Goal: Task Accomplishment & Management: Manage account settings

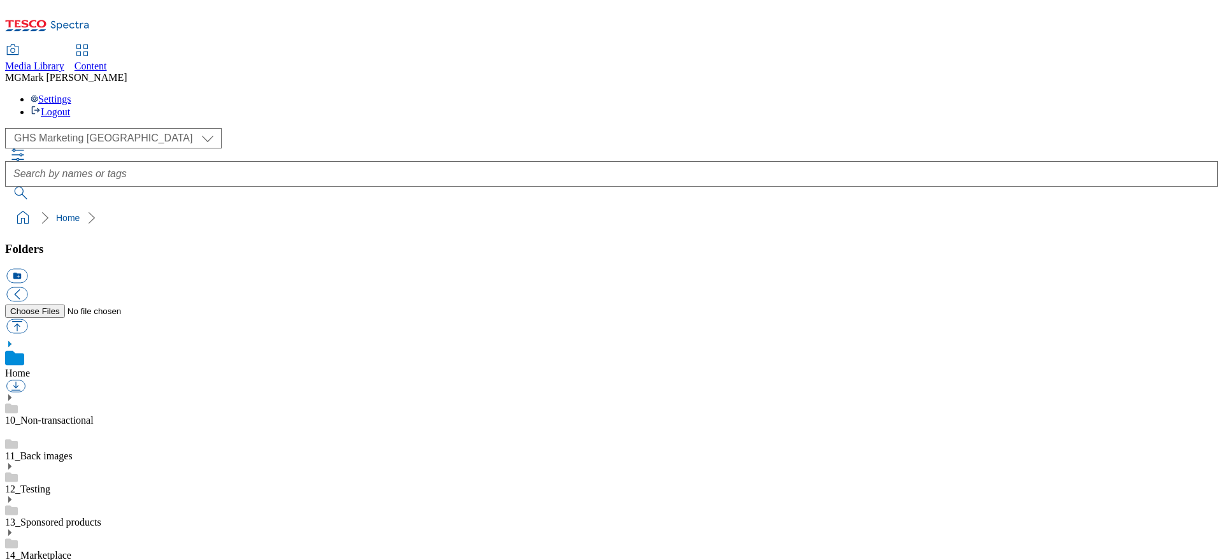
select select "flare-ghs-mktg"
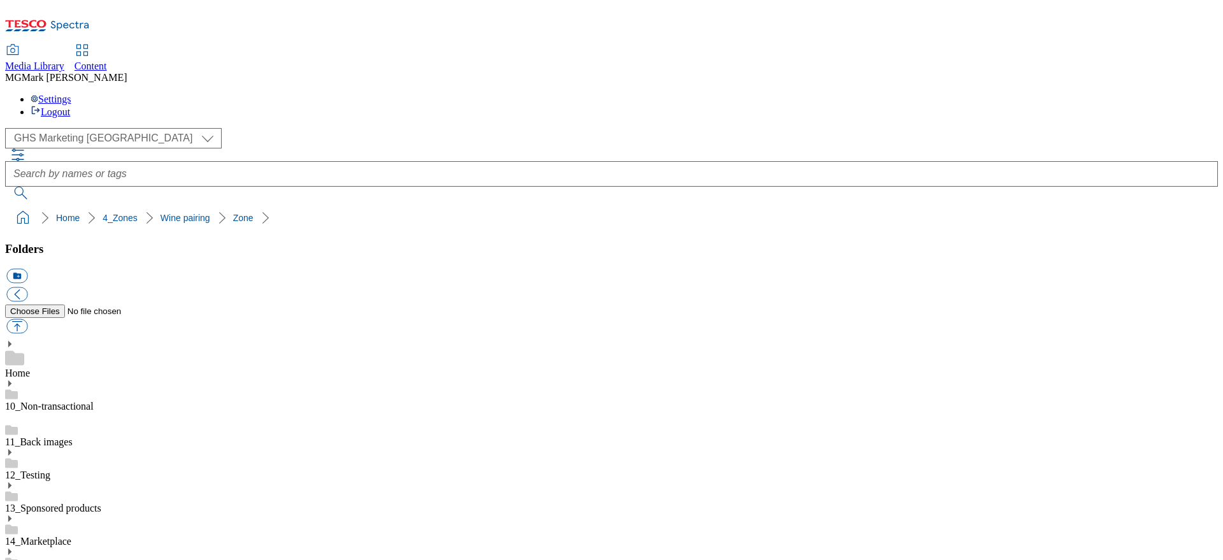
scroll to position [49, 0]
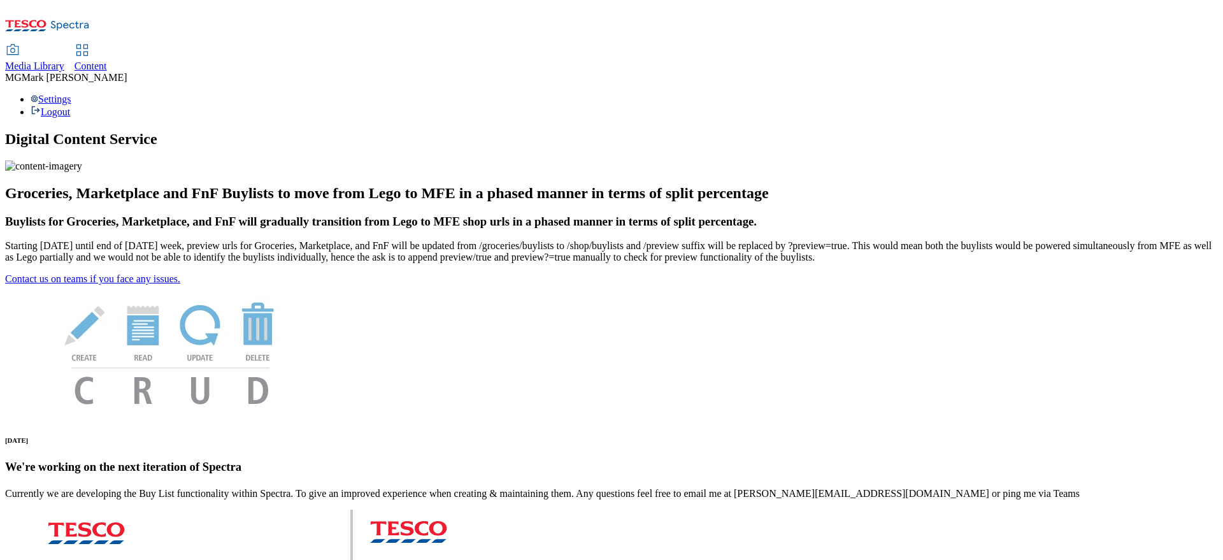
click at [64, 61] on div "Media Library" at bounding box center [34, 66] width 59 height 11
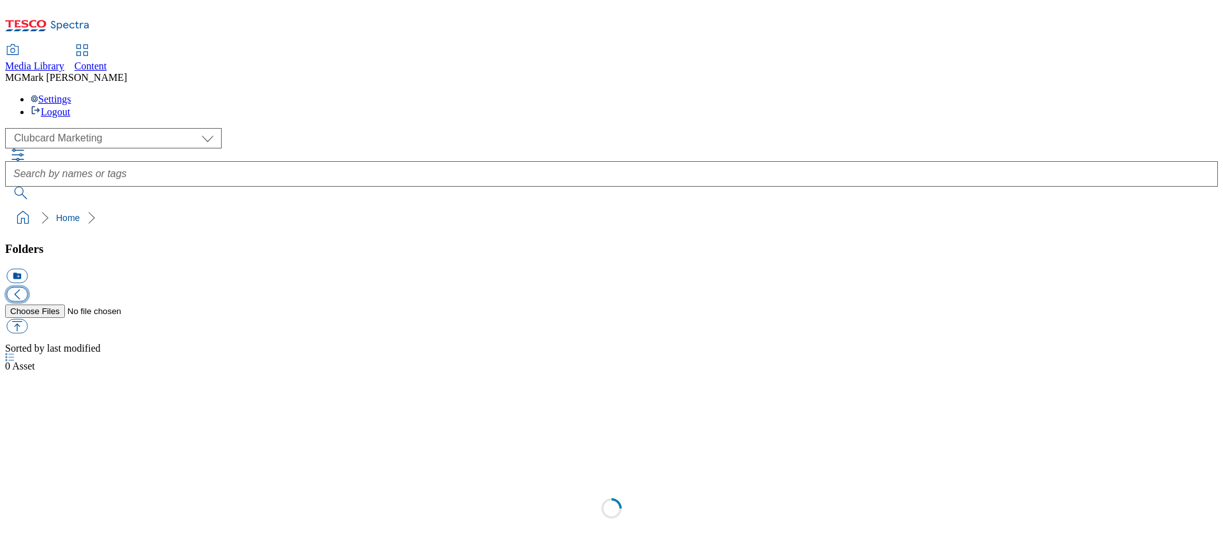
scroll to position [1, 0]
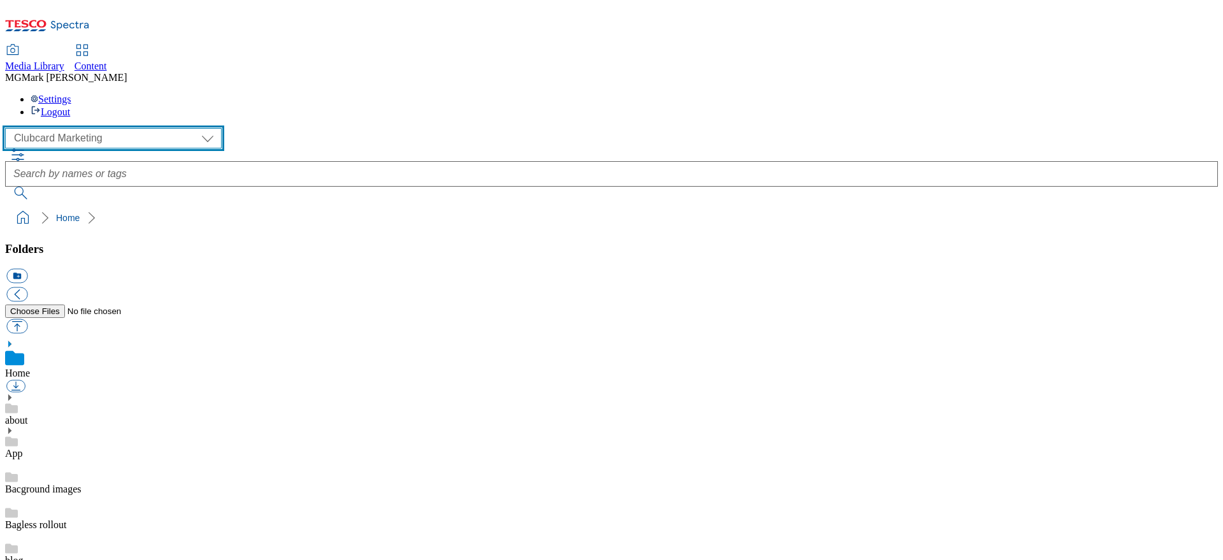
click at [119, 128] on select "Clubcard Marketing Dotcom UK FnF Stores GHS Marketing UK GHS Product UK GHS ROI…" at bounding box center [113, 138] width 217 height 20
select select "flare-ghs-mktg"
click at [9, 128] on select "Clubcard Marketing Dotcom UK FnF Stores GHS Marketing UK GHS Product UK GHS ROI…" at bounding box center [113, 138] width 217 height 20
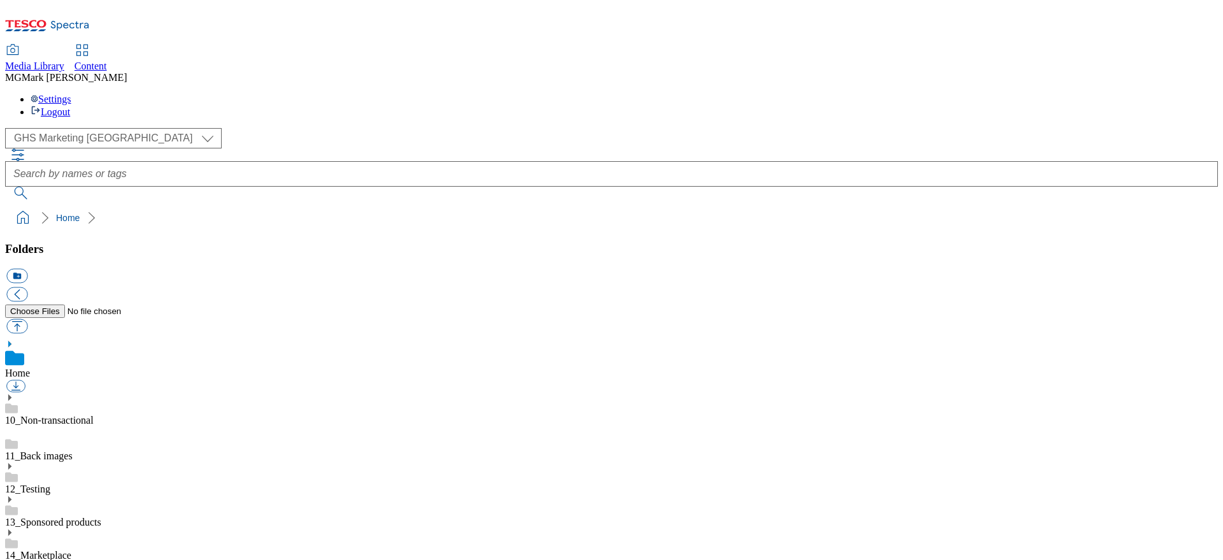
click at [107, 61] on span "Content" at bounding box center [91, 66] width 32 height 11
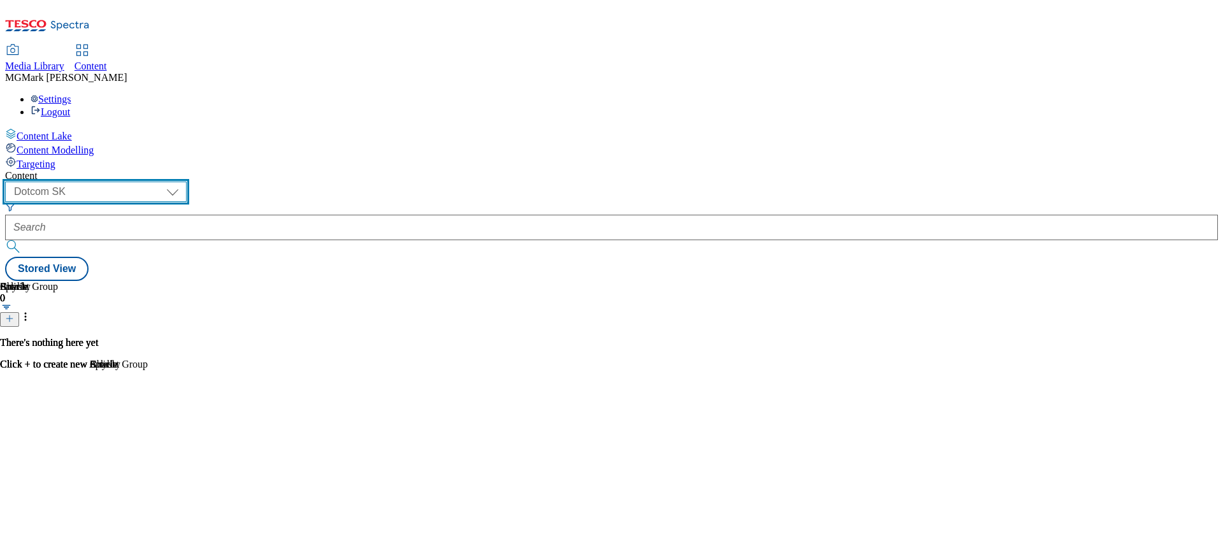
click at [187, 182] on select "Dotcom CZ Dotcom SK ghs-roi ghs-uk Phones UK" at bounding box center [96, 192] width 182 height 20
select select "ghs-uk"
click at [166, 182] on select "Dotcom CZ Dotcom SK ghs-roi ghs-uk Phones UK" at bounding box center [96, 192] width 182 height 20
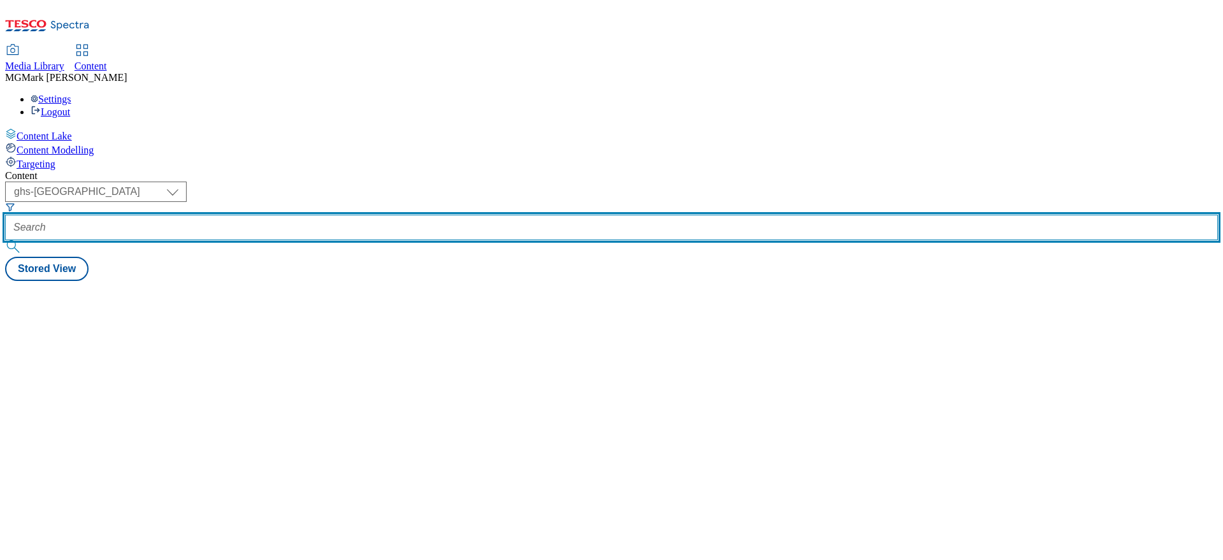
click at [332, 215] on input "text" at bounding box center [611, 227] width 1213 height 25
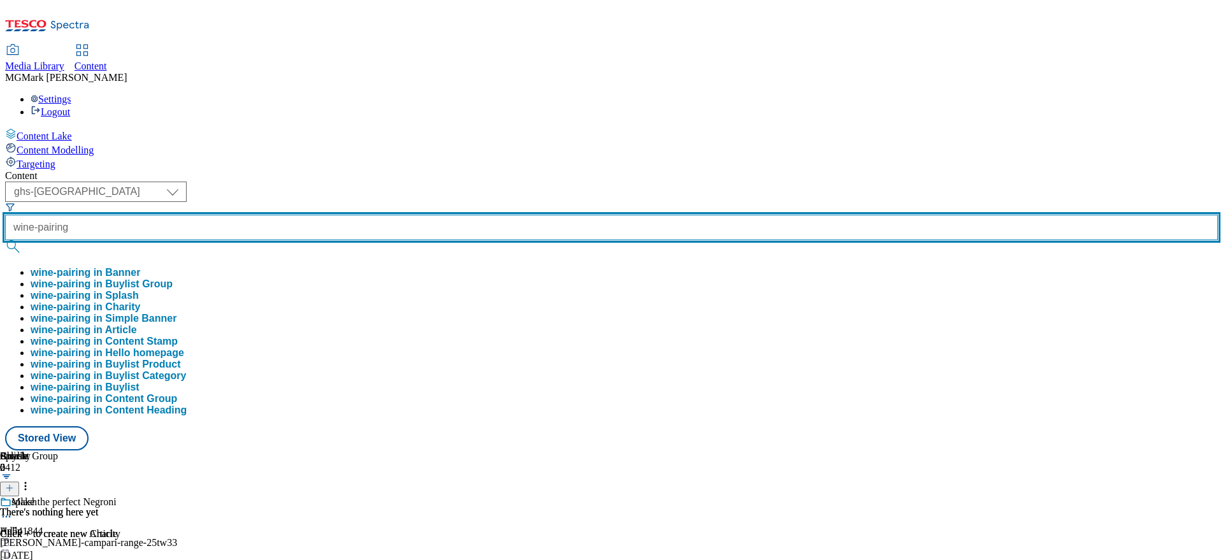
type input "wine-pairing"
click at [5, 240] on button "submit" at bounding box center [14, 246] width 18 height 13
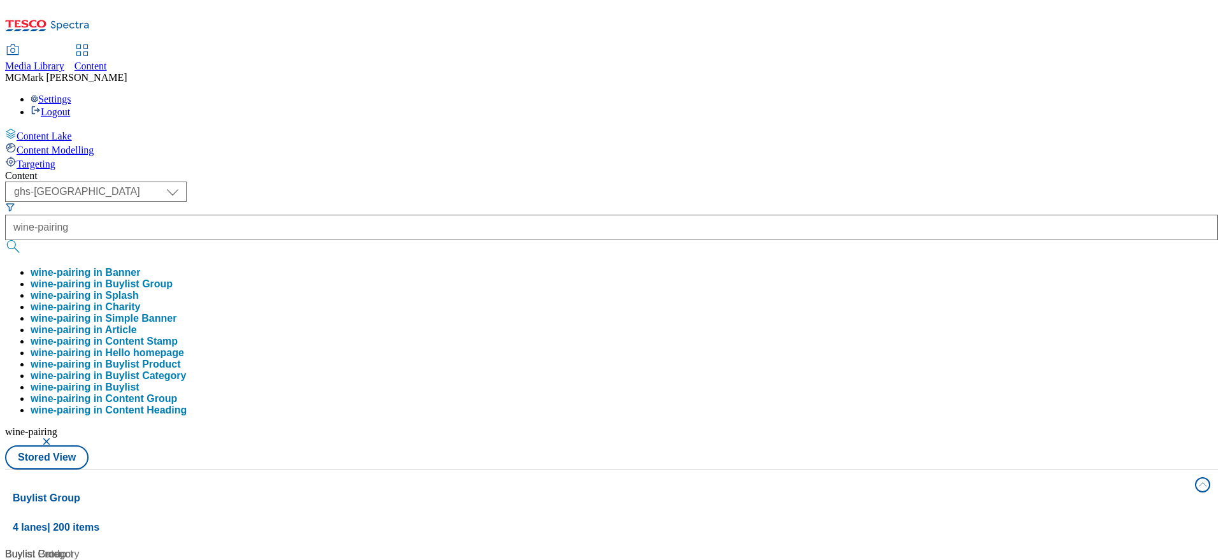
click at [561, 170] on div "Content" at bounding box center [611, 175] width 1213 height 11
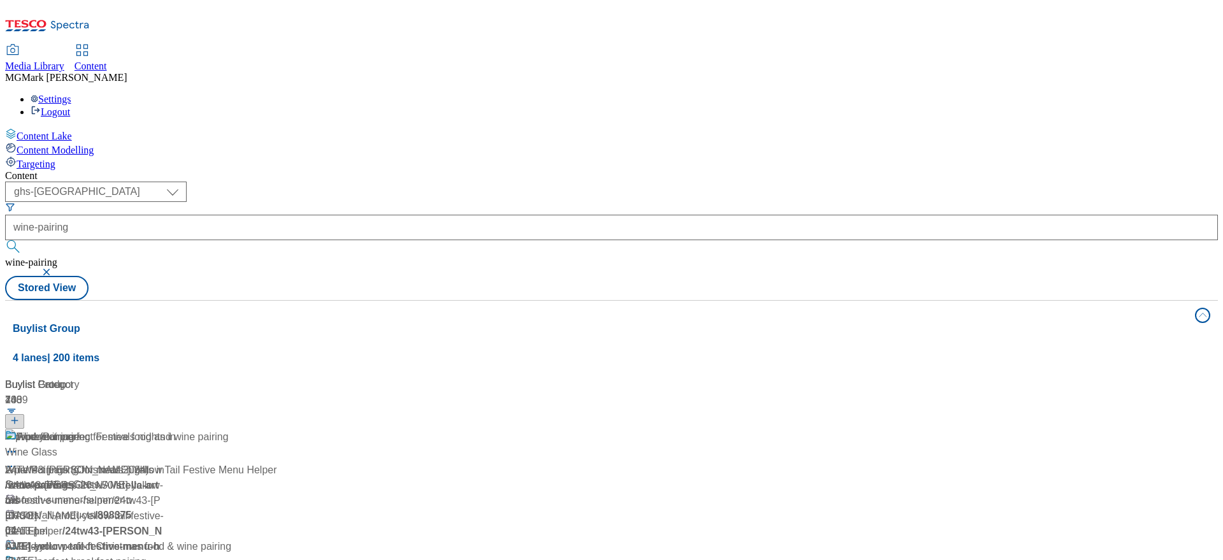
click at [279, 429] on div "Wine Pairing Wine Pairings (Christmas 2024) / wine-pairings 5 Nov 2024 02:13 pm" at bounding box center [142, 484] width 274 height 110
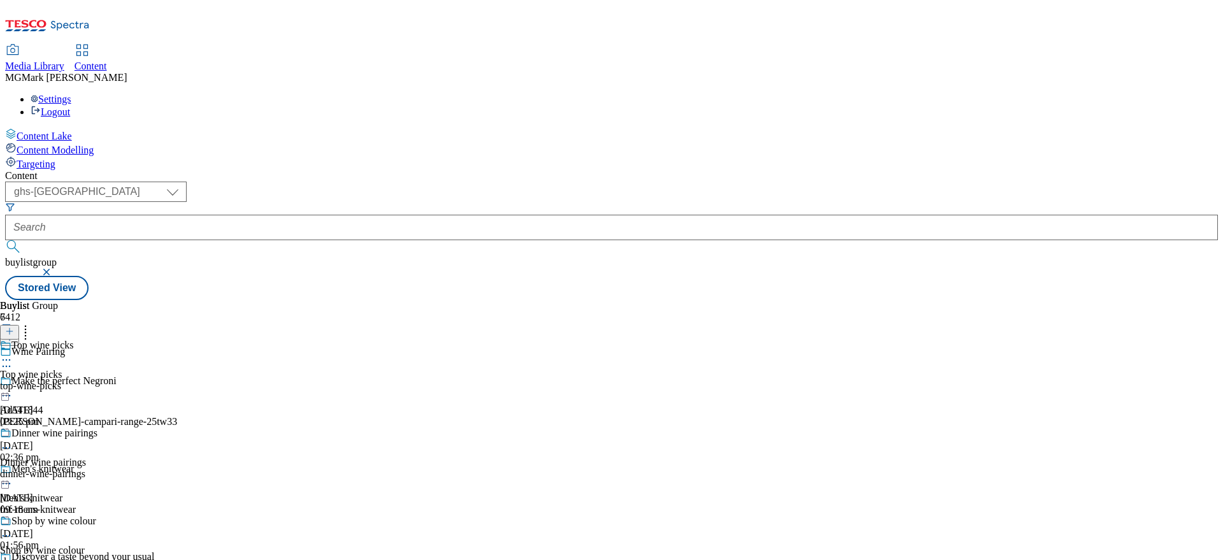
scroll to position [518, 0]
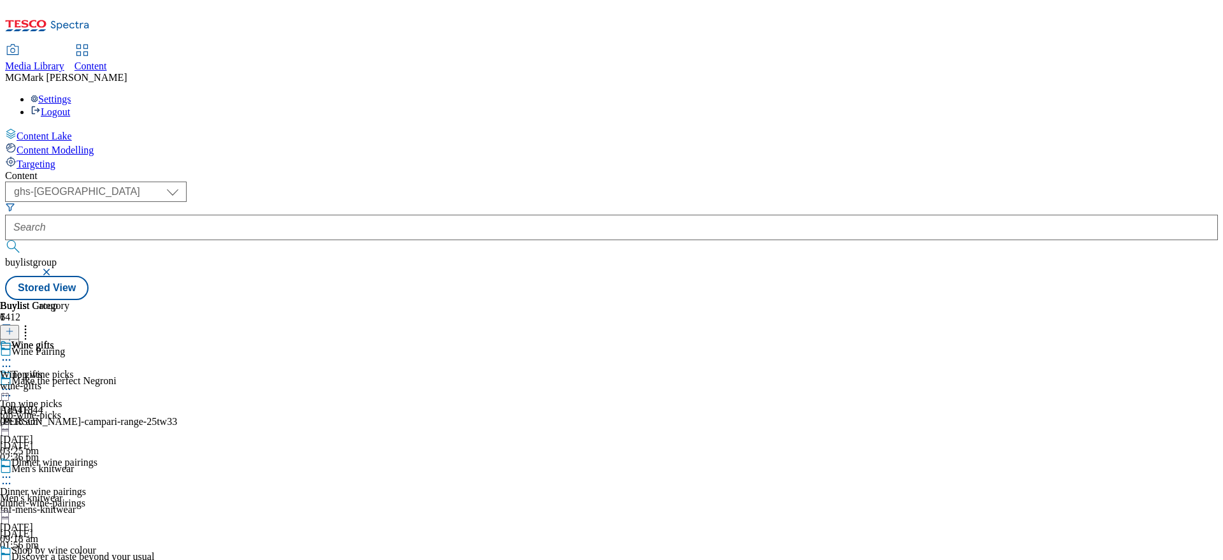
scroll to position [518, 0]
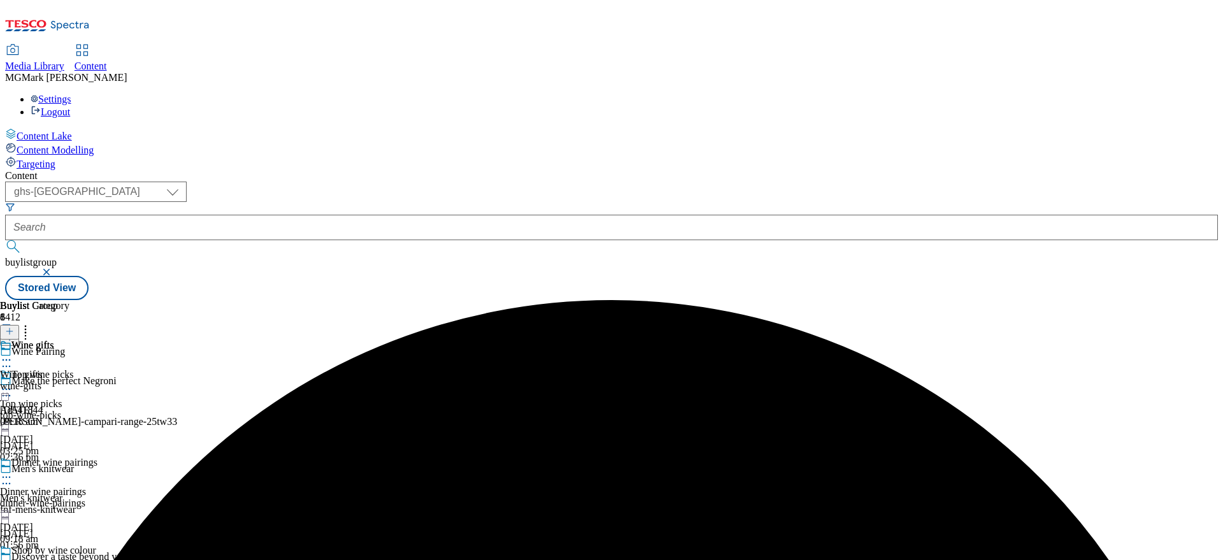
scroll to position [650, 0]
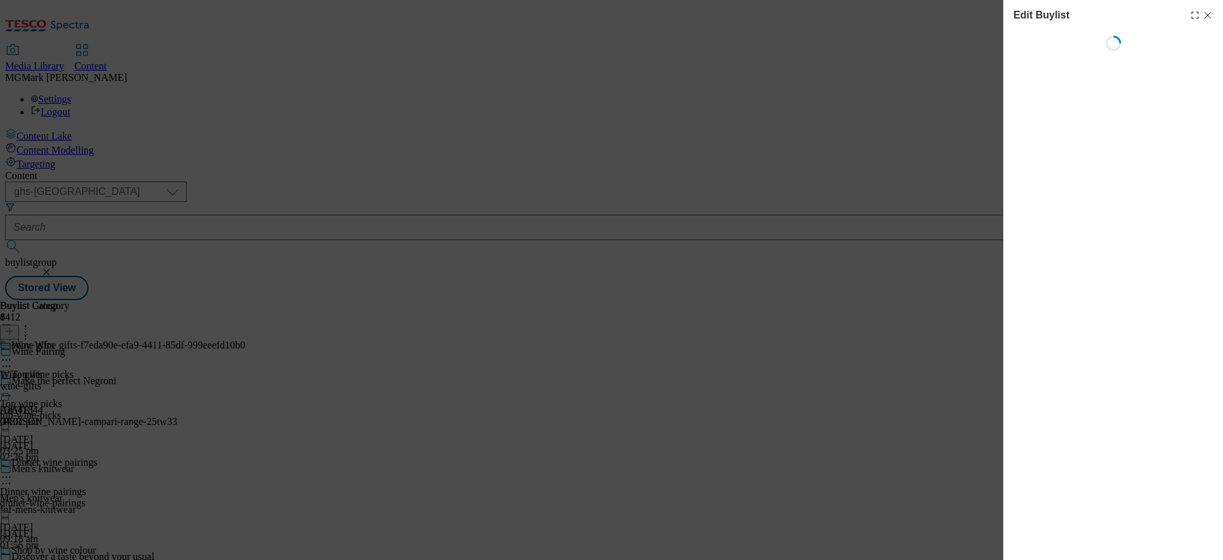
select select "evergreen"
select select "Banner"
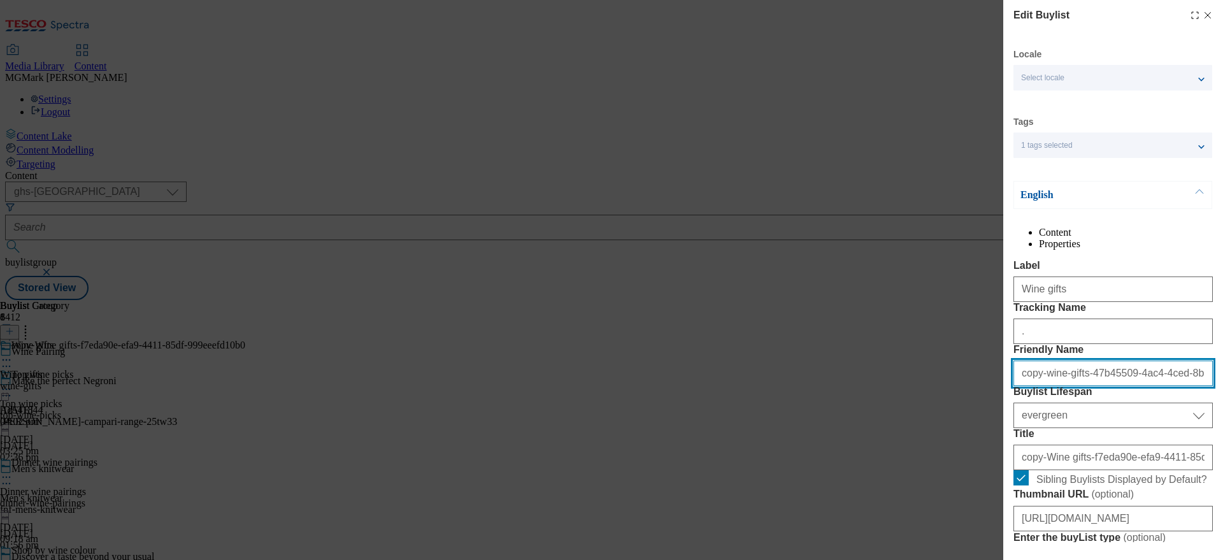
click at [1052, 386] on input "copy-wine-gifts-47b45509-4ac4-4ced-8b0c-d1e7917f287b" at bounding box center [1112, 373] width 199 height 25
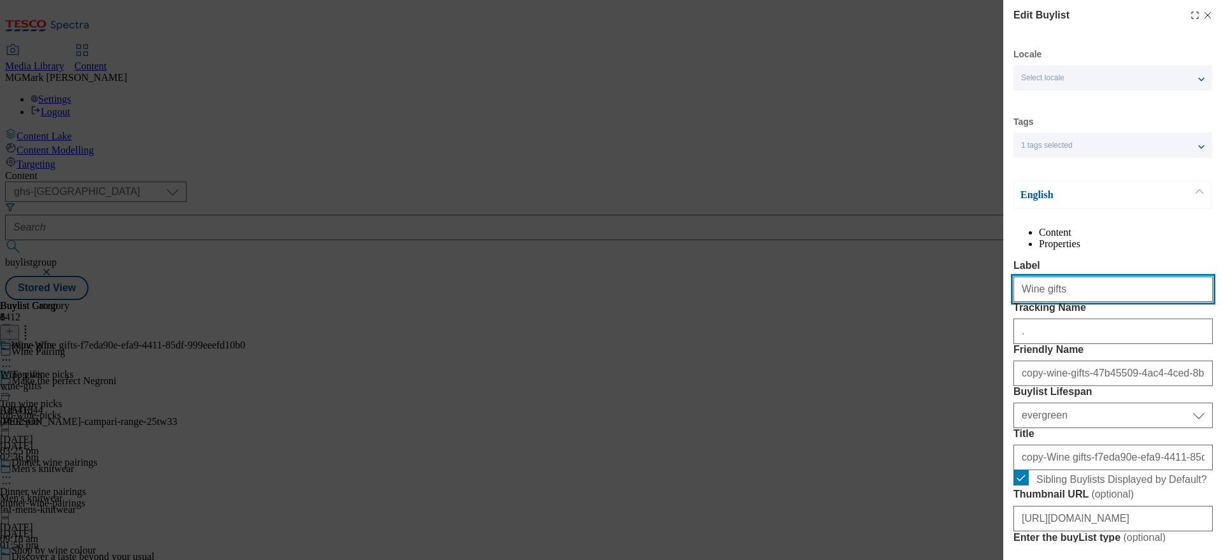
click at [1059, 302] on input "Wine gifts" at bounding box center [1112, 288] width 199 height 25
type input "Wine of the Week"
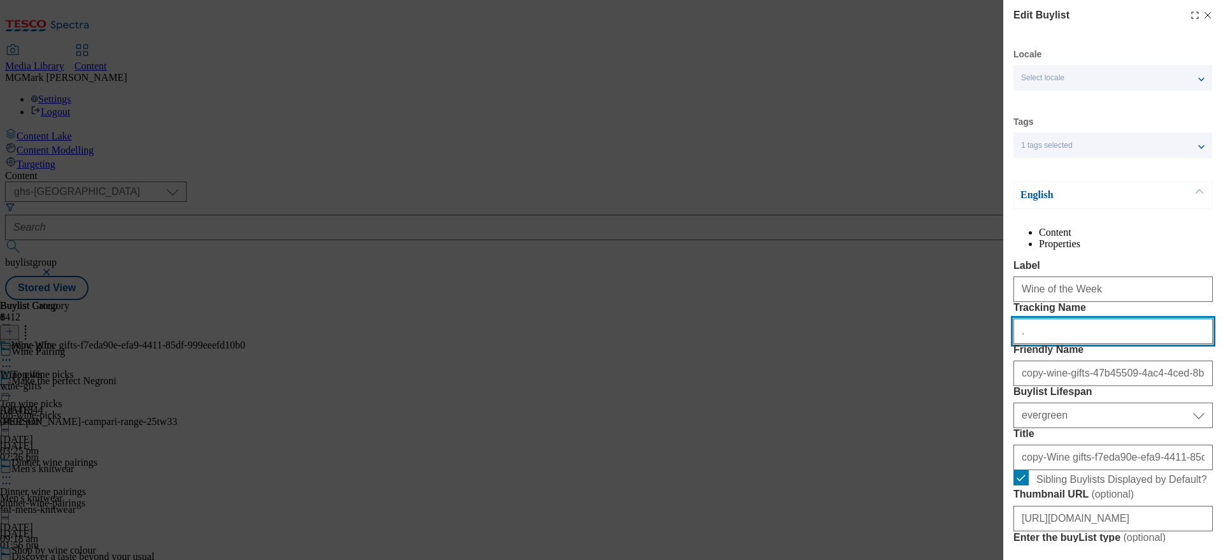
click at [1045, 344] on input "." at bounding box center [1112, 330] width 199 height 25
paste input "ONL_Wine_WOTW"
type input "ONL_Wine_WOTW"
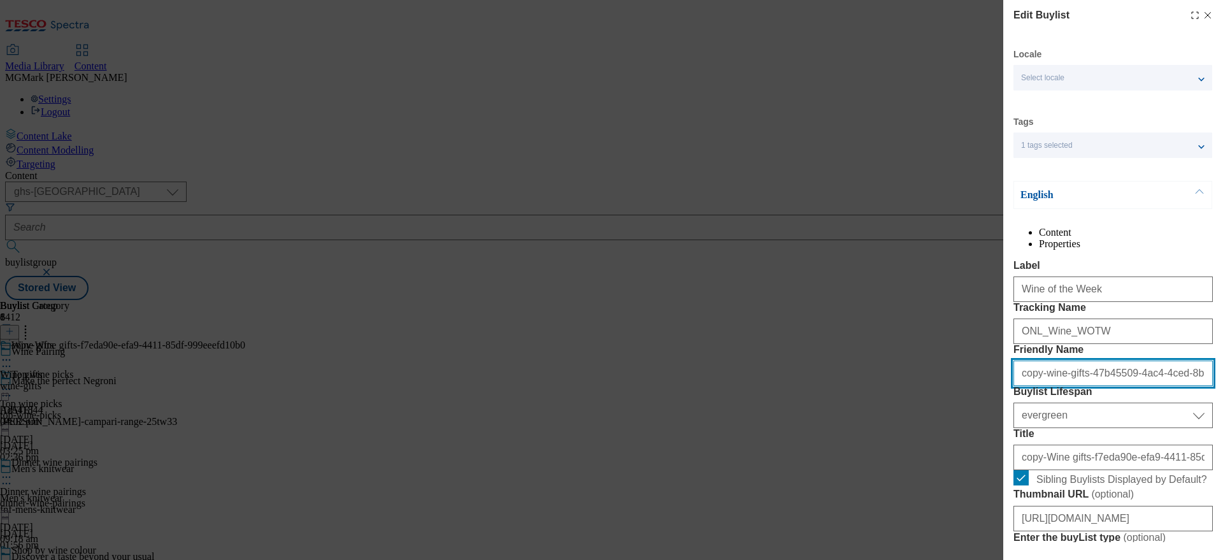
click at [1064, 386] on input "copy-wine-gifts-47b45509-4ac4-4ced-8b0c-d1e7917f287b" at bounding box center [1112, 373] width 199 height 25
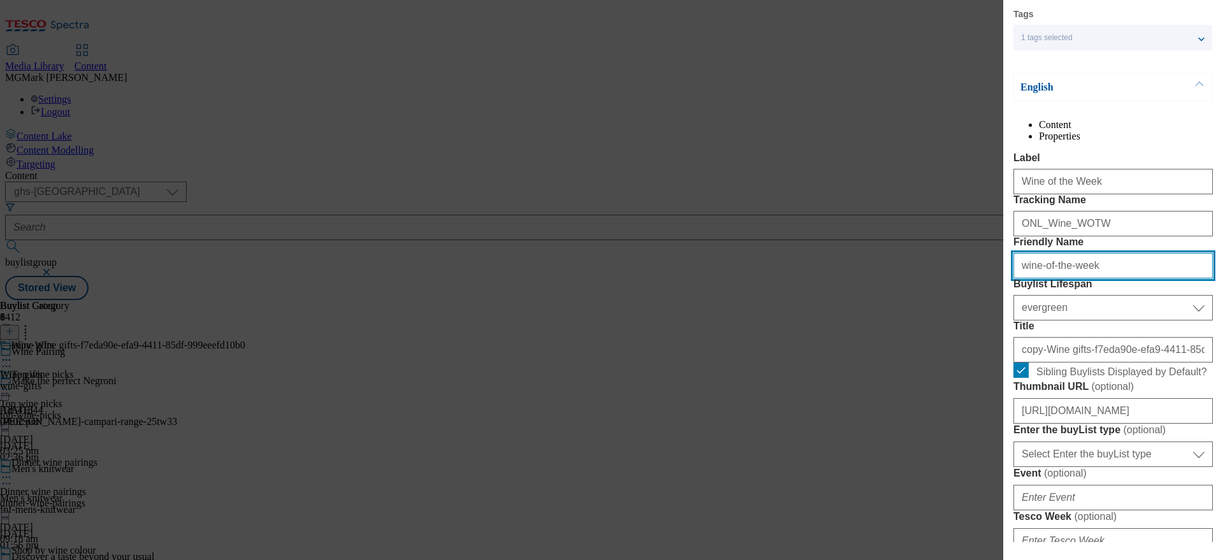
scroll to position [109, 0]
type input "wine-of-the-week"
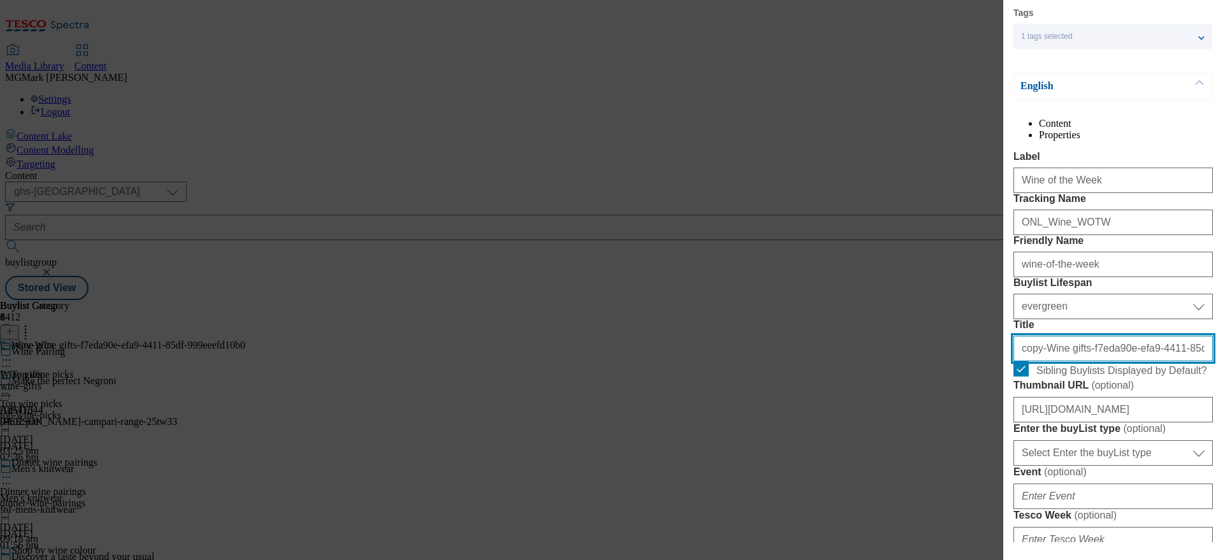
click at [1075, 361] on input "copy-Wine gifts-f7eda90e-efa9-4411-85df-999eeefd10b0" at bounding box center [1112, 348] width 199 height 25
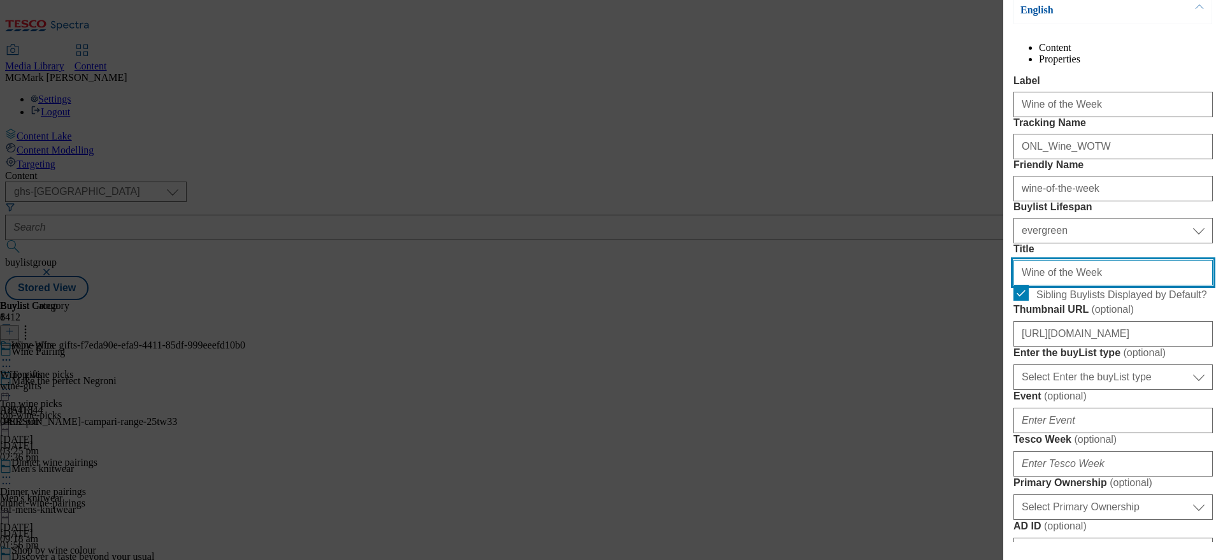
scroll to position [187, 0]
type input "Wine of the Week"
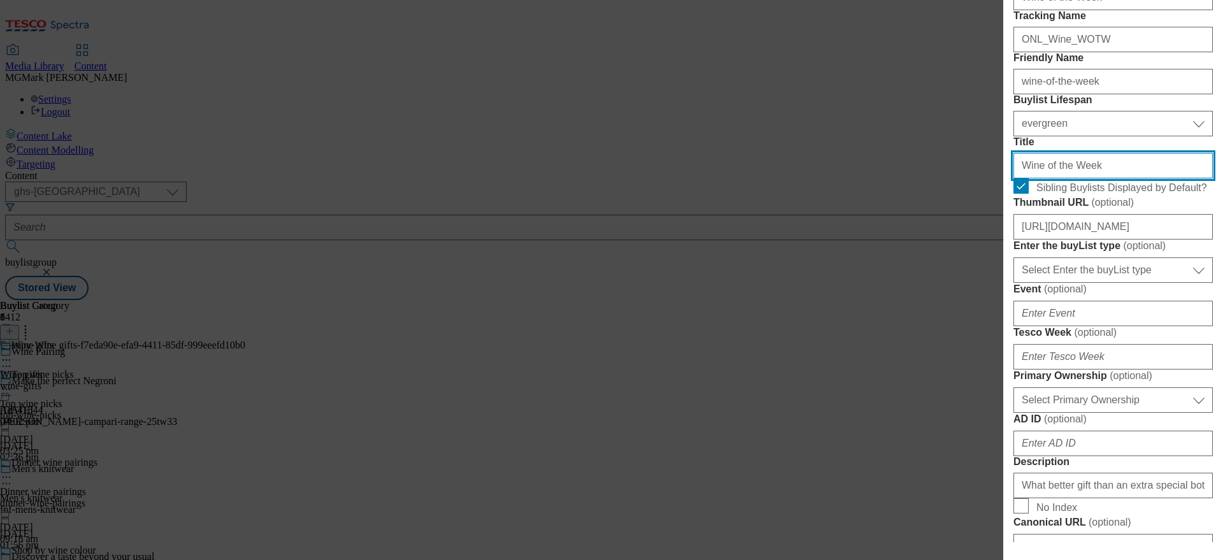
scroll to position [323, 0]
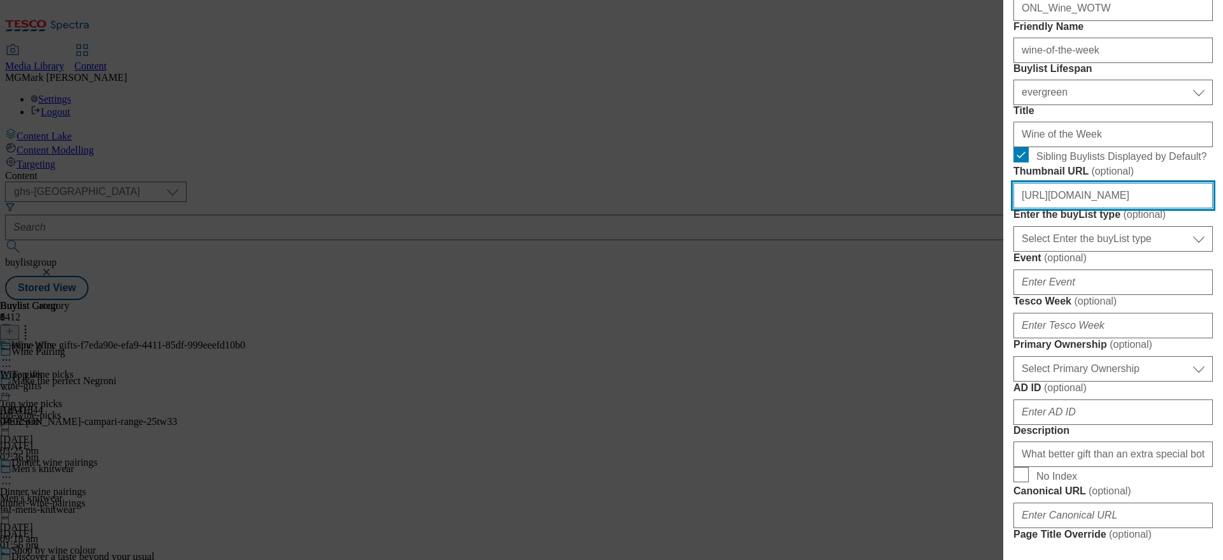
click at [1073, 208] on input "https://digitalcontent.api.tesco.com/v2/media/ghs-mktg/bec33b9c-3313-47cd-ad27-…" at bounding box center [1112, 195] width 199 height 25
paste input "0d6de3a2-5477-45e1-b579-5b055a6eec76/2532-WF-500150-Wine+pairings-Buylist-Thb-W…"
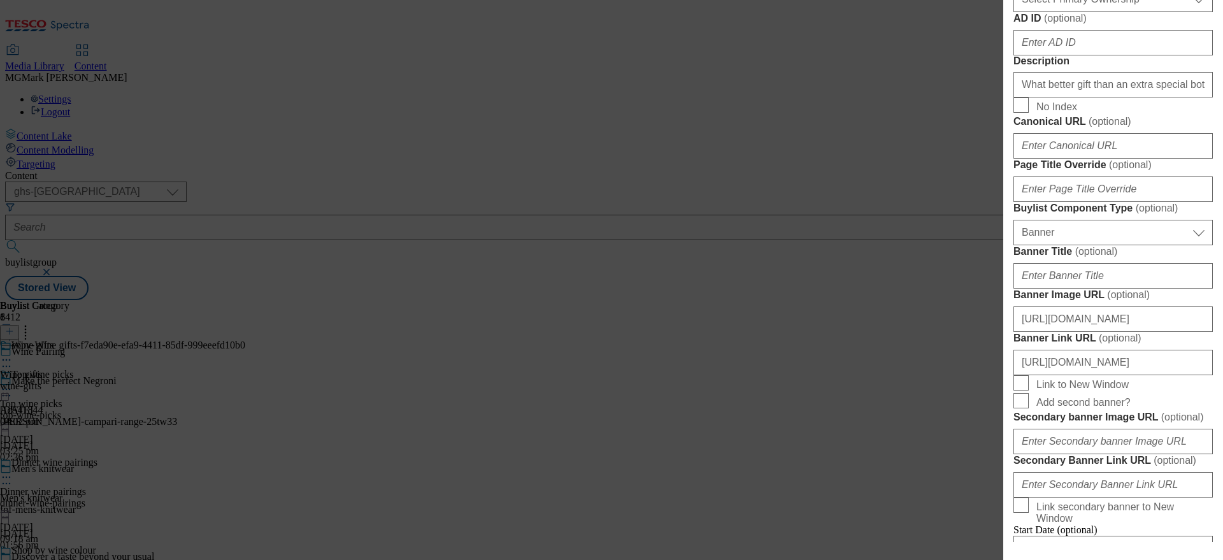
scroll to position [694, 0]
type input "https://digitalcontent.api.tesco.com/v2/media/ghs-mktg/0d6de3a2-5477-45e1-b579-…"
click at [1078, 96] on input "What better gift than an extra special bottle of fizz. Shop wine and sparkling …" at bounding box center [1112, 83] width 199 height 25
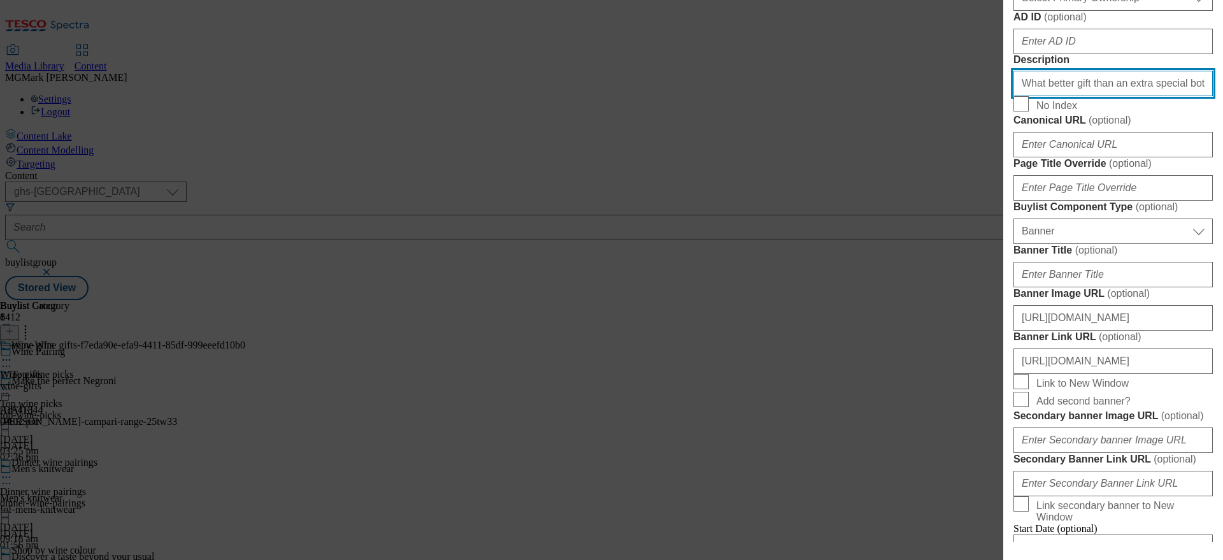
click at [1078, 96] on input "What better gift than an extra special bottle of fizz. Shop wine and sparkling …" at bounding box center [1112, 83] width 199 height 25
paste input "At Tesco, our wine experts taste 100s of wines. So they know just what to look …"
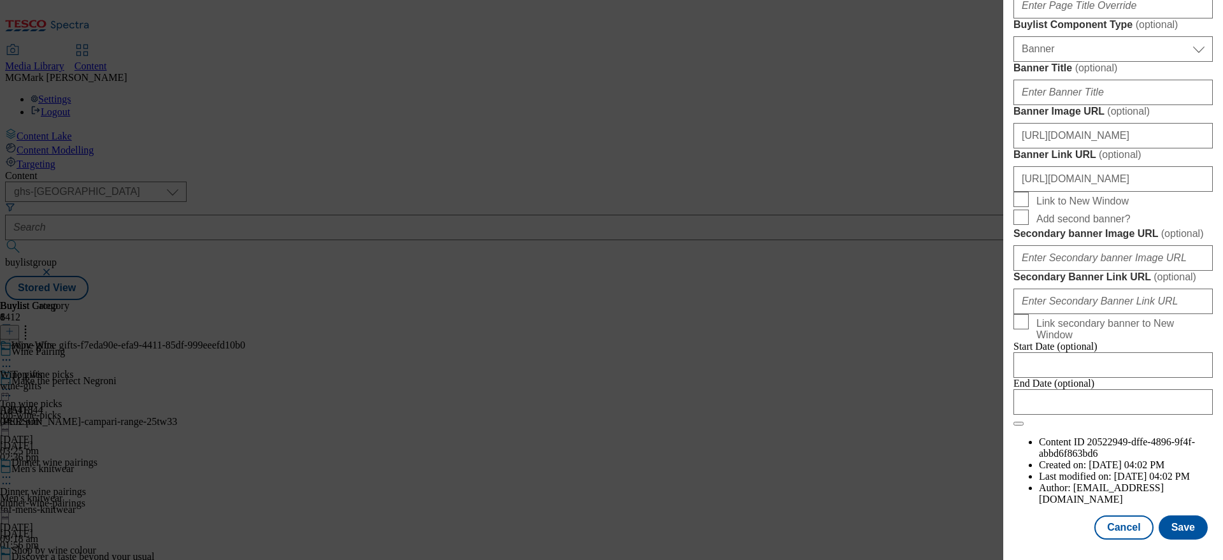
scroll to position [913, 0]
drag, startPoint x: 1117, startPoint y: 139, endPoint x: 1222, endPoint y: 139, distance: 105.1
click at [1222, 139] on div "Edit Buylist Locale Select locale English Welsh Tags 1 tags selected fnf market…" at bounding box center [1113, 271] width 220 height 542
type input "At Tesco, our wine experts taste 100s of wines. So they know just what to look …"
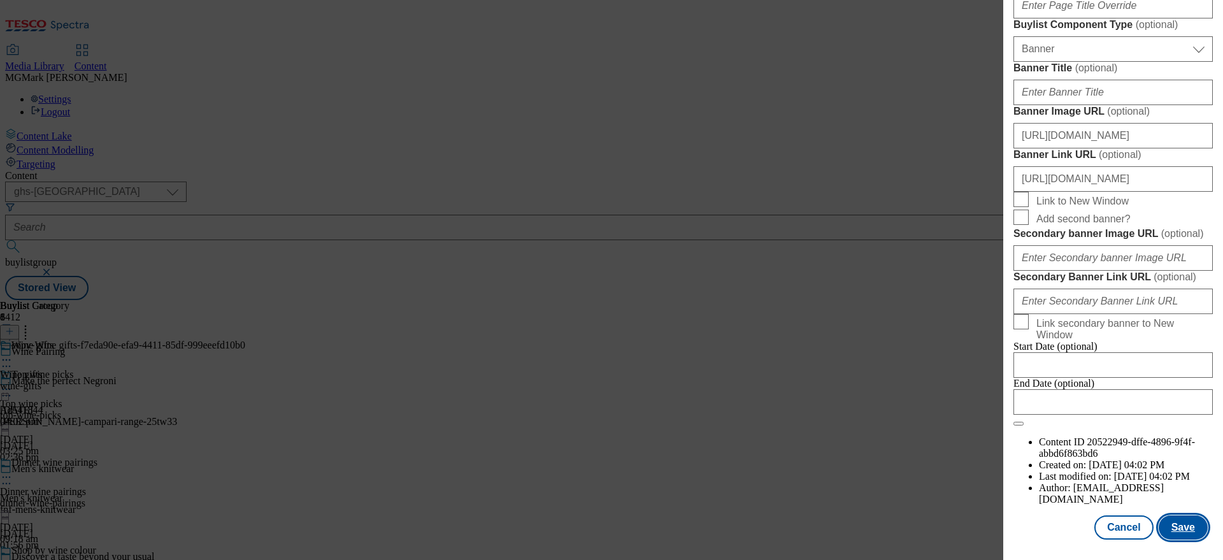
click at [1174, 532] on button "Save" at bounding box center [1183, 527] width 49 height 24
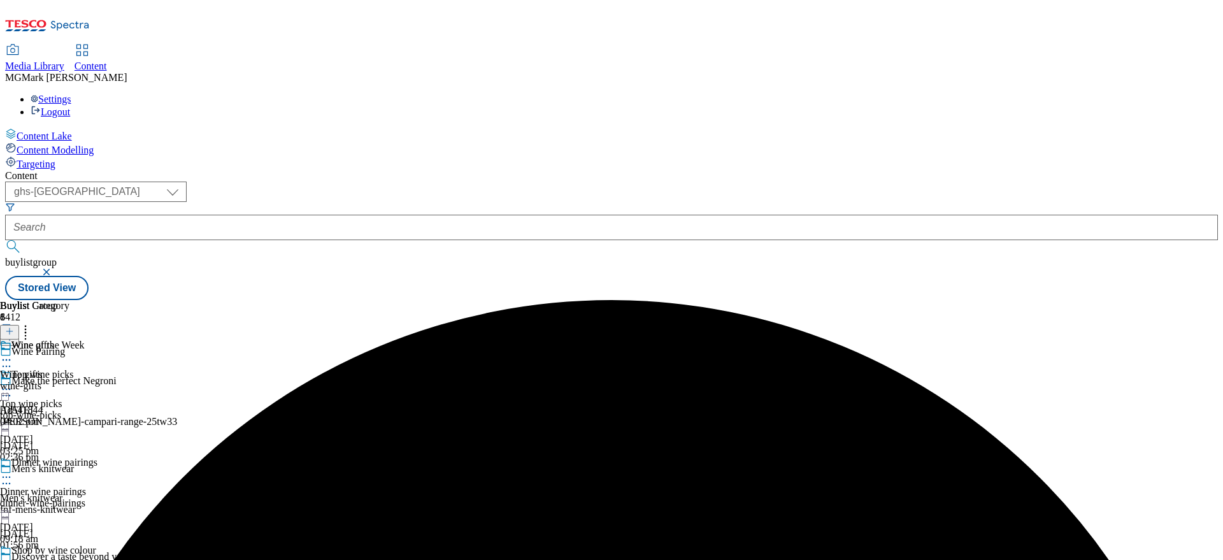
click at [32, 323] on icon at bounding box center [25, 329] width 13 height 13
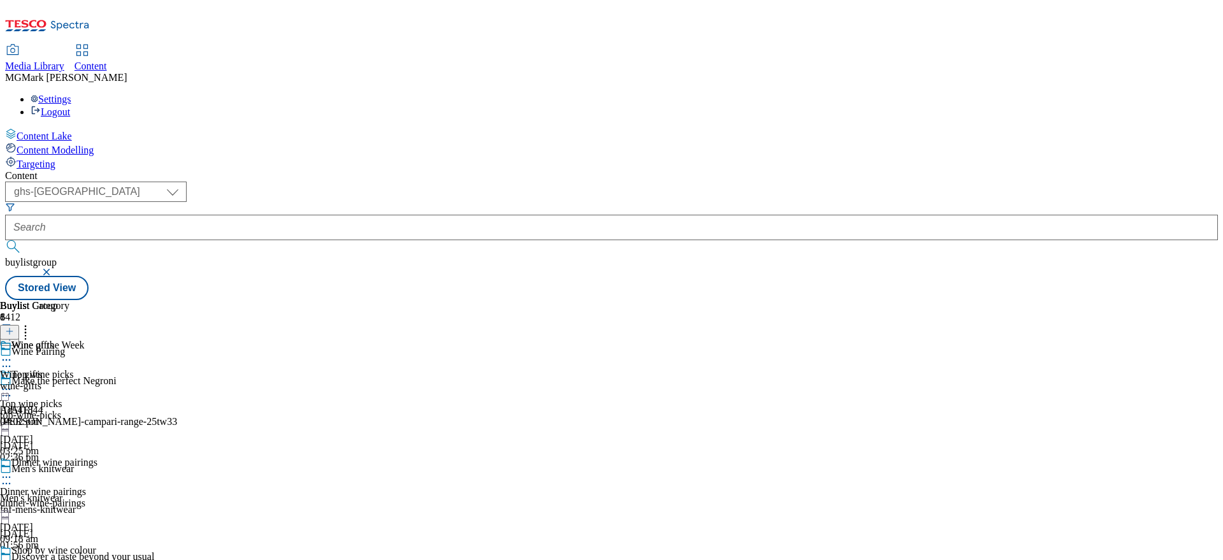
click at [69, 427] on div "Wine gifts Wine gifts wine-gifts 1 Oct 2025 04:02 pm" at bounding box center [34, 383] width 69 height 88
click at [69, 380] on div "wine-gifts" at bounding box center [34, 385] width 69 height 11
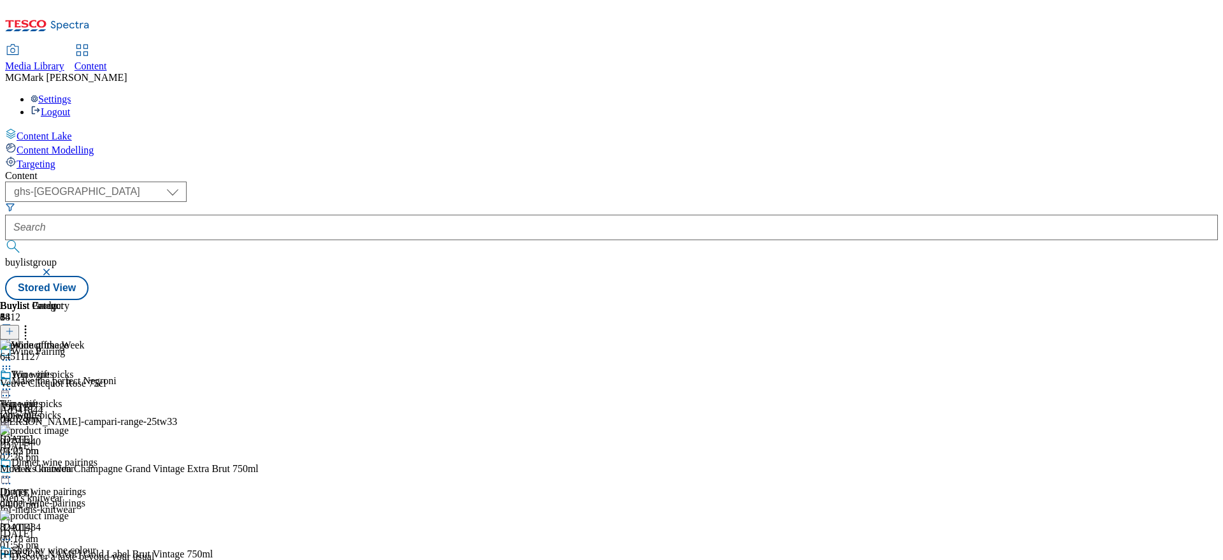
click at [13, 383] on icon at bounding box center [6, 389] width 13 height 13
click at [59, 408] on button "Edit" at bounding box center [42, 415] width 34 height 15
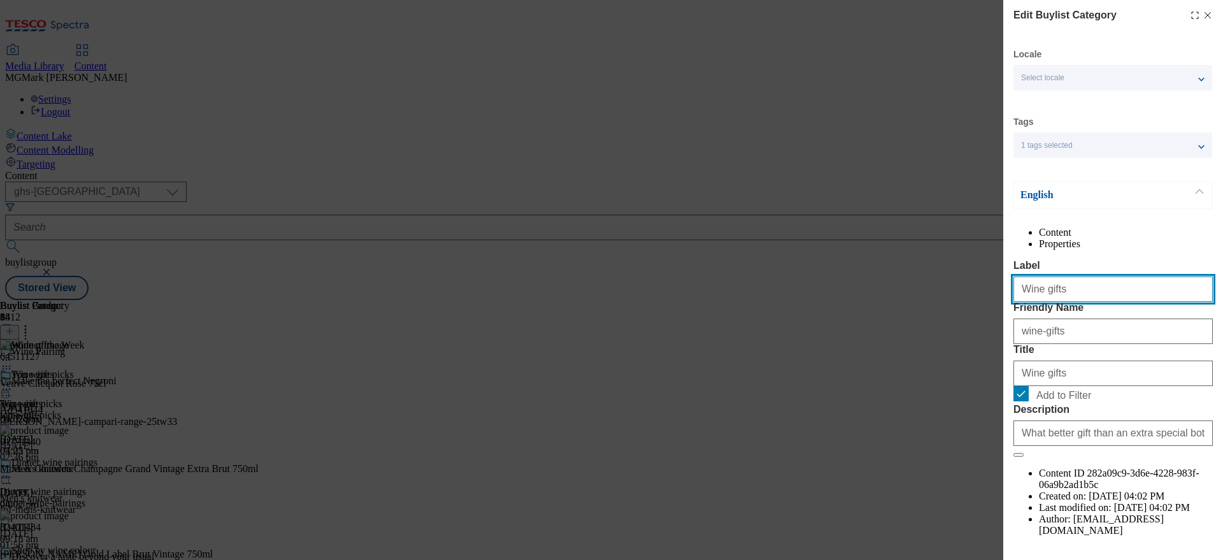
click at [1055, 302] on input "Wine gifts" at bounding box center [1112, 288] width 199 height 25
type input "Wine of the Week"
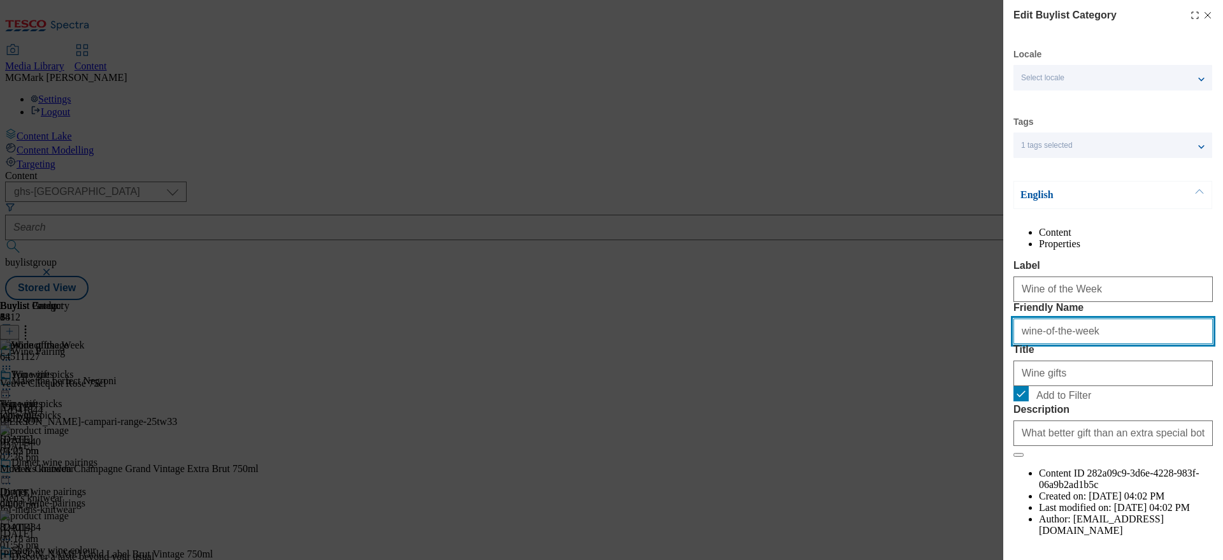
type input "wine-of-the-week"
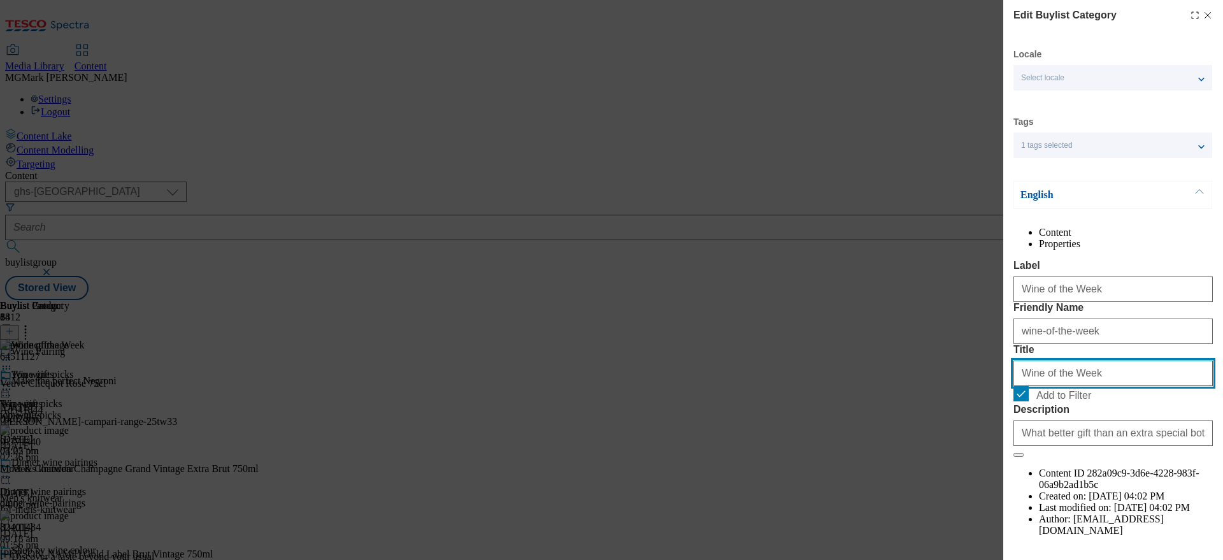
scroll to position [67, 0]
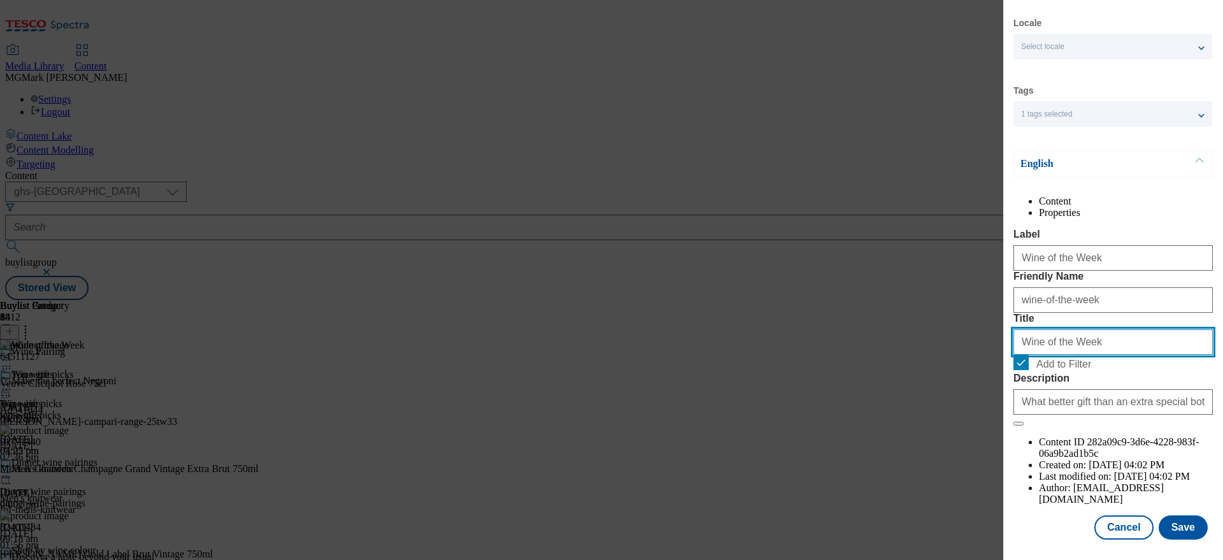
type input "Wine of the Week"
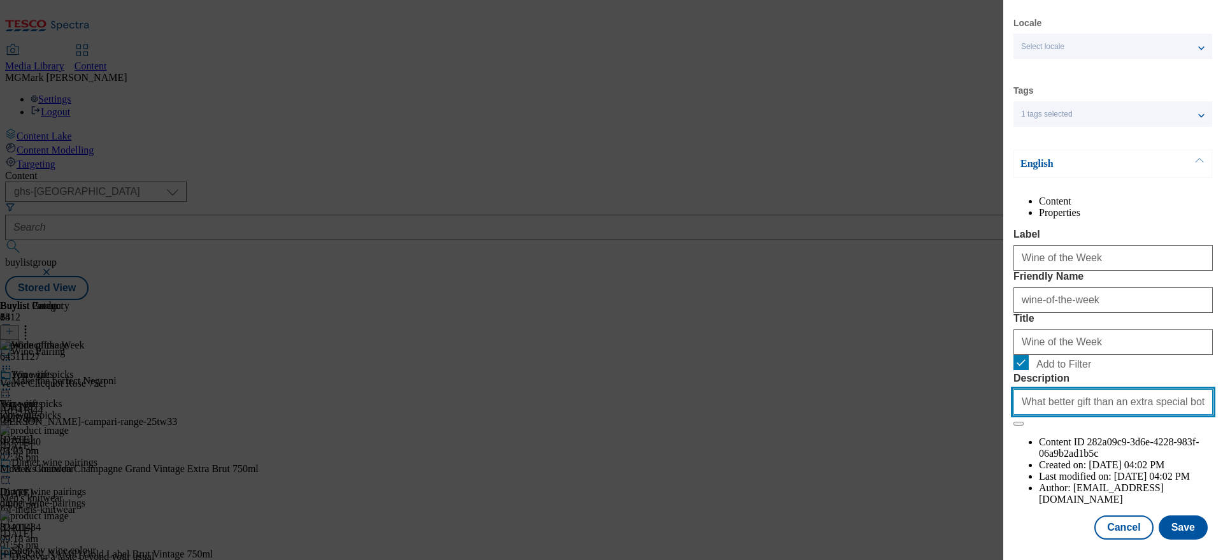
click at [1101, 415] on input "What better gift than an extra special bottle of fizz. Shop wine and sparkling …" at bounding box center [1112, 401] width 199 height 25
paste input "At Tesco, our wine experts taste 100s of wines. So they know just what to look …"
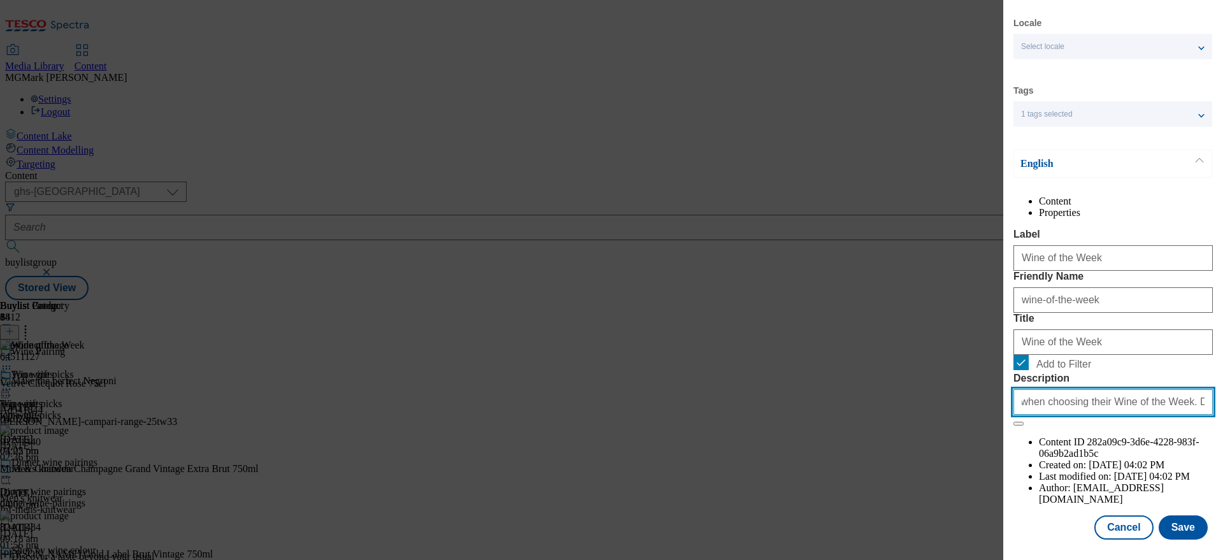
scroll to position [0, 451]
drag, startPoint x: 1122, startPoint y: 475, endPoint x: 1219, endPoint y: 450, distance: 99.9
click at [1219, 450] on div "Edit Buylist Category Locale Select locale English Welsh Tags 1 tags selected f…" at bounding box center [1113, 271] width 220 height 542
click at [1139, 415] on input "At Tesco, our wine experts taste 100s of wines. So they know just what to look …" at bounding box center [1112, 401] width 199 height 25
drag, startPoint x: 1115, startPoint y: 475, endPoint x: 1219, endPoint y: 474, distance: 104.5
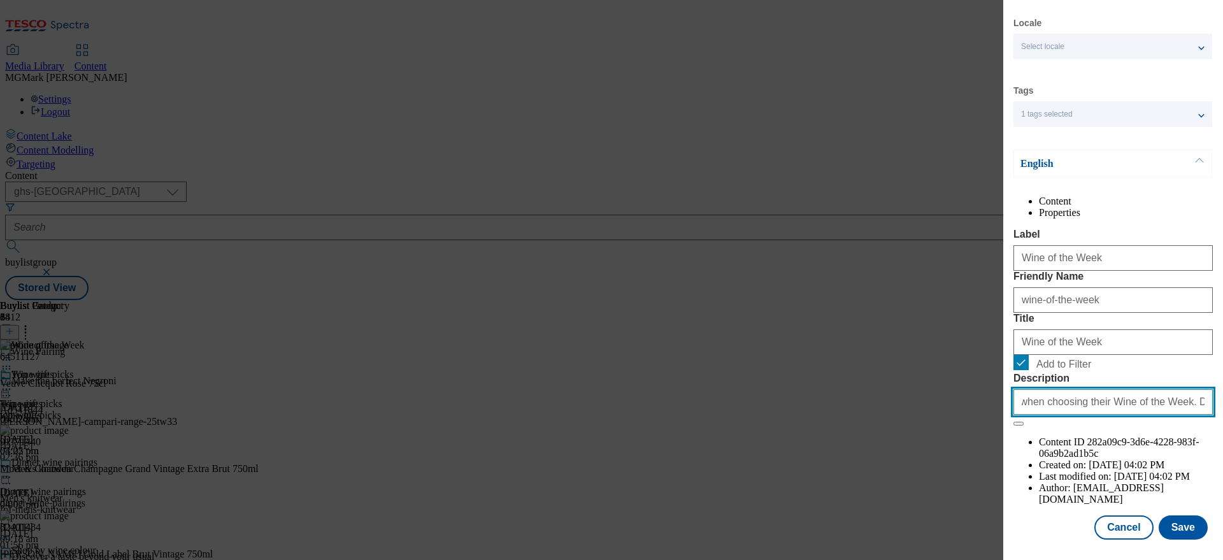
click at [1219, 475] on div "Edit Buylist Category Locale Select locale English Welsh Tags 1 tags selected f…" at bounding box center [1113, 271] width 220 height 542
type input "At Tesco, our wine experts taste 100s of wines. So they know just what to look …"
click at [1180, 526] on button "Save" at bounding box center [1183, 527] width 49 height 24
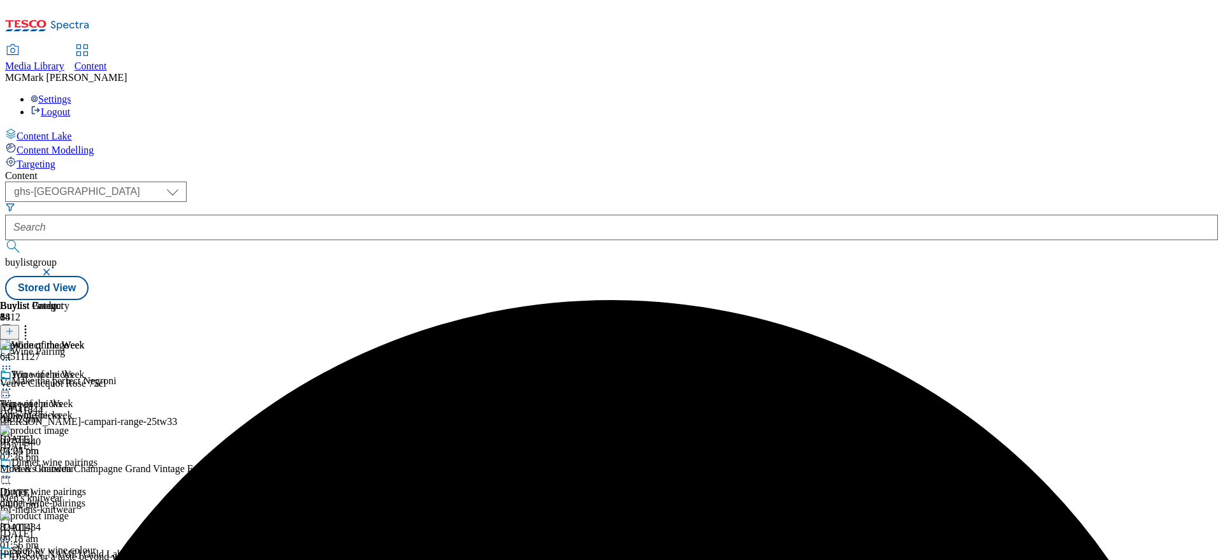
click at [32, 323] on icon at bounding box center [25, 329] width 13 height 13
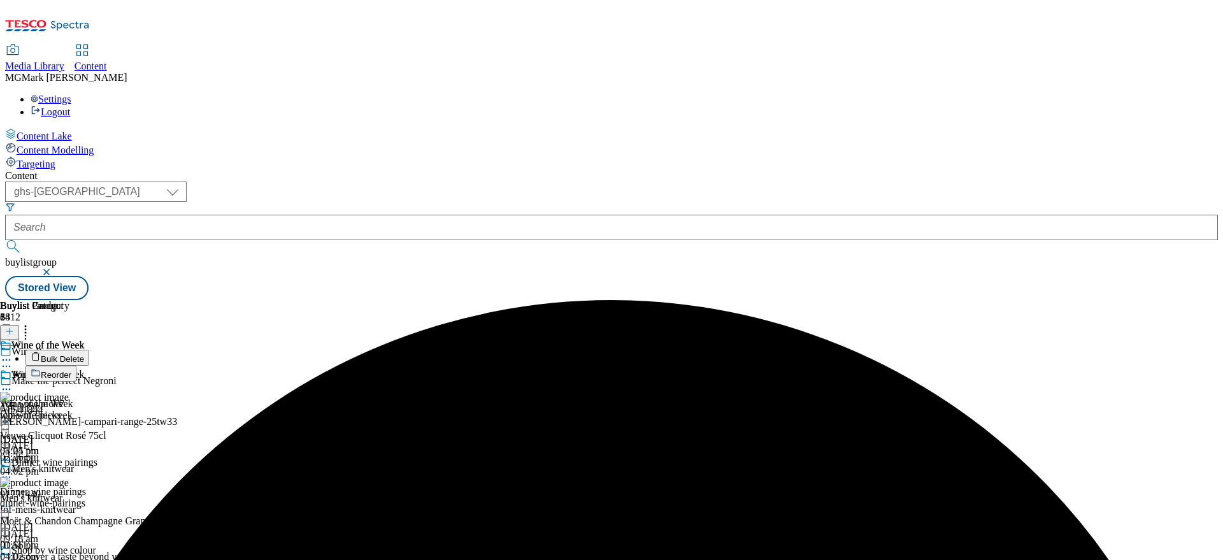
click at [89, 350] on button "Bulk Delete" at bounding box center [57, 358] width 64 height 16
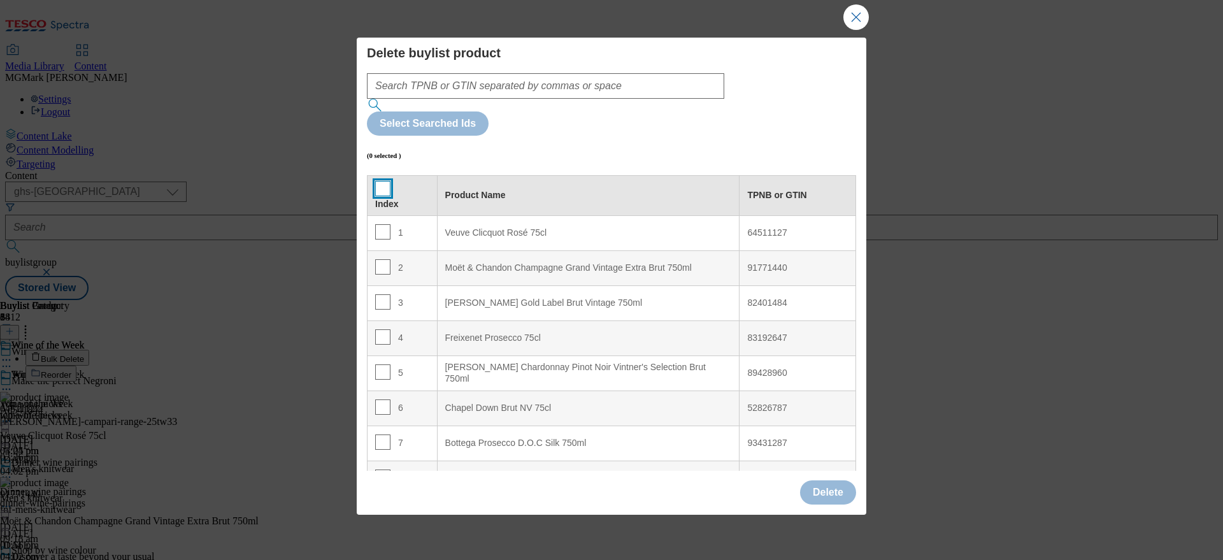
click at [385, 181] on input "Modal" at bounding box center [382, 188] width 15 height 15
checkbox input "true"
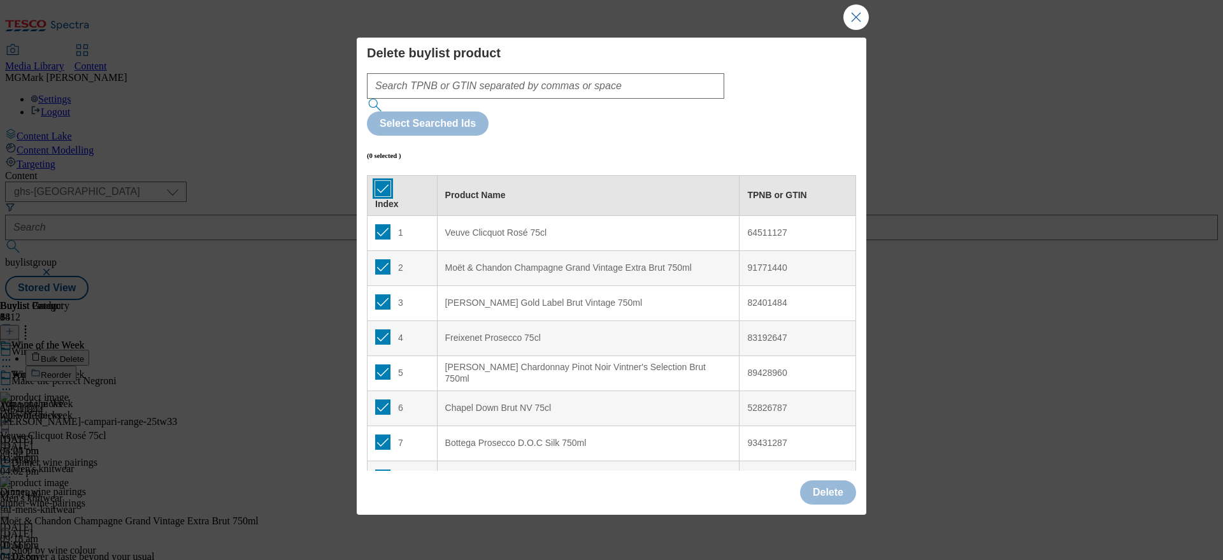
checkbox input "true"
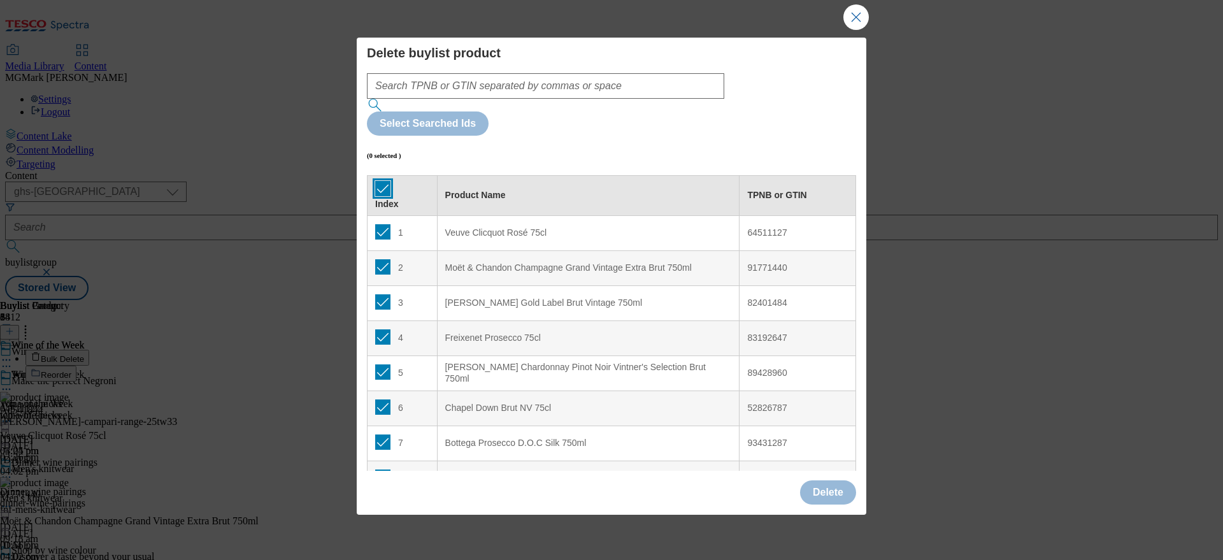
checkbox input "true"
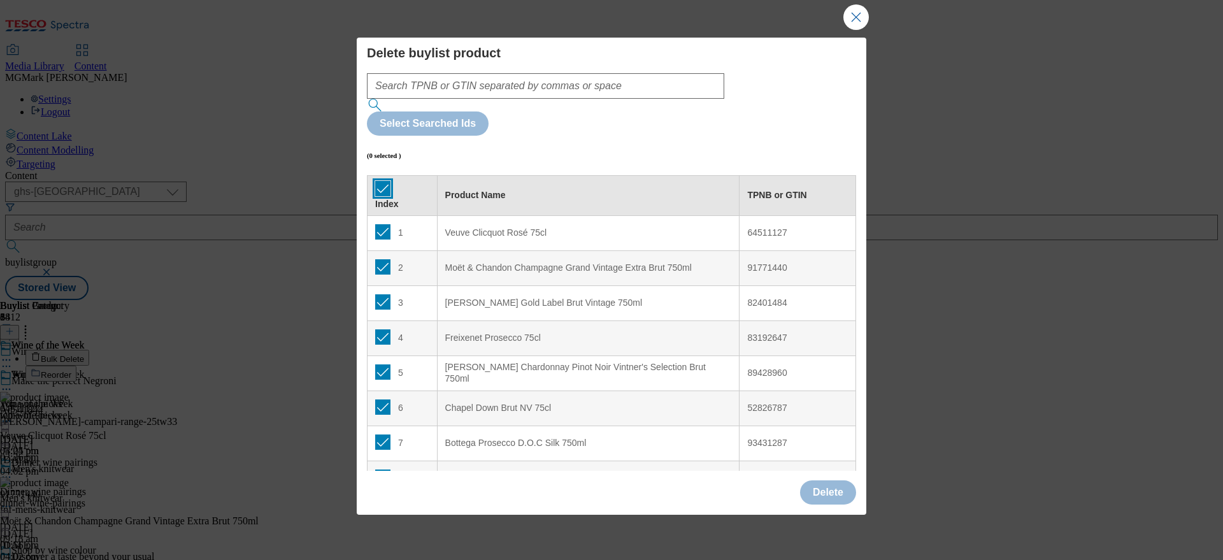
checkbox input "true"
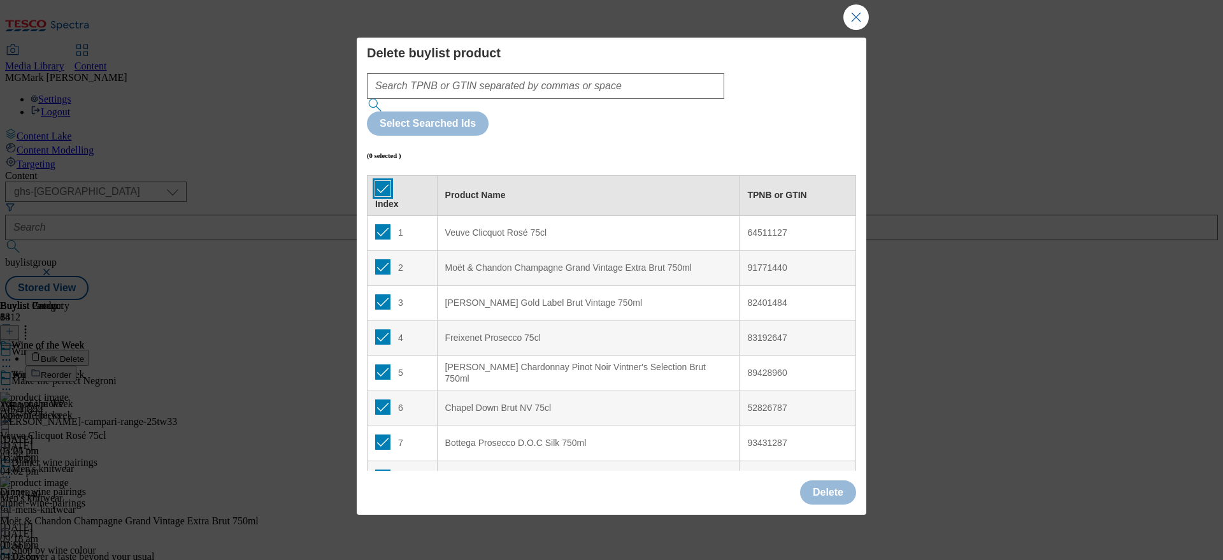
checkbox input "true"
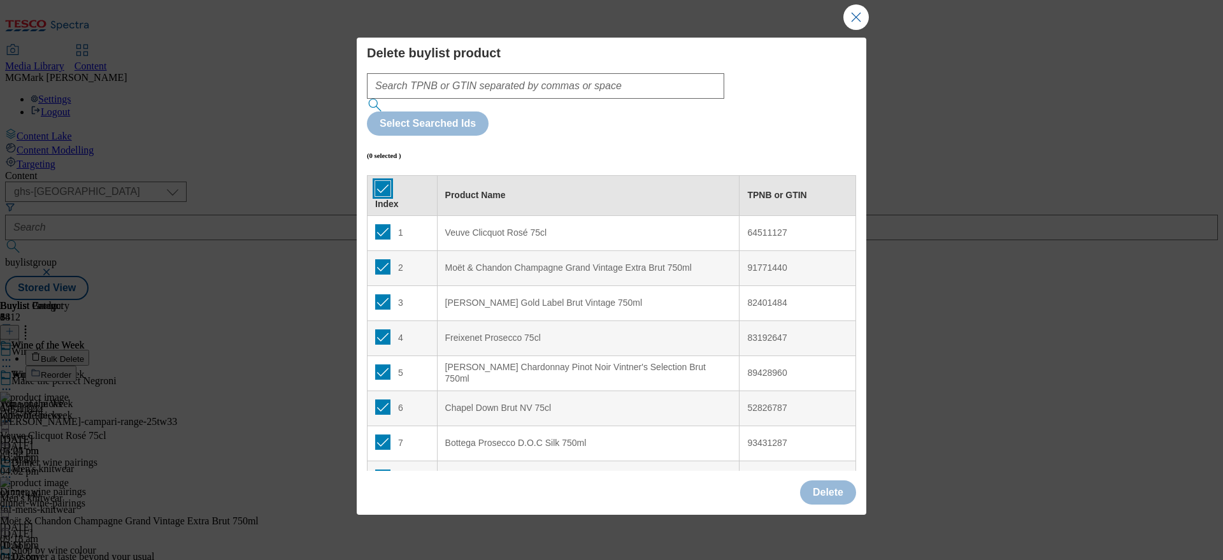
checkbox input "true"
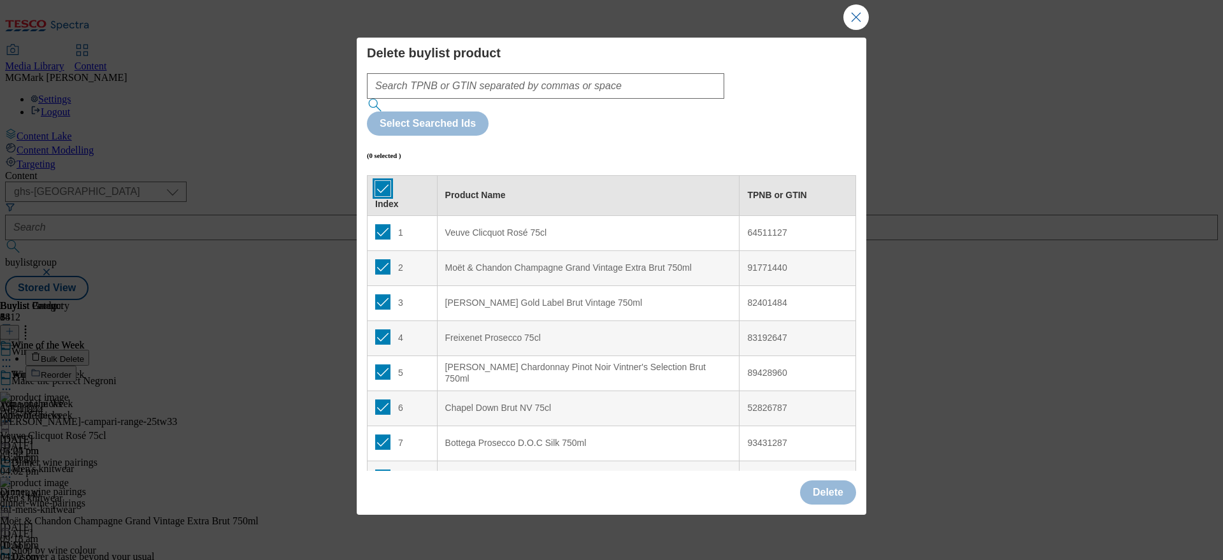
checkbox input "true"
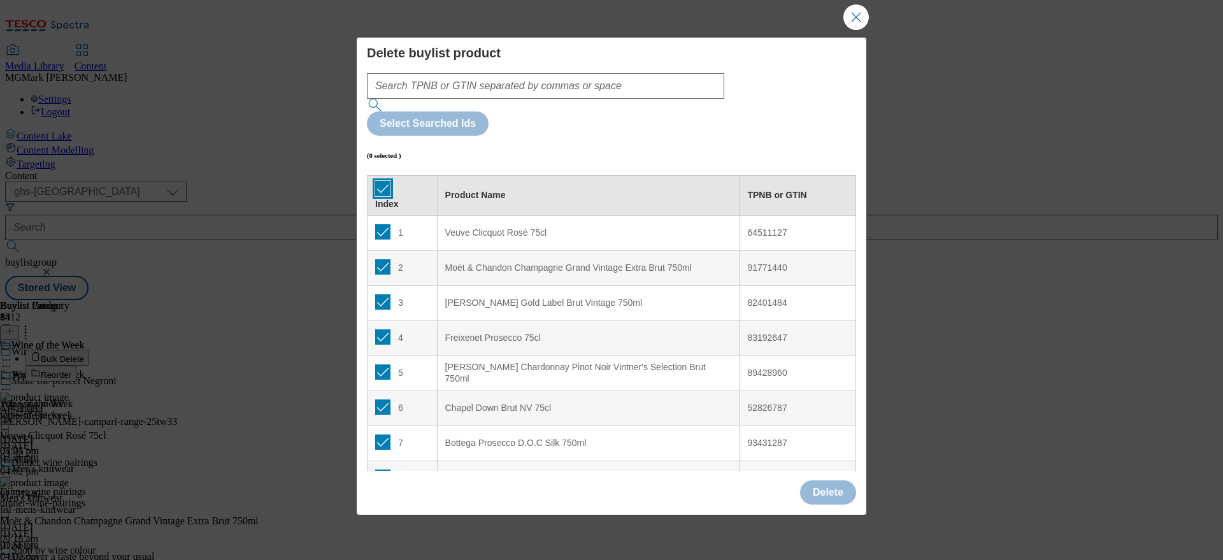
checkbox input "true"
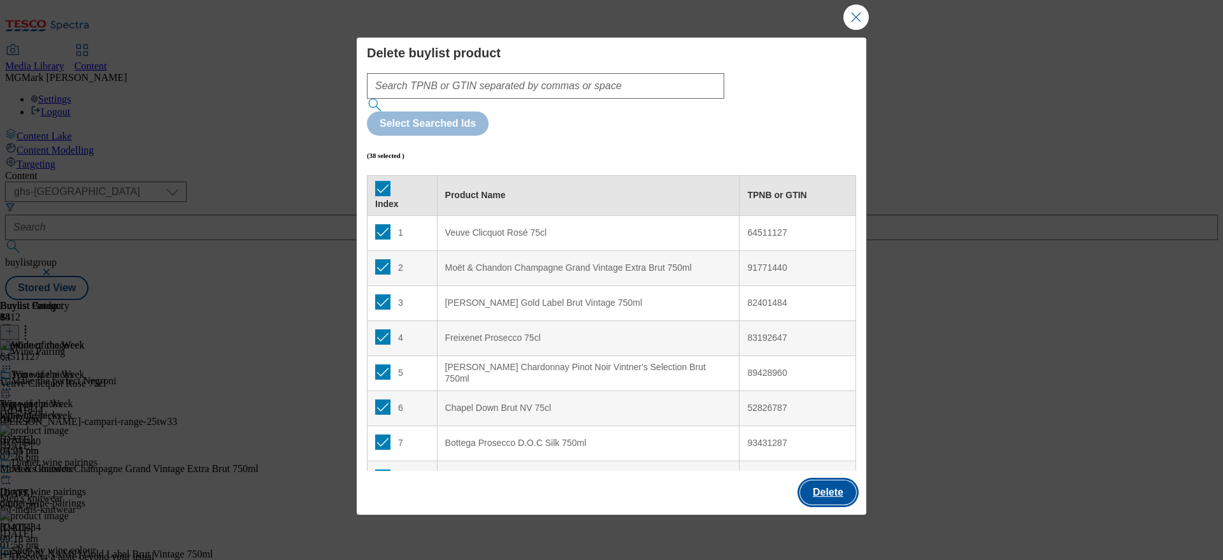
click at [827, 480] on button "Delete" at bounding box center [828, 492] width 56 height 24
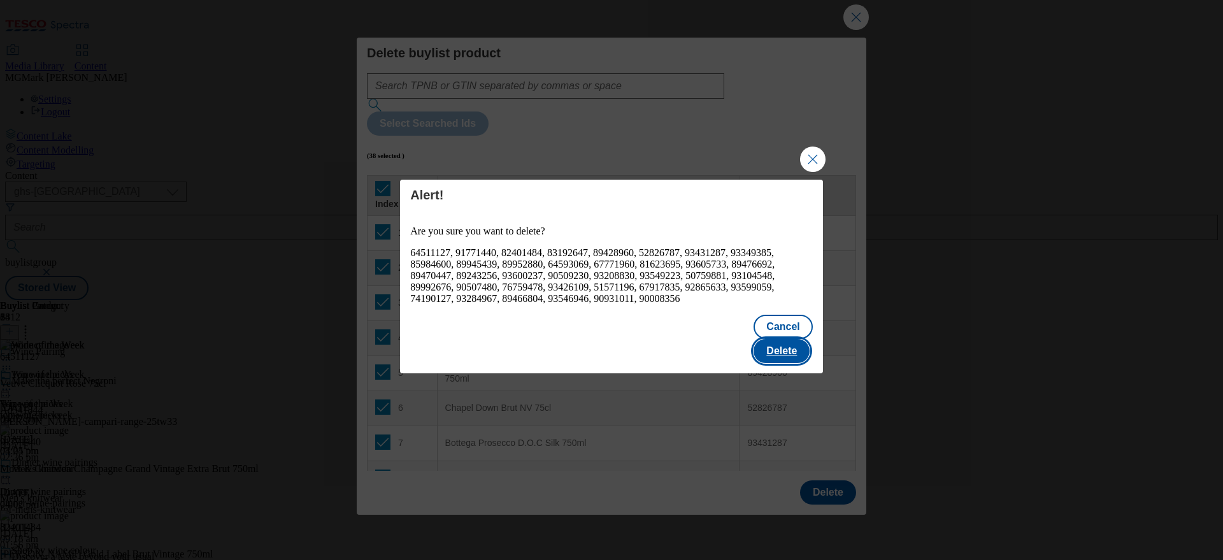
click at [793, 339] on button "Delete" at bounding box center [781, 351] width 56 height 24
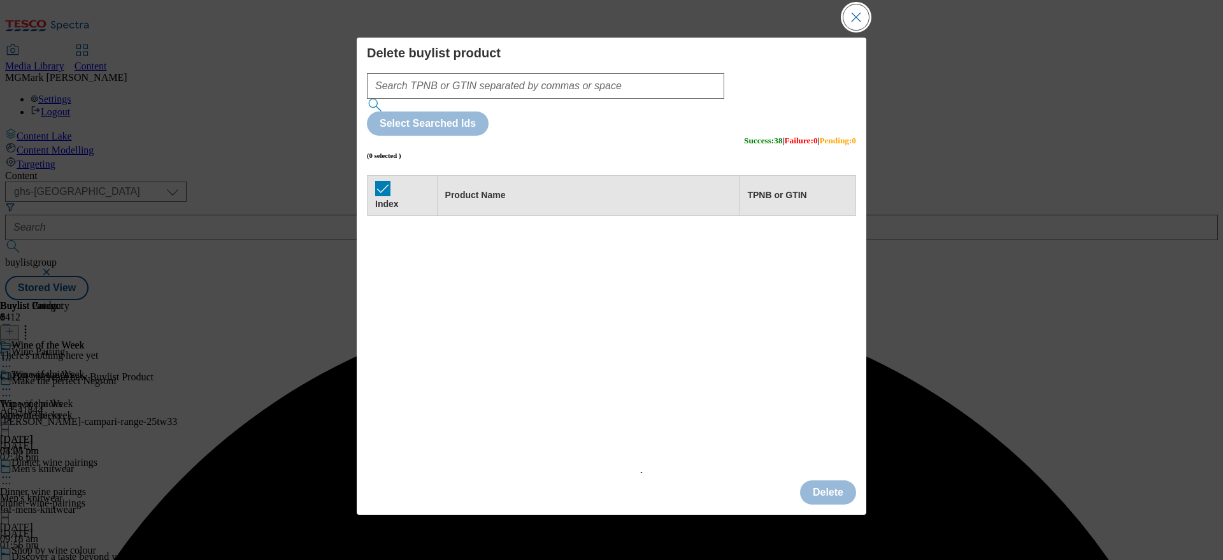
click at [856, 30] on button "Close Modal" at bounding box center [855, 16] width 25 height 25
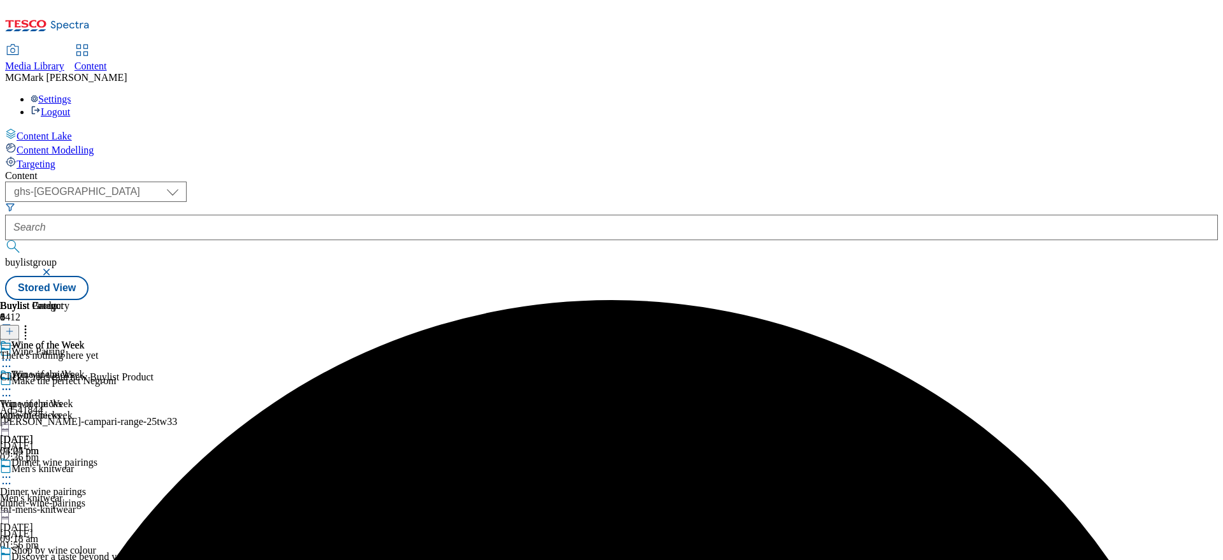
click at [14, 327] on icon at bounding box center [9, 331] width 9 height 9
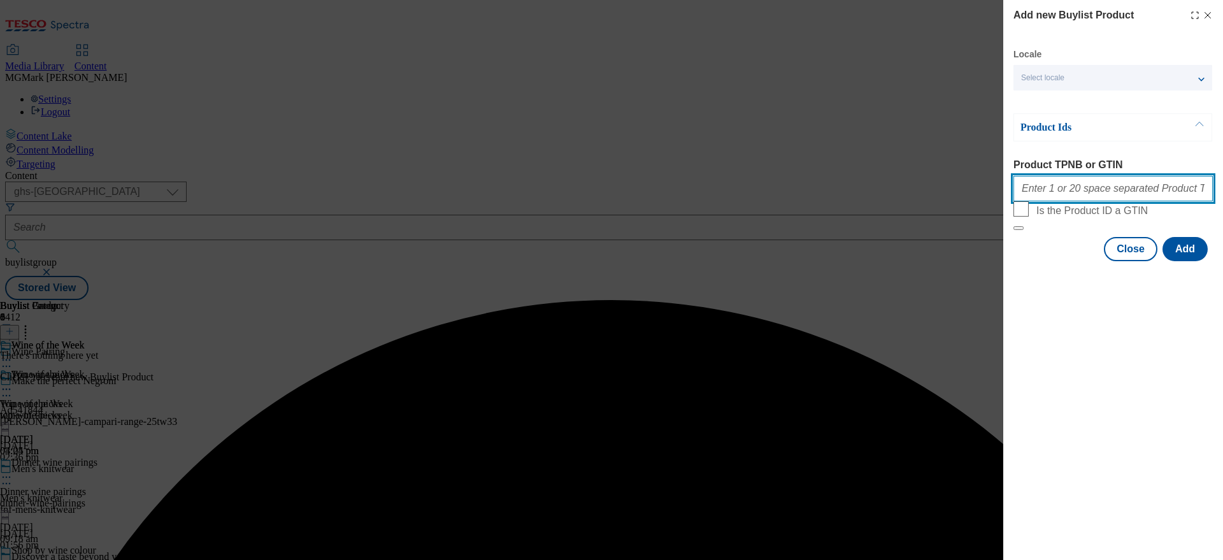
click at [1082, 197] on input "Product TPNB or GTIN" at bounding box center [1112, 188] width 199 height 25
paste input "81133892 63221691 74895359 89959665 83002880 84346528 89428960 81126454 9321255…"
type input "81133892 63221691 74895359 89959665 83002880 84346528 89428960 81126454 9321255…"
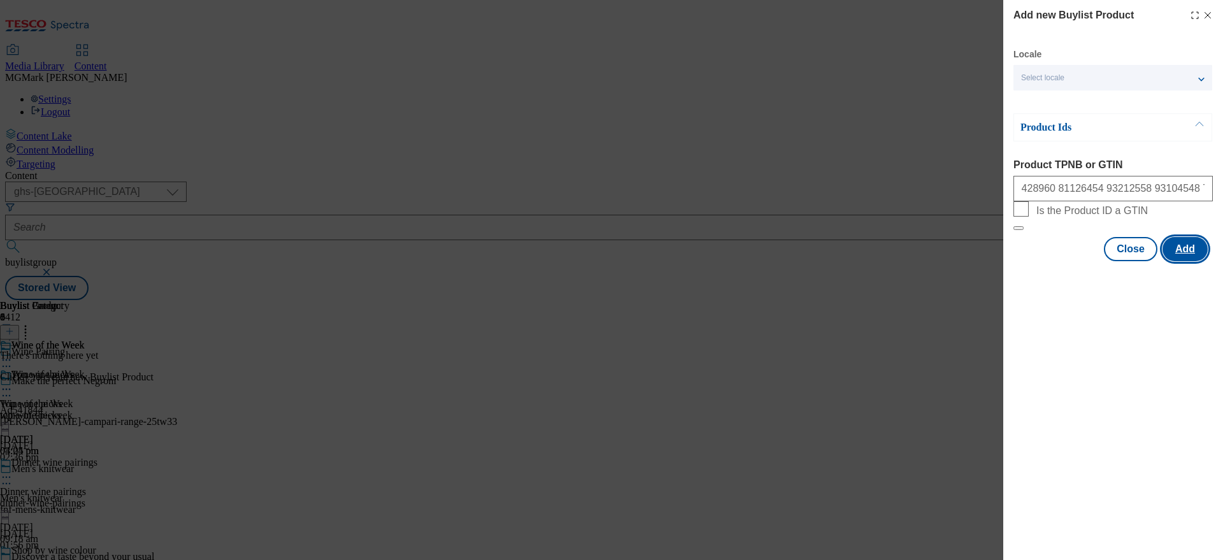
click at [1186, 261] on button "Add" at bounding box center [1184, 249] width 45 height 24
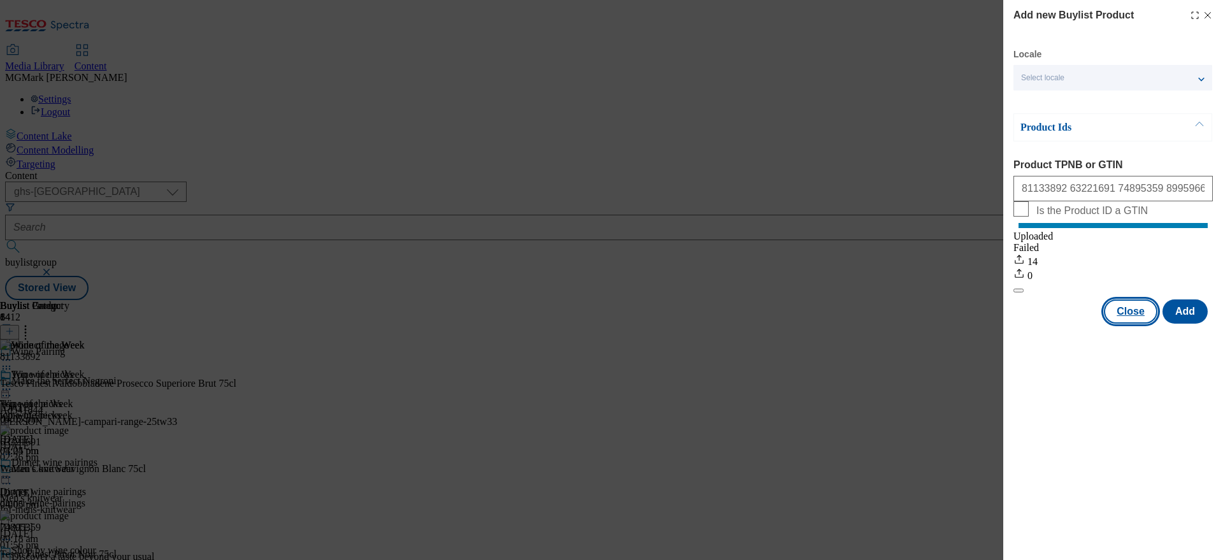
click at [1121, 324] on button "Close" at bounding box center [1131, 311] width 54 height 24
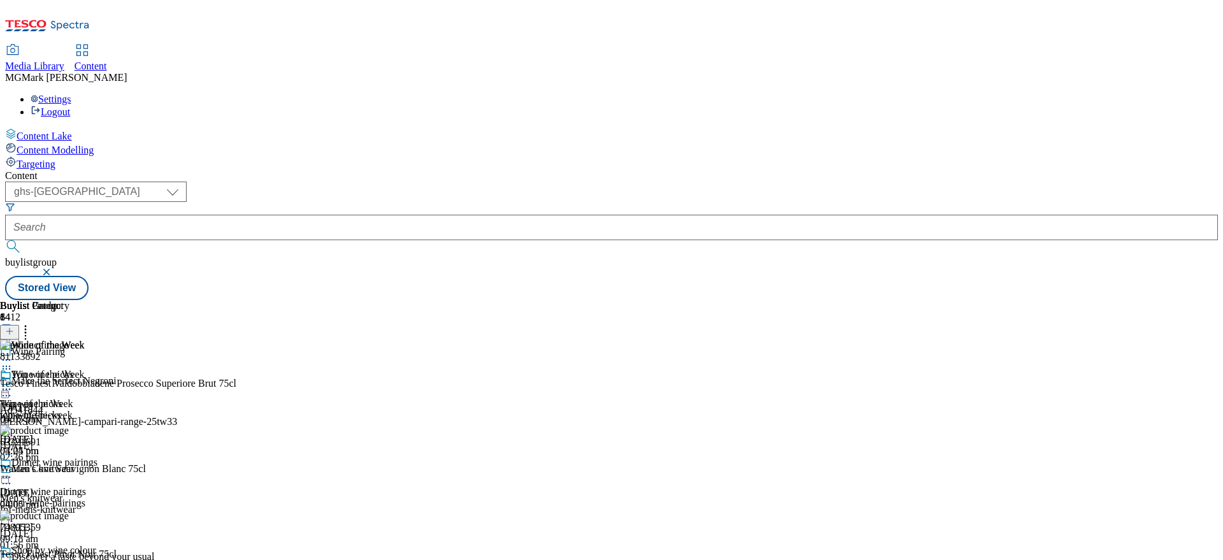
scroll to position [650, 0]
click at [32, 323] on icon at bounding box center [25, 329] width 13 height 13
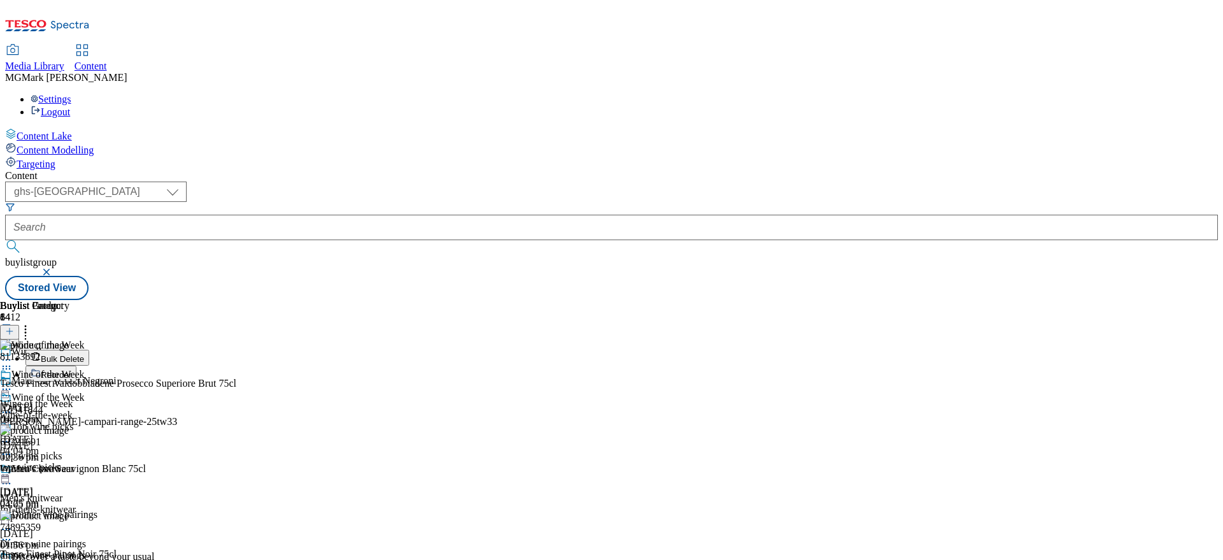
click at [76, 366] on button "Reorder" at bounding box center [50, 374] width 51 height 16
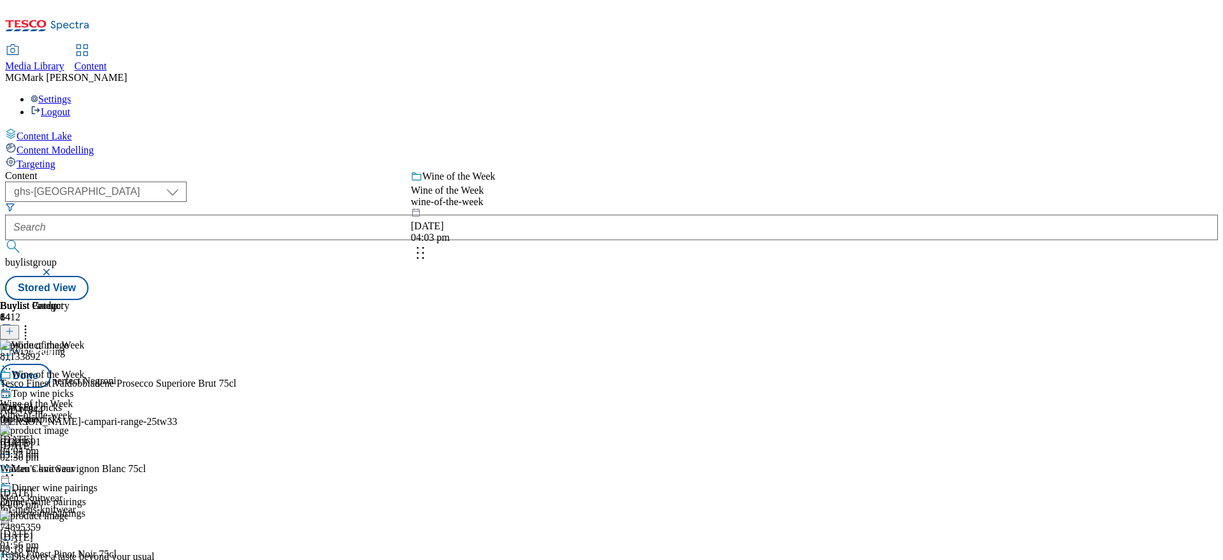
drag, startPoint x: 599, startPoint y: 514, endPoint x: 592, endPoint y: 229, distance: 284.8
click at [592, 229] on body "Icons icon_account icon_add icon_backward_link icon_basket icon_benefits icon_c…" at bounding box center [611, 152] width 1213 height 295
drag, startPoint x: 597, startPoint y: 428, endPoint x: 597, endPoint y: 163, distance: 265.0
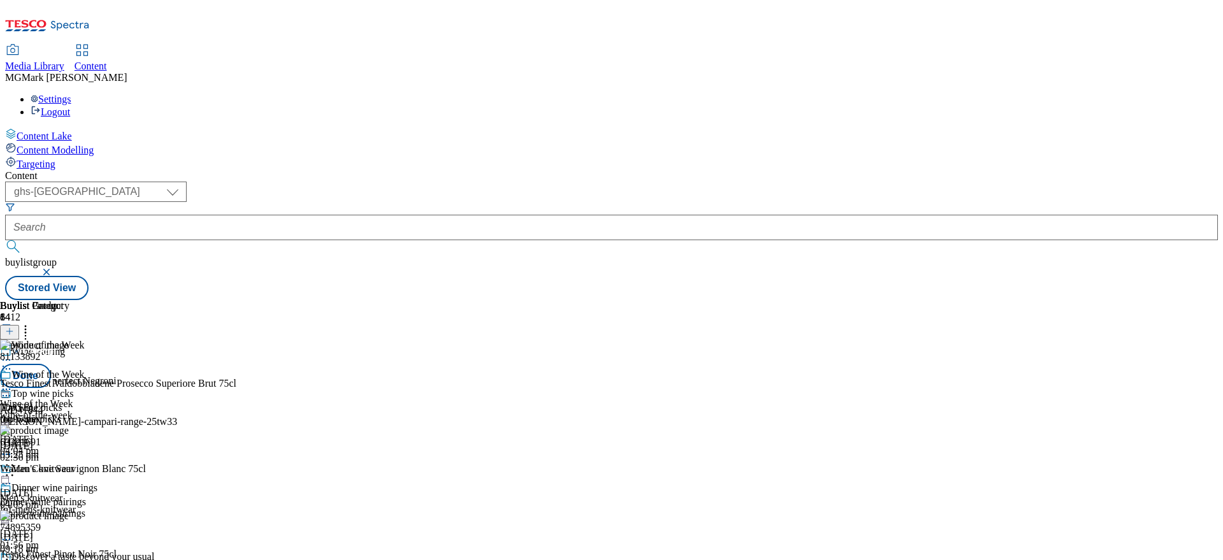
scroll to position [184, 0]
drag, startPoint x: 594, startPoint y: 500, endPoint x: 594, endPoint y: 297, distance: 203.2
click at [594, 296] on body "Icons icon_account icon_add icon_backward_link icon_basket icon_benefits icon_c…" at bounding box center [611, 152] width 1213 height 295
click at [51, 364] on button "Done" at bounding box center [25, 376] width 51 height 24
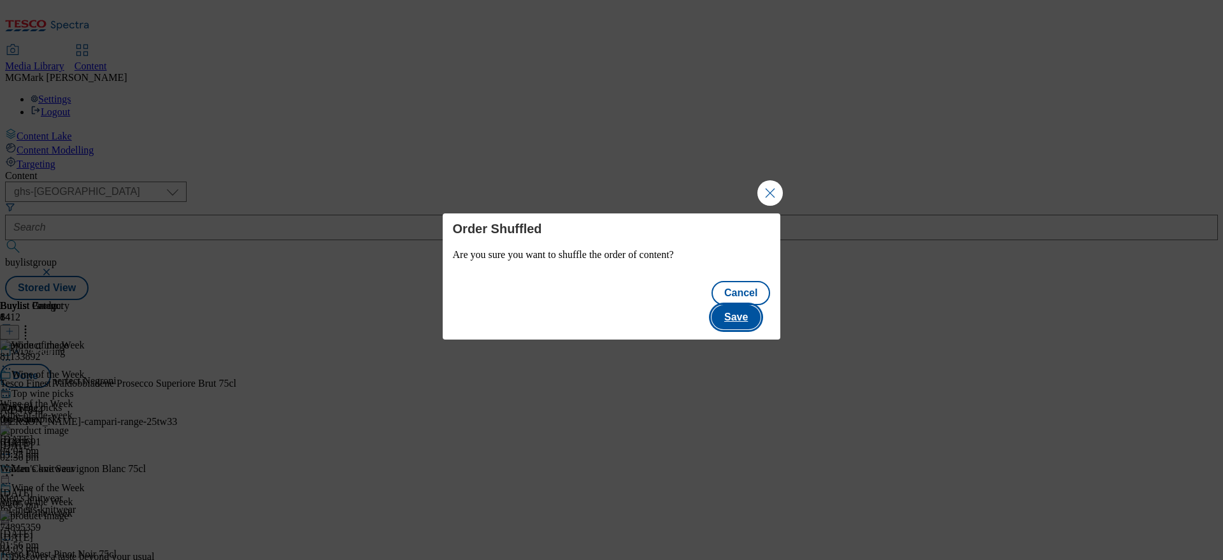
click at [754, 305] on button "Save" at bounding box center [735, 317] width 49 height 24
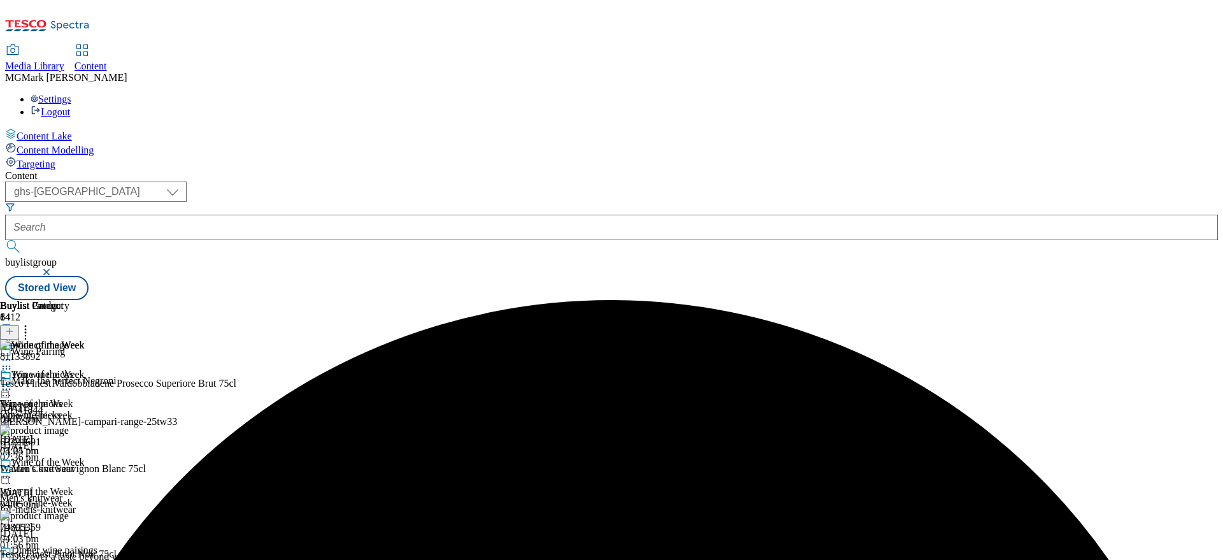
click at [13, 471] on icon at bounding box center [6, 477] width 13 height 13
click at [75, 555] on button "Preview" at bounding box center [49, 562] width 49 height 15
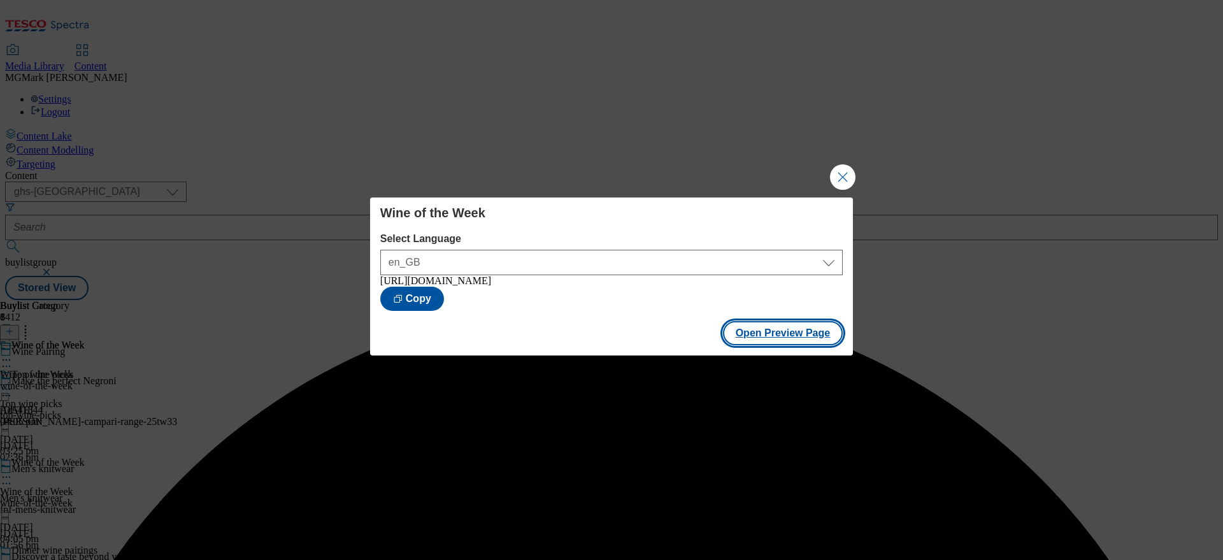
click at [790, 338] on button "Open Preview Page" at bounding box center [783, 333] width 120 height 24
click at [842, 172] on button "Close Modal" at bounding box center [842, 176] width 25 height 25
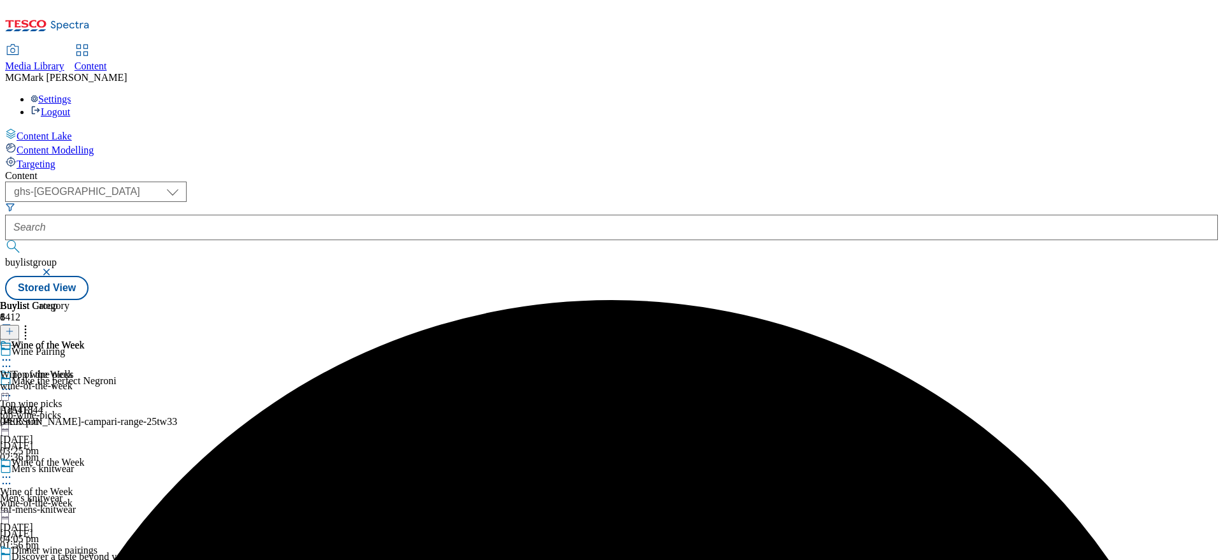
click at [101, 410] on div "top-wine-picks" at bounding box center [50, 415] width 101 height 11
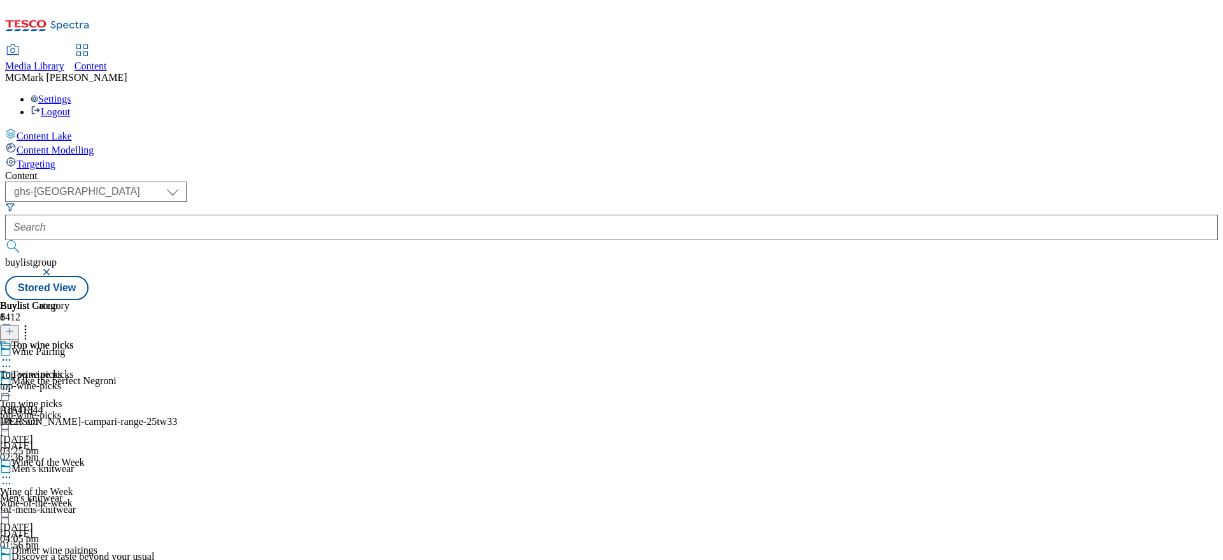
click at [13, 383] on icon at bounding box center [6, 389] width 13 height 13
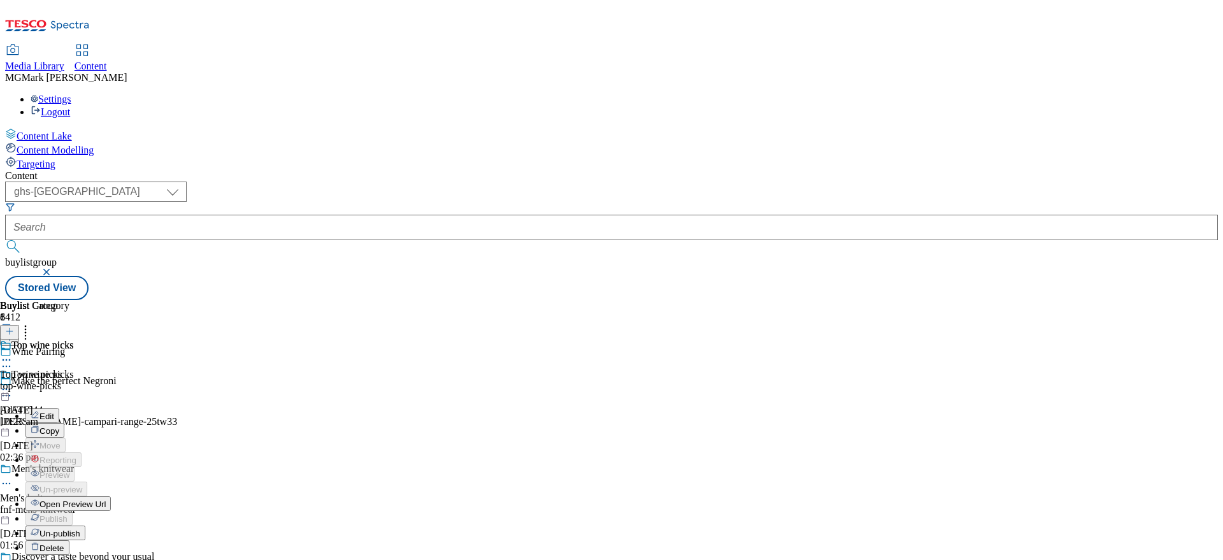
click at [59, 408] on button "Edit" at bounding box center [42, 415] width 34 height 15
select select "evergreen"
select select "Banner"
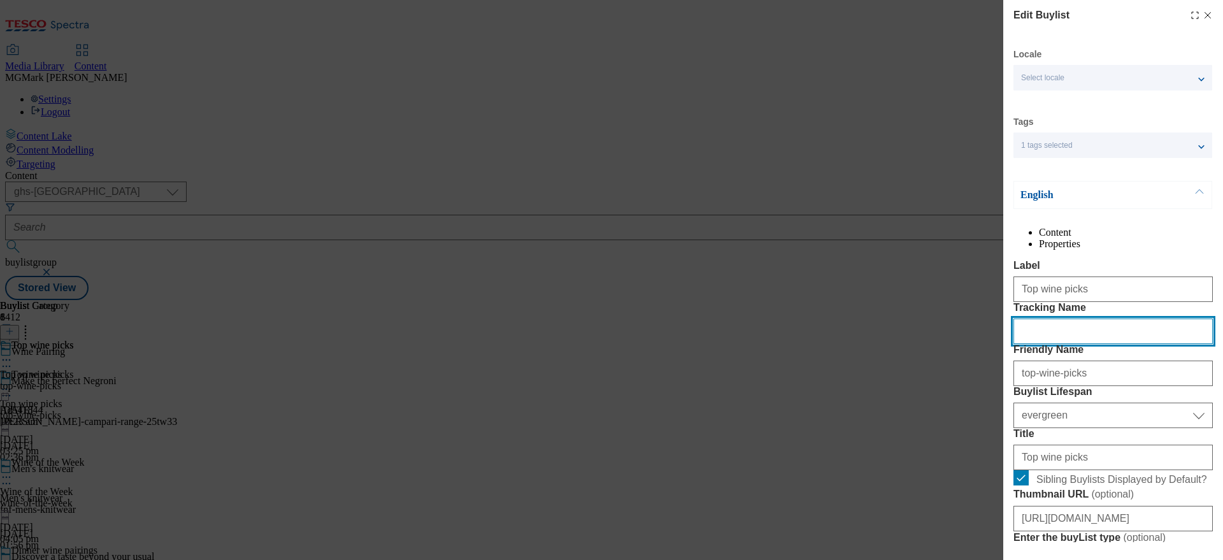
click at [1080, 344] on input "Tracking Name" at bounding box center [1112, 330] width 199 height 25
paste input "Onl_Wine_Top"
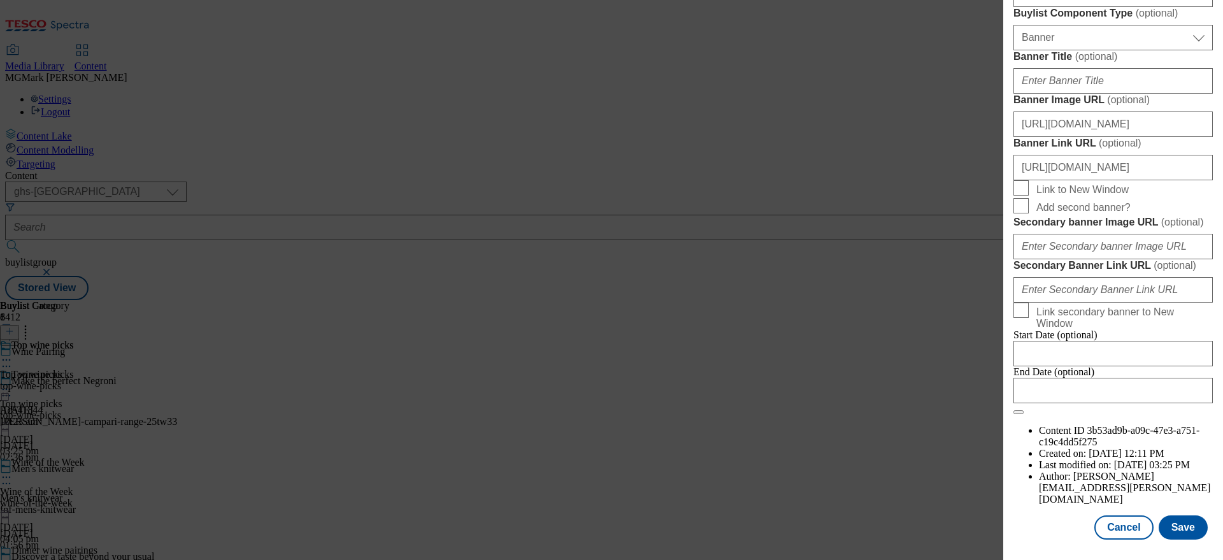
scroll to position [1350, 0]
type input "Onl_Wine_Top"
click at [1192, 534] on button "Save" at bounding box center [1183, 527] width 49 height 24
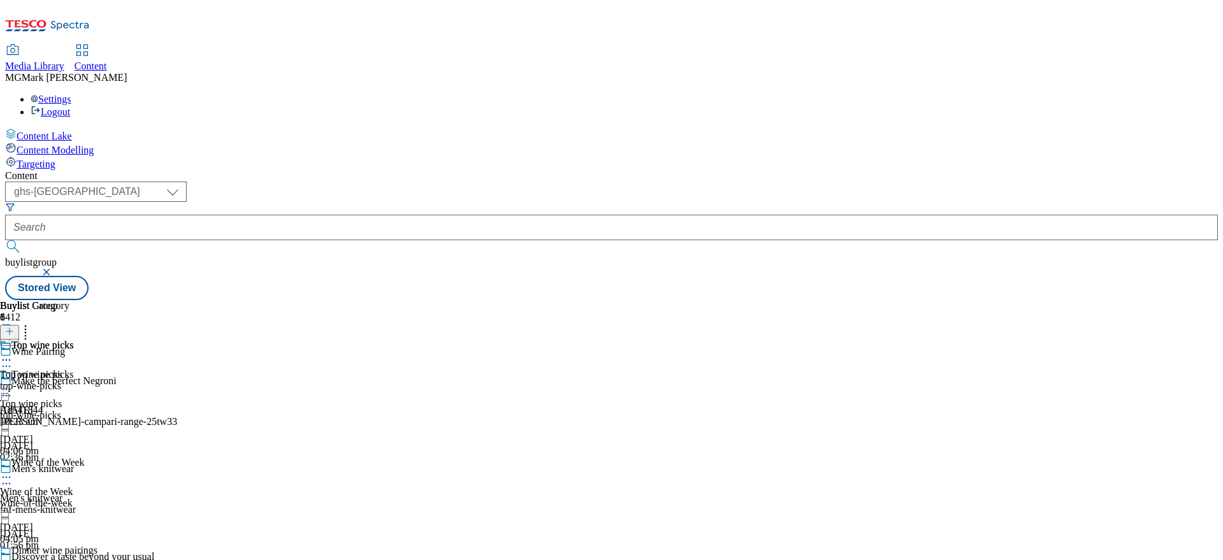
click at [13, 559] on icon at bounding box center [6, 565] width 13 height 13
select select "evergreen"
select select "Banner"
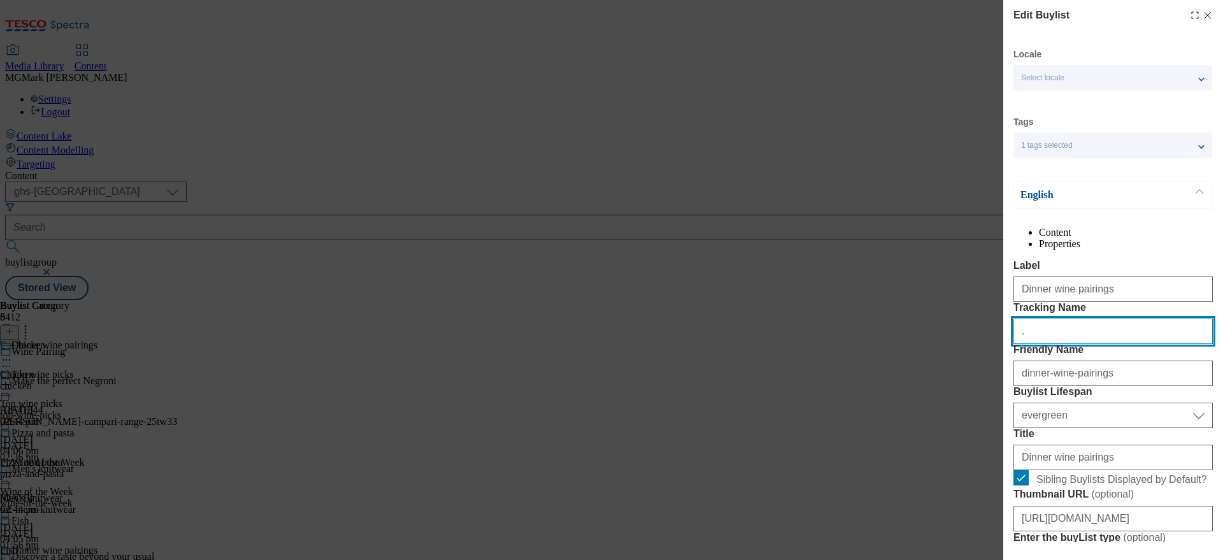
click at [1093, 344] on input "." at bounding box center [1112, 330] width 199 height 25
paste input "Onl_Wine_Dinner"
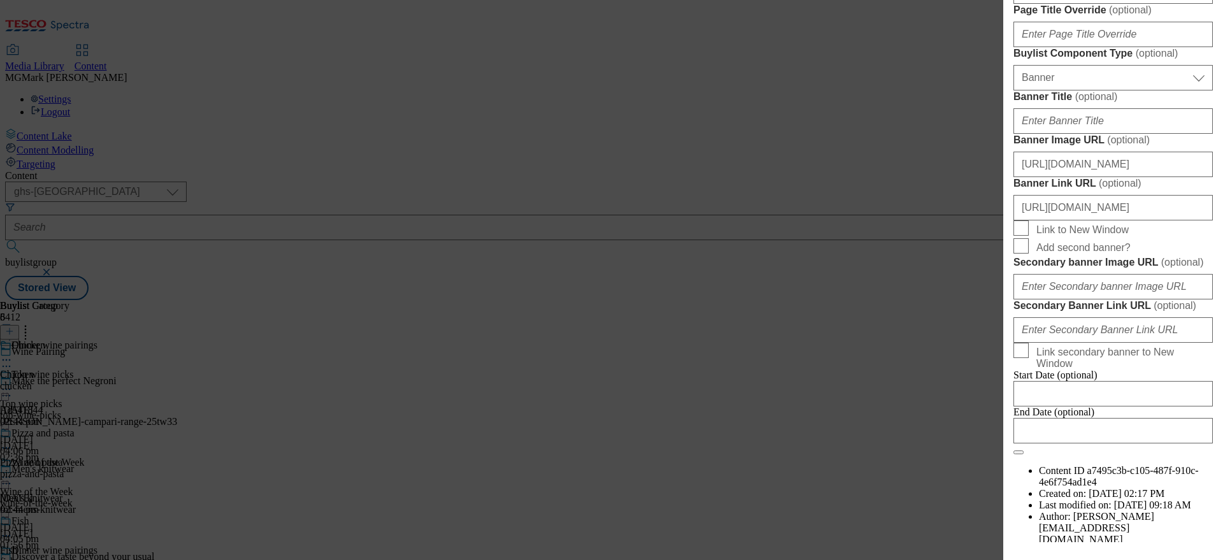
scroll to position [1350, 0]
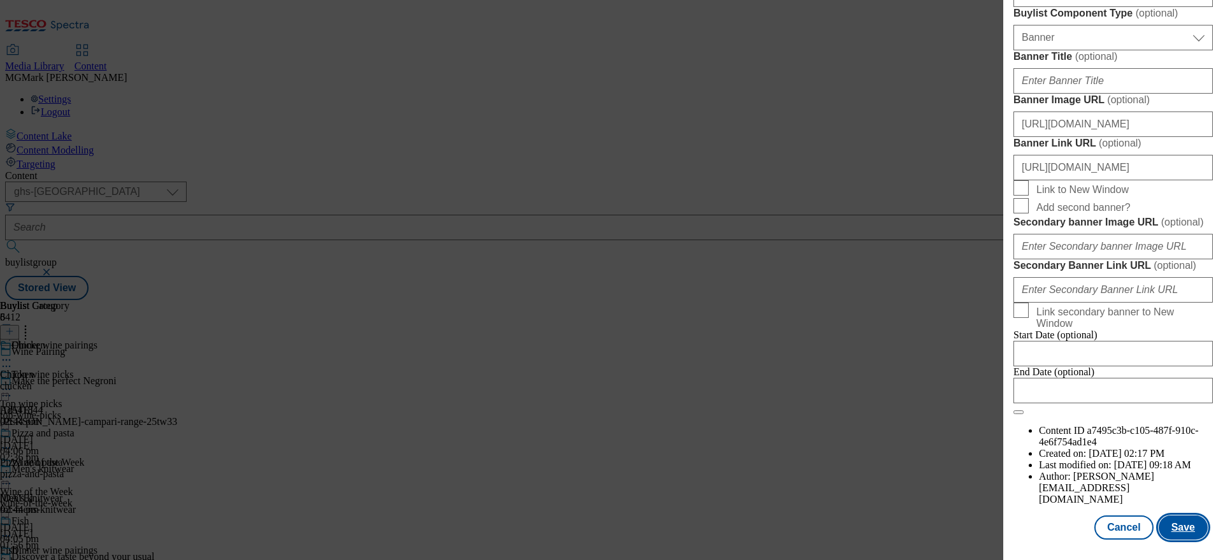
type input "Onl_Wine_Dinner"
click at [1185, 525] on button "Save" at bounding box center [1183, 527] width 49 height 24
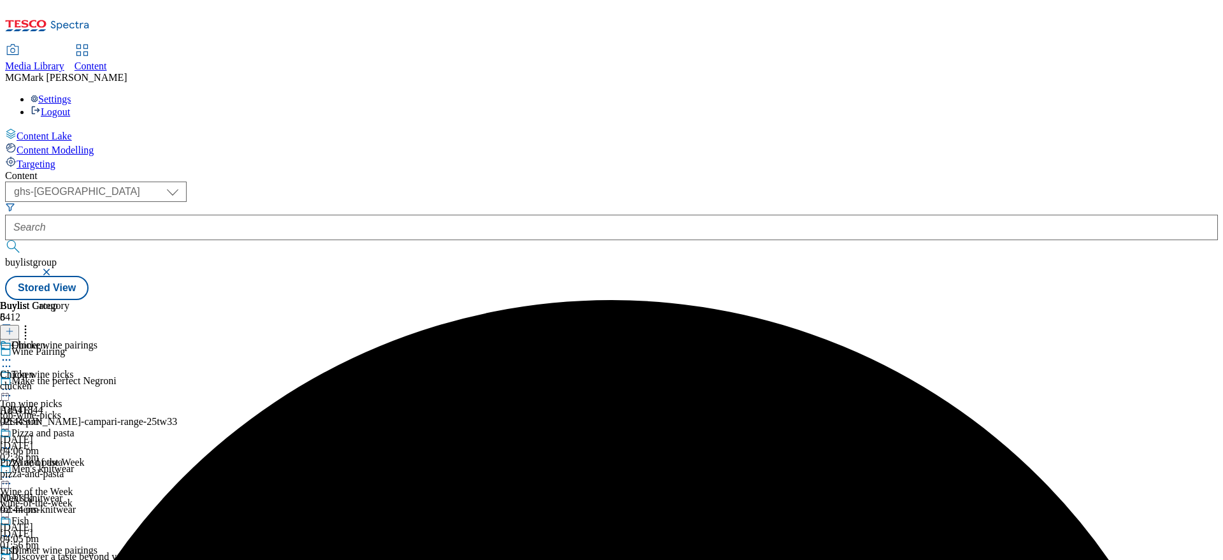
scroll to position [182, 0]
select select "seasonal"
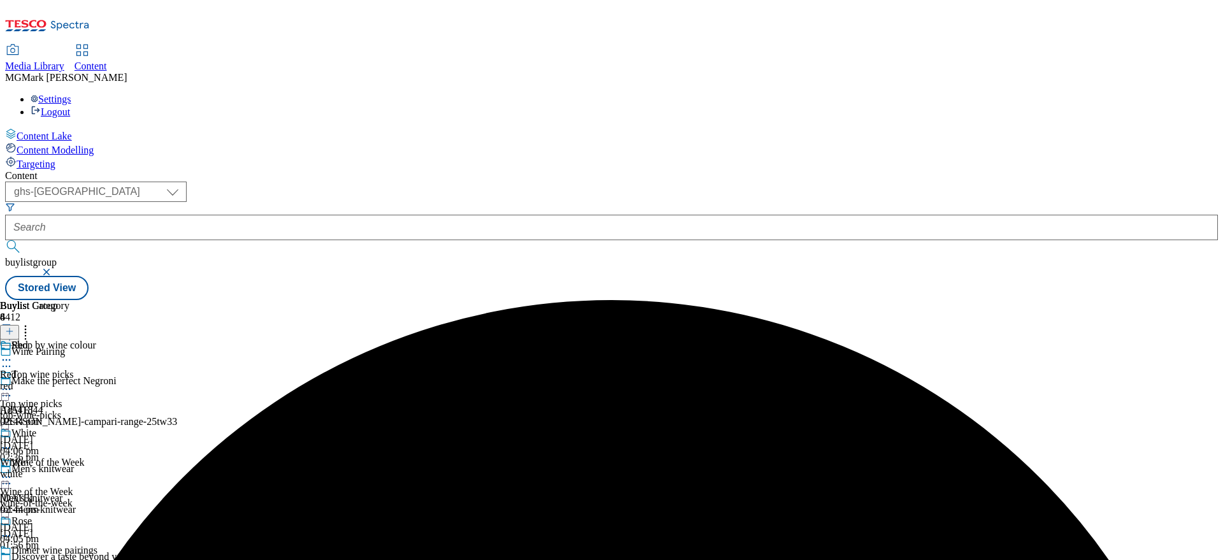
select select "Banner"
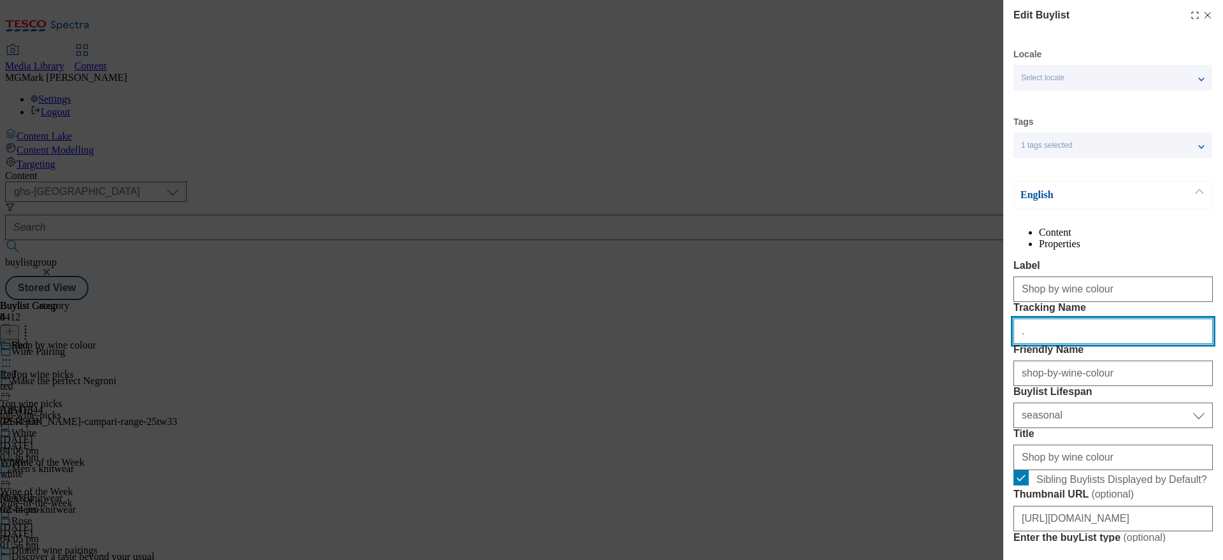
click at [1104, 344] on input "." at bounding box center [1112, 330] width 199 height 25
paste input "ONL_Wine_Colour"
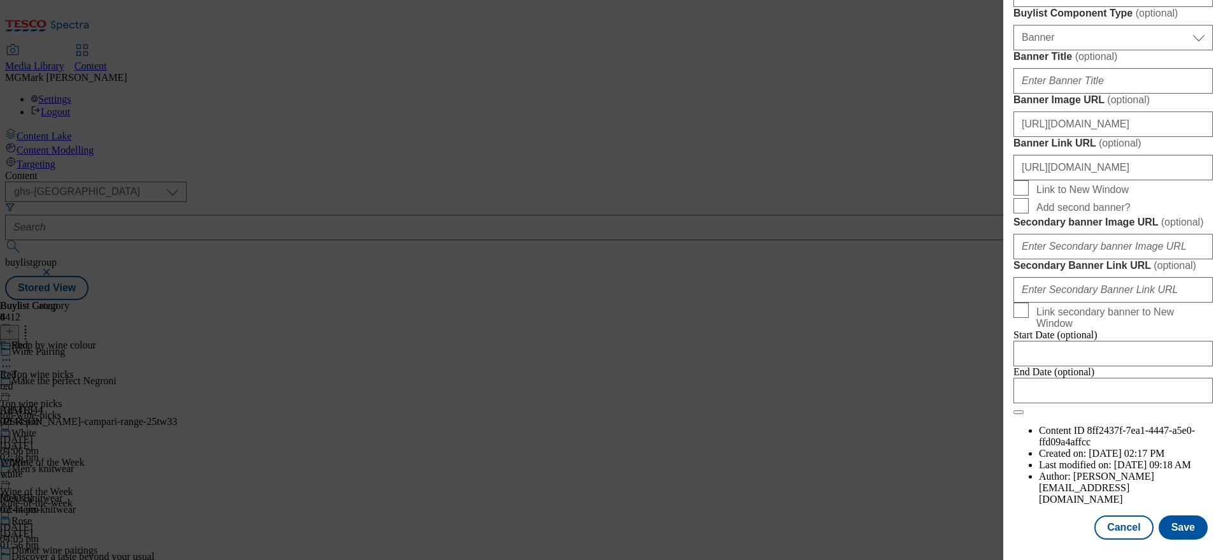
scroll to position [1350, 0]
type input "ONL_Wine_Colour"
click at [1182, 530] on button "Save" at bounding box center [1183, 527] width 49 height 24
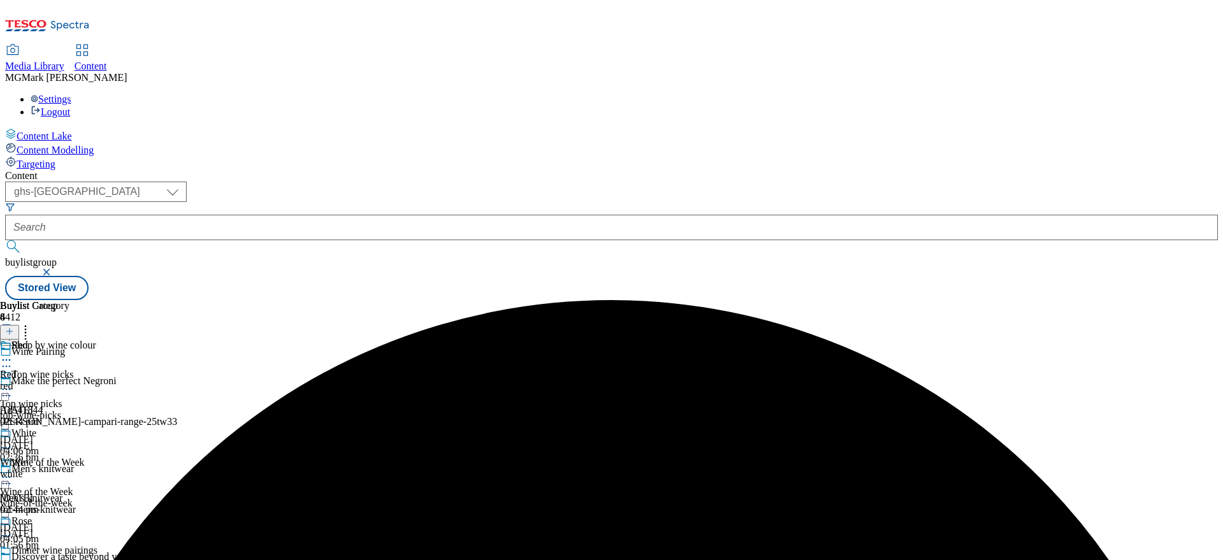
scroll to position [357, 0]
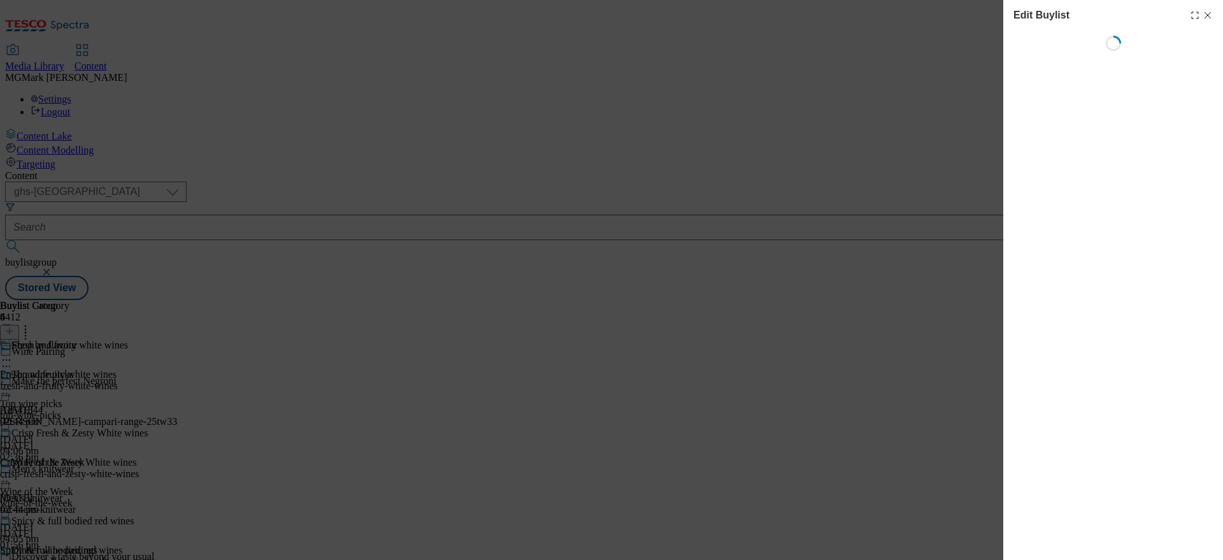
select select "evergreen"
select select "Banner"
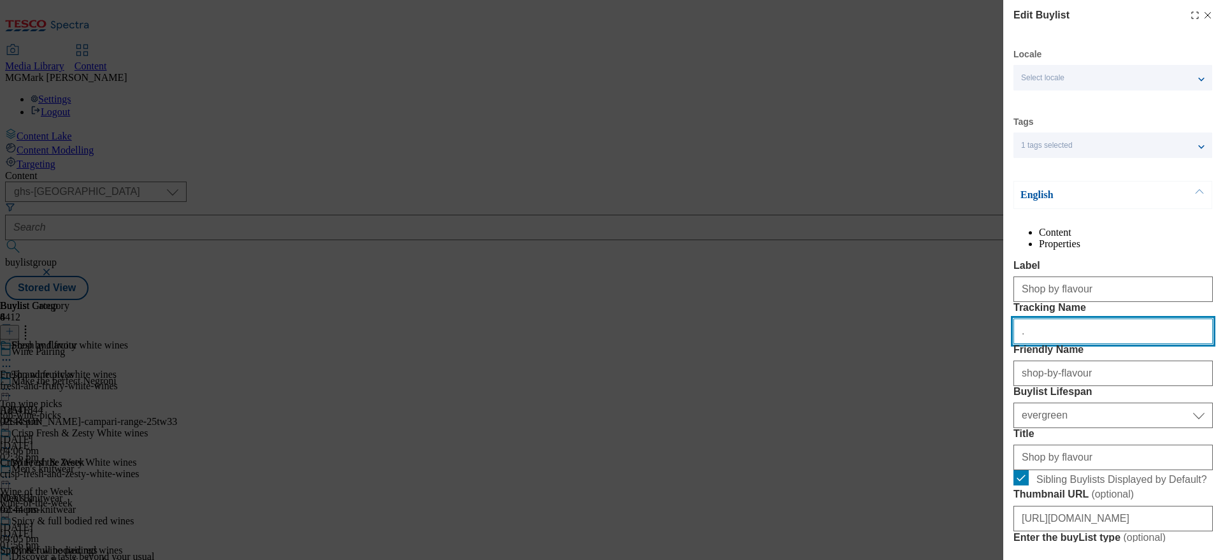
click at [1079, 344] on input "." at bounding box center [1112, 330] width 199 height 25
paste input "ONL_Wine_Flav"
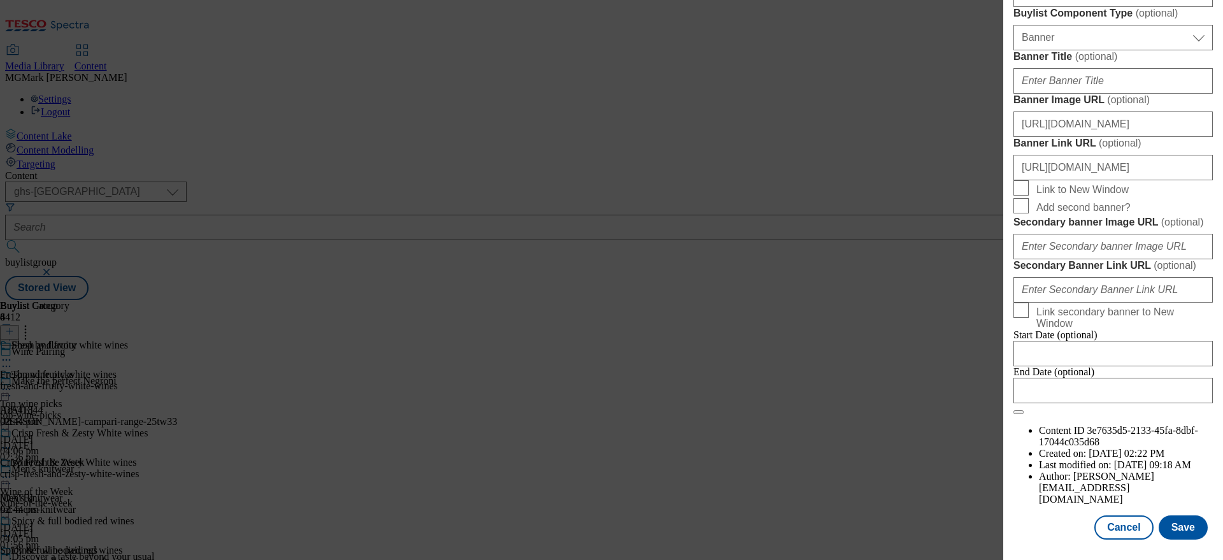
scroll to position [1350, 0]
type input "ONL_Wine_Flav"
click at [1185, 530] on button "Save" at bounding box center [1183, 527] width 49 height 24
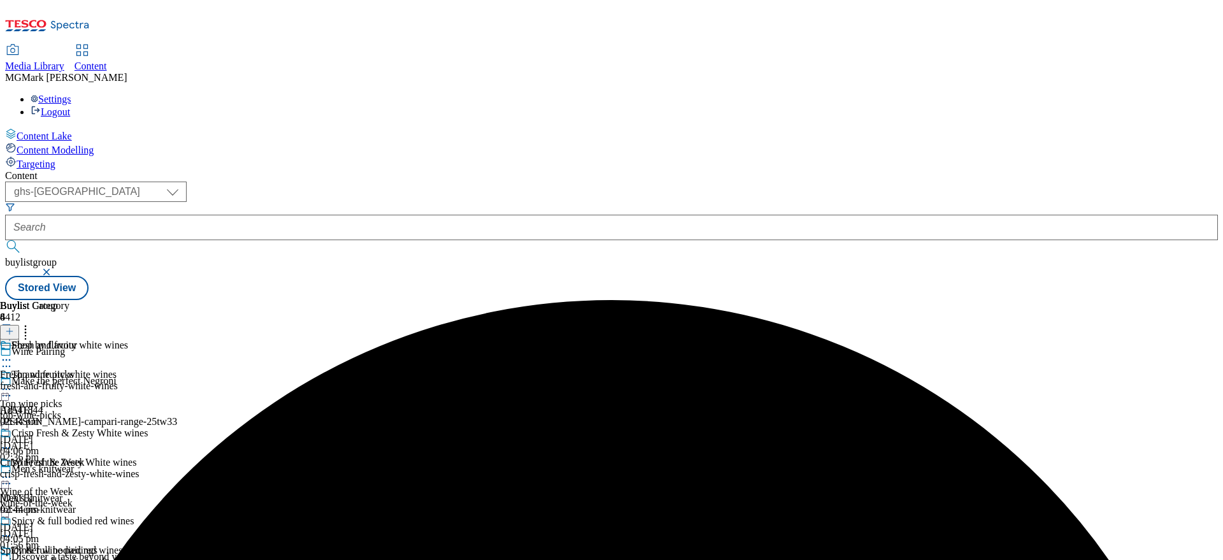
scroll to position [631, 0]
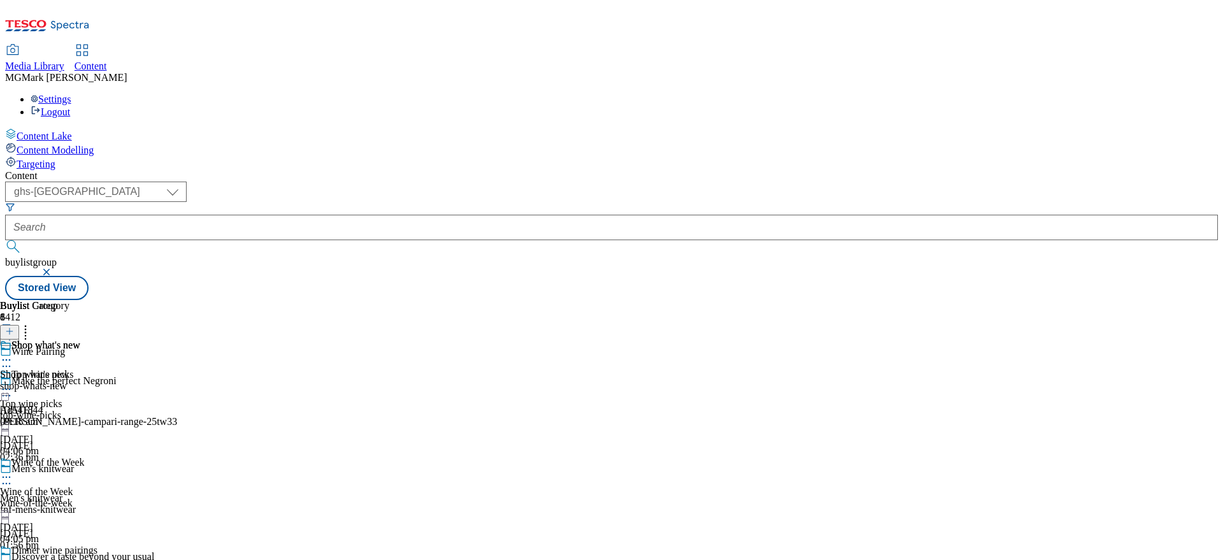
select select "evergreen"
select select "Banner"
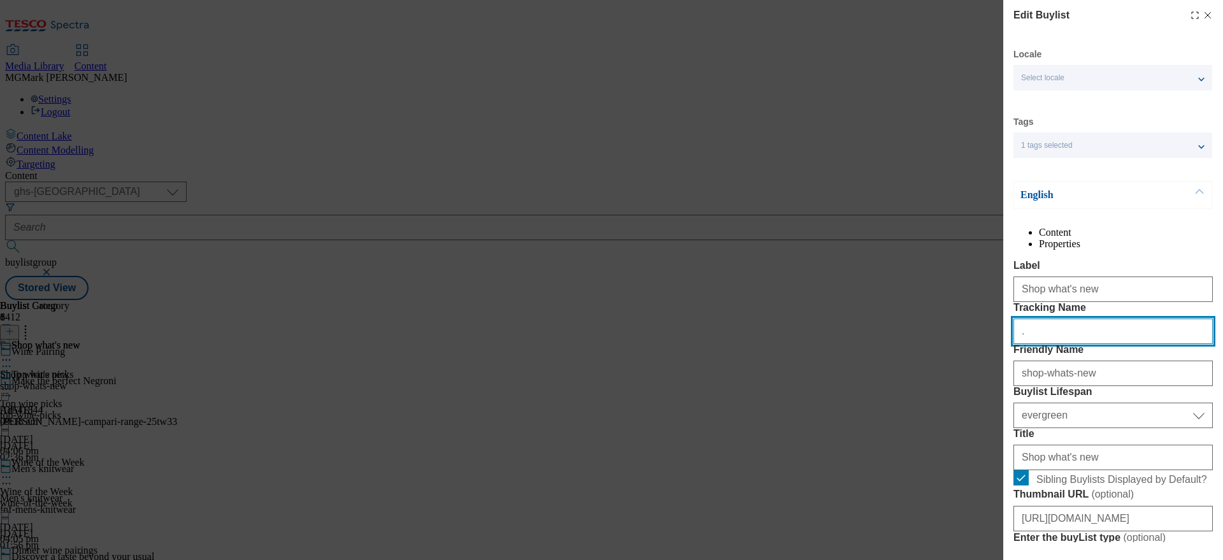
click at [1050, 344] on input "." at bounding box center [1112, 330] width 199 height 25
paste input "ONL_Wine_New"
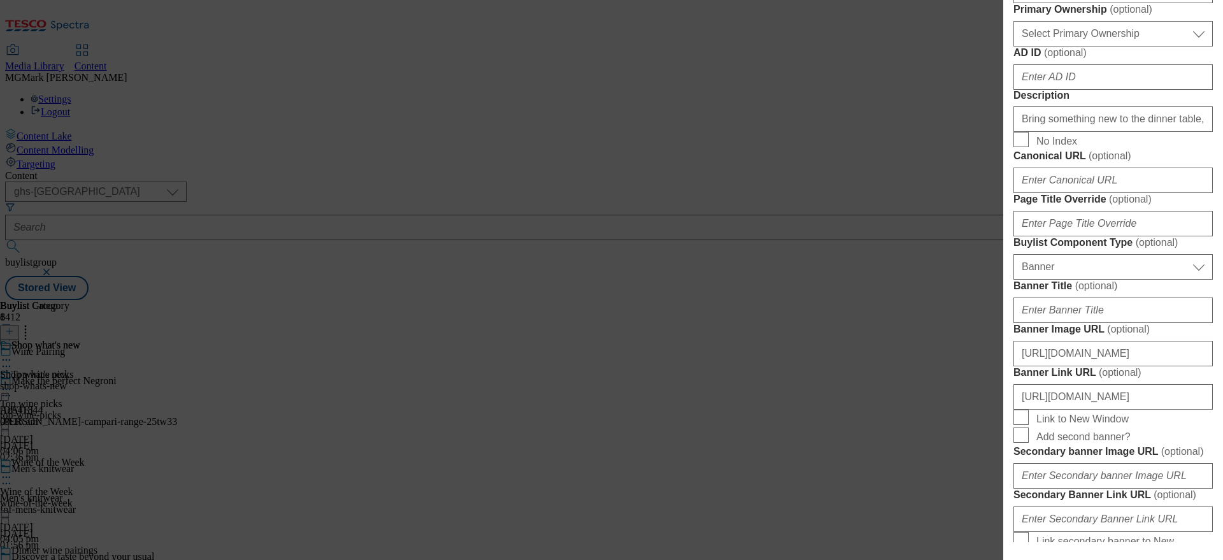
scroll to position [1350, 0]
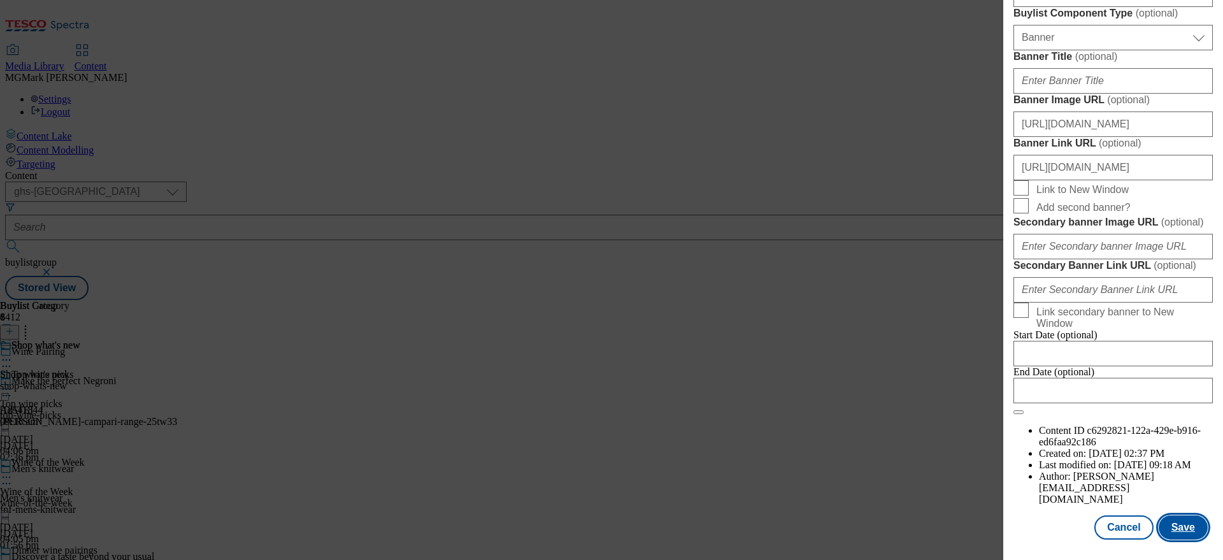
type input "ONL_Wine_New"
click at [1173, 527] on button "Save" at bounding box center [1183, 527] width 49 height 24
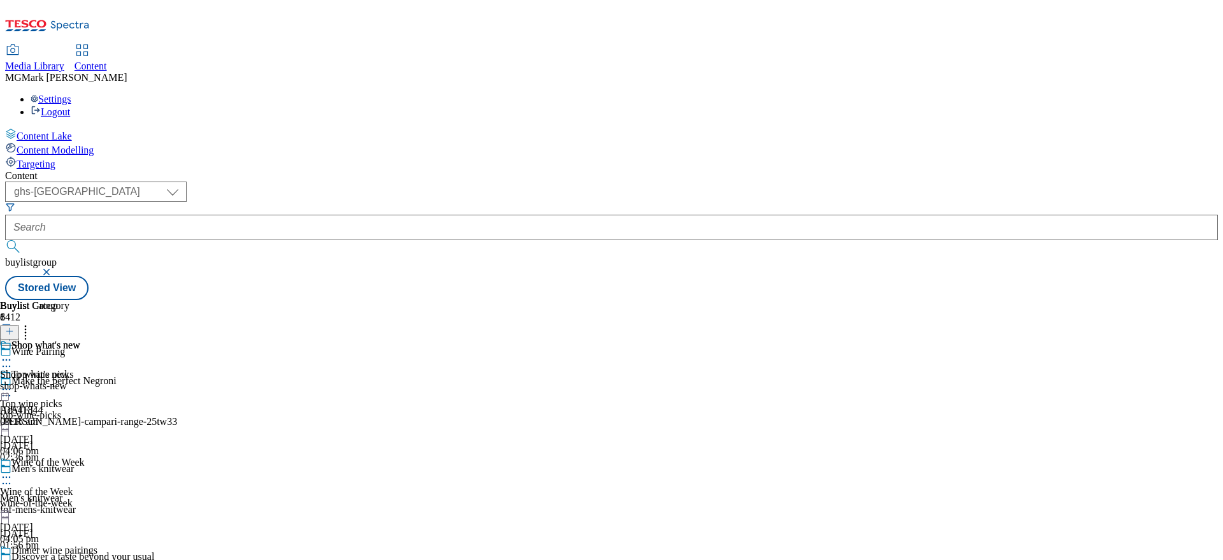
scroll to position [650, 0]
select select "seasonal"
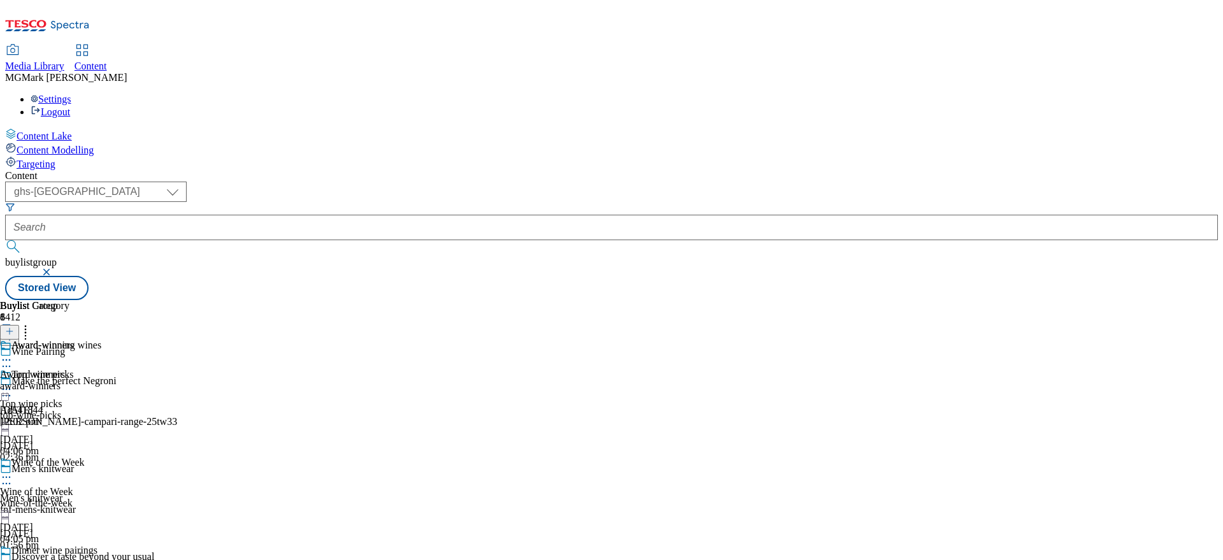
select select "Banner"
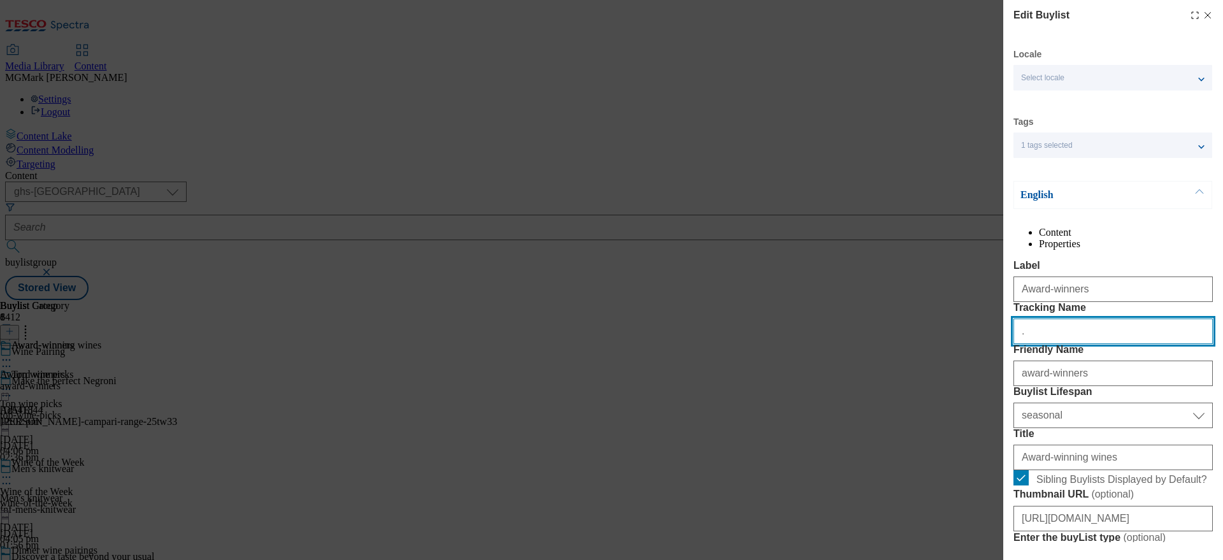
click at [1048, 344] on input "." at bounding box center [1112, 330] width 199 height 25
paste input "ONL_Wine_Award"
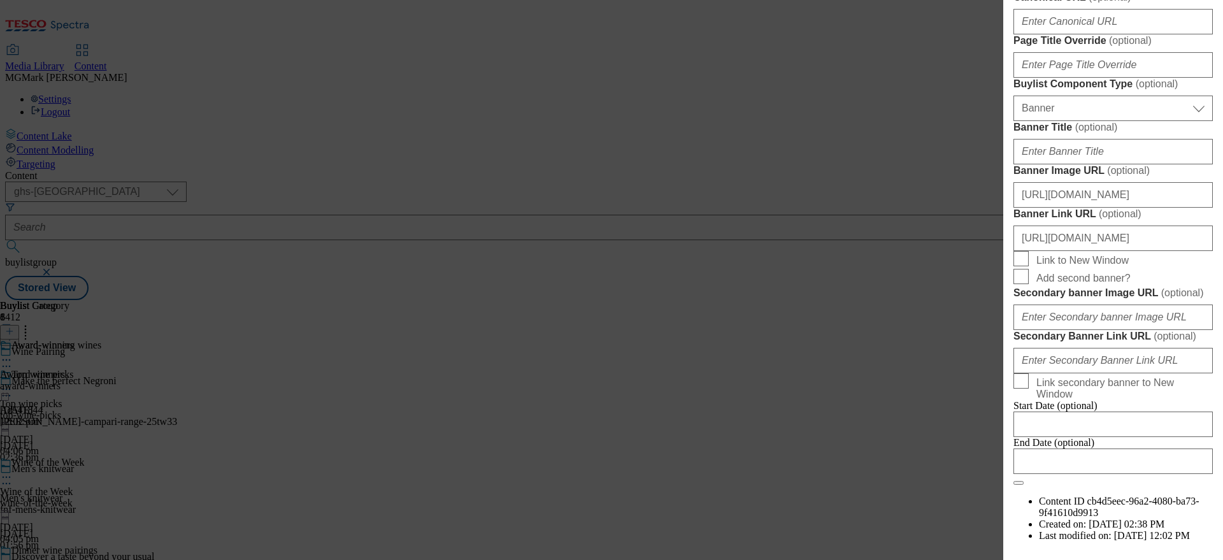
scroll to position [1350, 0]
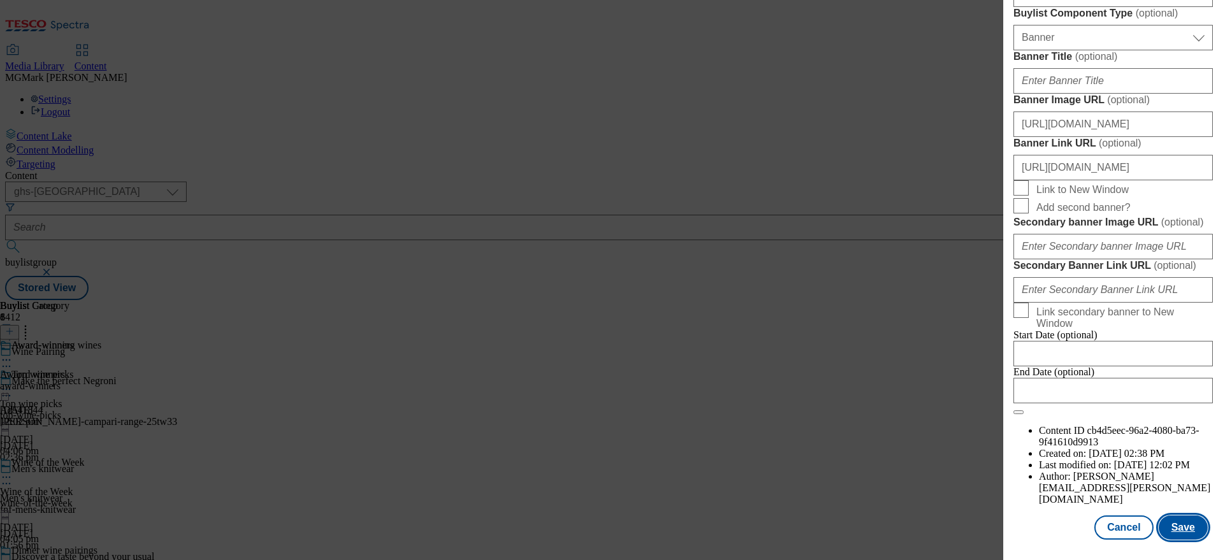
type input "ONL_Wine_Award"
click at [1171, 524] on button "Save" at bounding box center [1183, 527] width 49 height 24
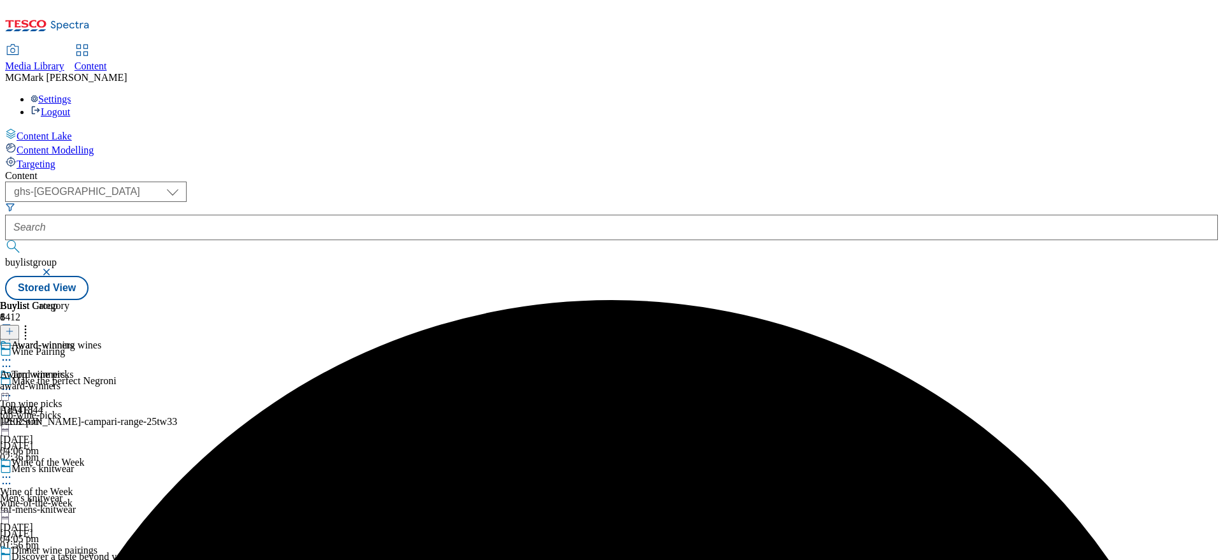
scroll to position [650, 0]
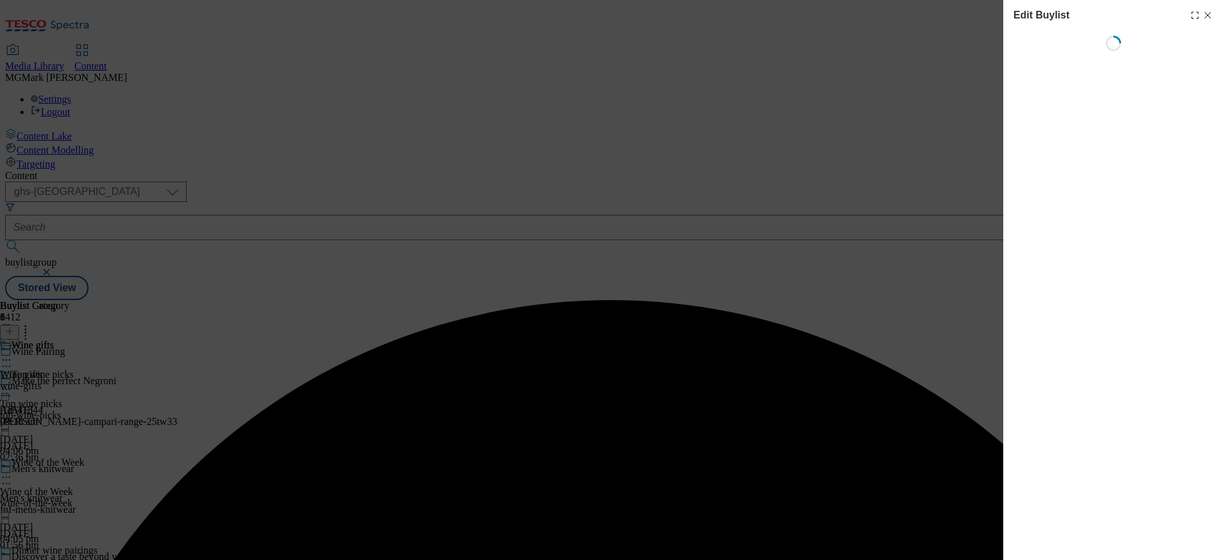
select select "evergreen"
select select "Banner"
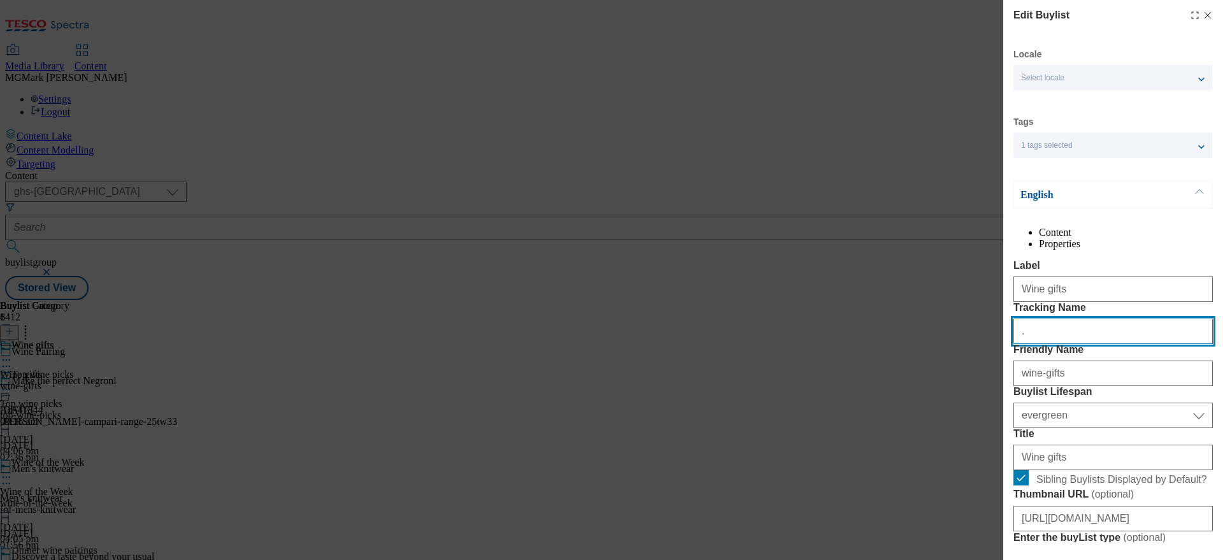
click at [1066, 344] on input "." at bounding box center [1112, 330] width 199 height 25
paste input "ONL_Wine_Gifts"
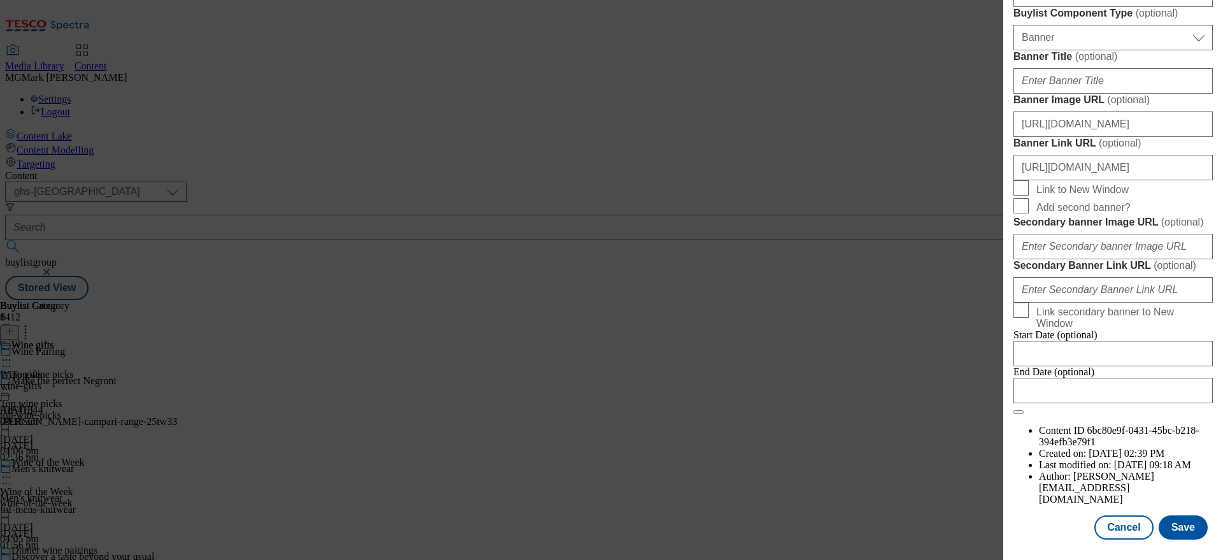
scroll to position [1350, 0]
type input "ONL_Wine_Gifts"
click at [1176, 520] on button "Save" at bounding box center [1183, 527] width 49 height 24
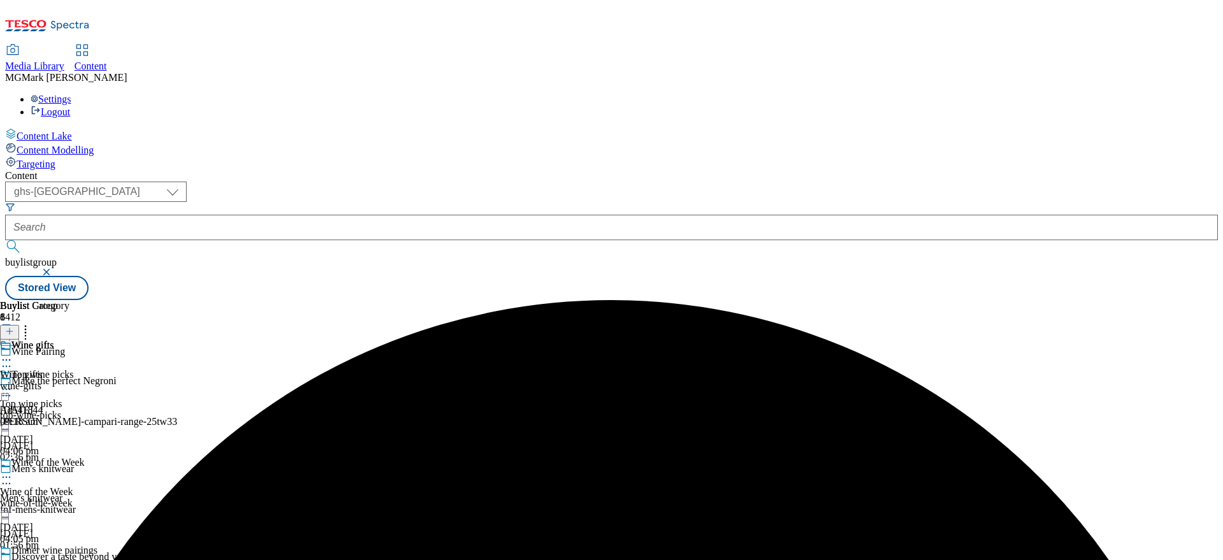
click at [101, 410] on div "top-wine-picks" at bounding box center [50, 415] width 101 height 11
click at [13, 383] on icon at bounding box center [6, 389] width 13 height 13
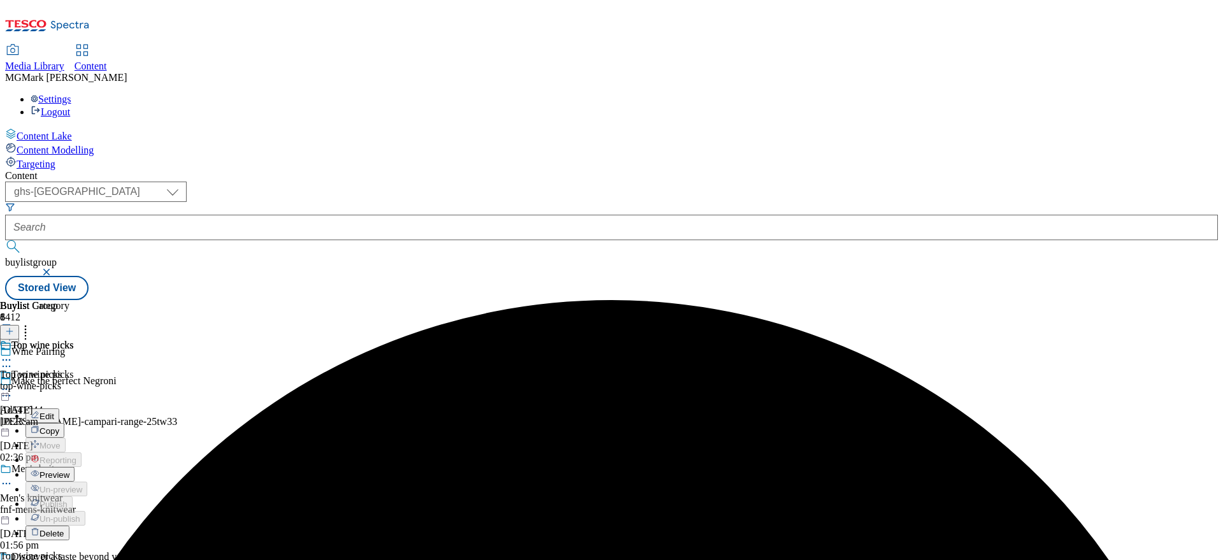
click at [59, 408] on button "Edit" at bounding box center [42, 415] width 34 height 15
select select "evergreen"
select select "Banner"
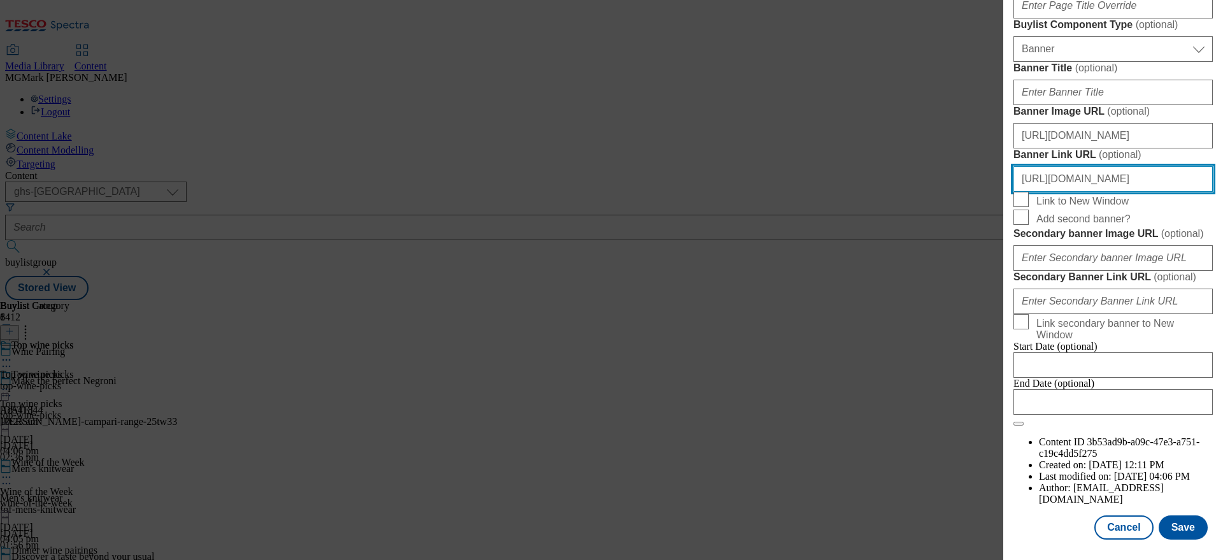
scroll to position [0, 38]
drag, startPoint x: 1104, startPoint y: 480, endPoint x: 1219, endPoint y: 479, distance: 114.6
click at [1219, 479] on div "Edit Buylist Locale Select locale English Welsh Tags 1 tags selected fnf market…" at bounding box center [1113, 271] width 220 height 542
click at [1201, 192] on input "https://www.tesco.com/groceries/en-GB/zone/wine-pairings" at bounding box center [1112, 178] width 199 height 25
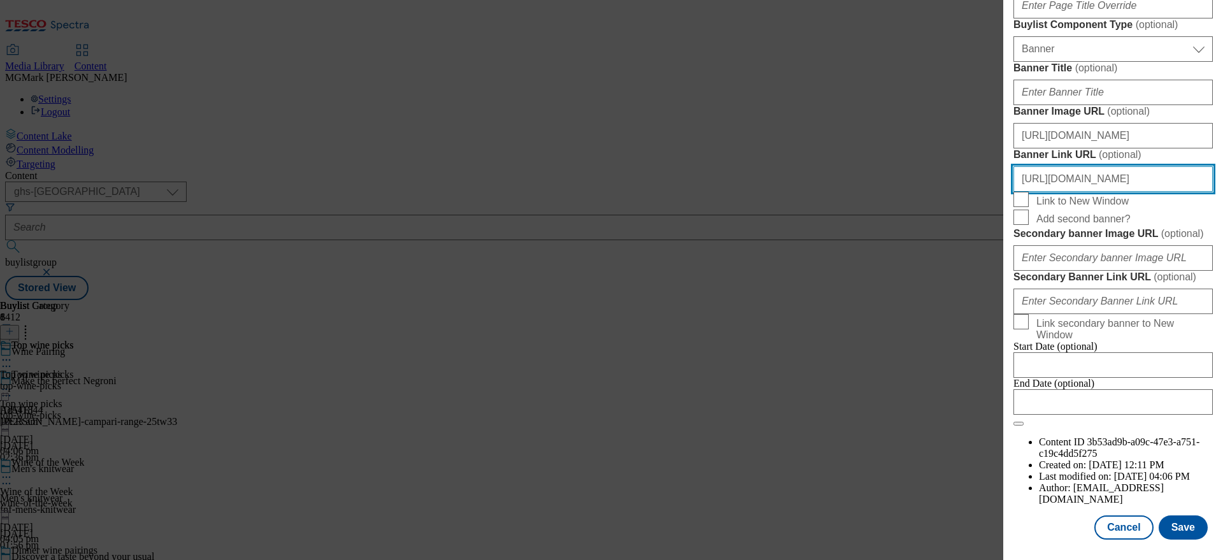
paste input "ONL_Header_wine_top"
type input "https://www.tesco.com/groceries/en-GB/zone/wine-pairings?icid=ONL_Header_wine_t…"
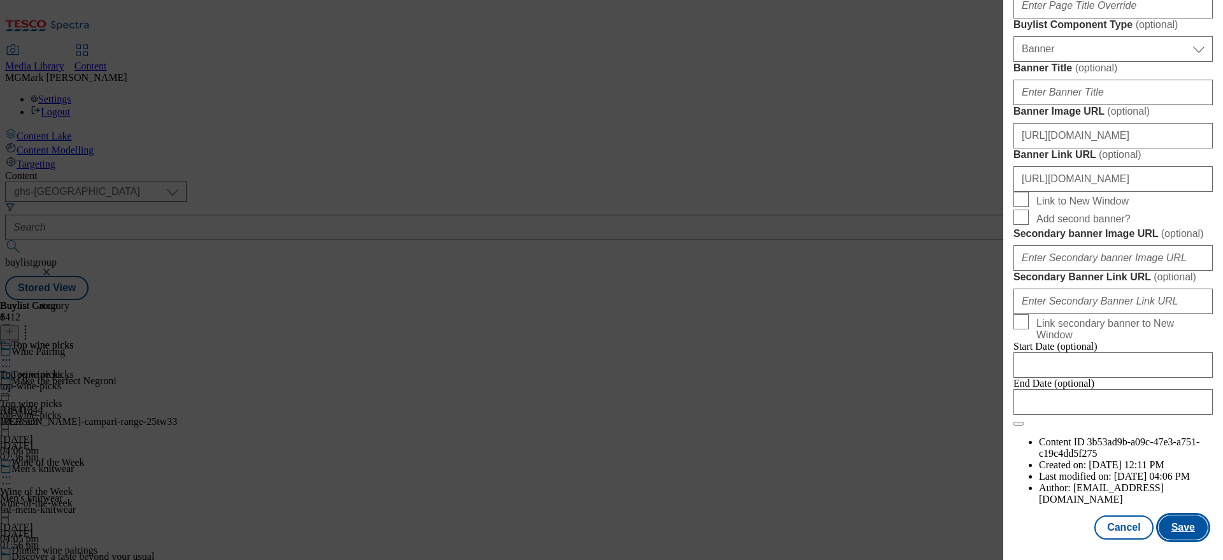
click at [1175, 529] on button "Save" at bounding box center [1183, 527] width 49 height 24
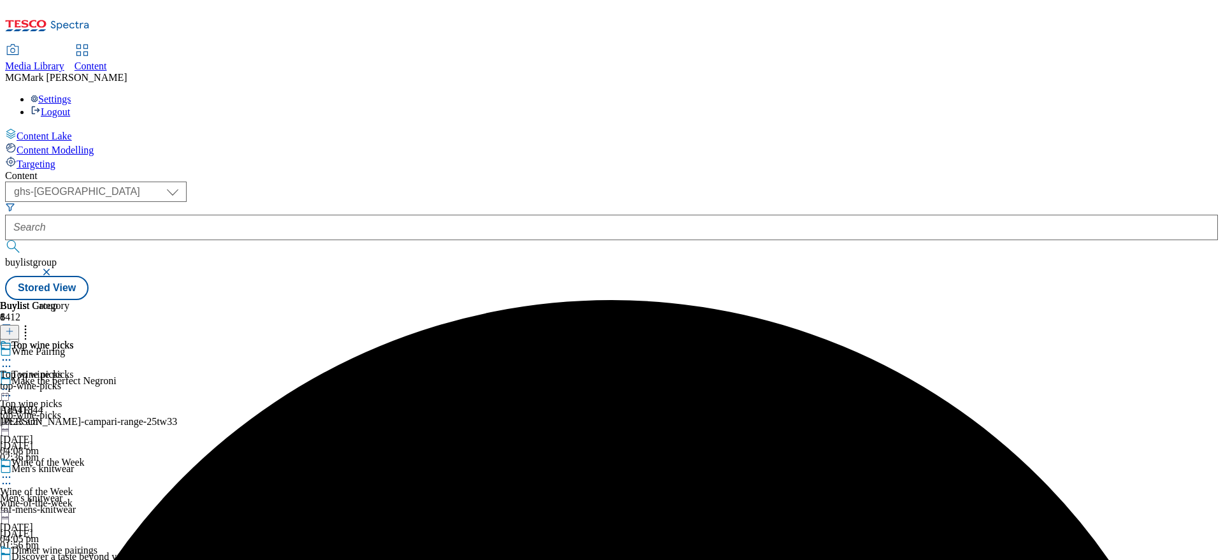
click at [101, 457] on div "Wine of the Week" at bounding box center [50, 471] width 101 height 29
click at [13, 471] on icon at bounding box center [6, 477] width 13 height 13
click at [59, 496] on button "Edit" at bounding box center [42, 503] width 34 height 15
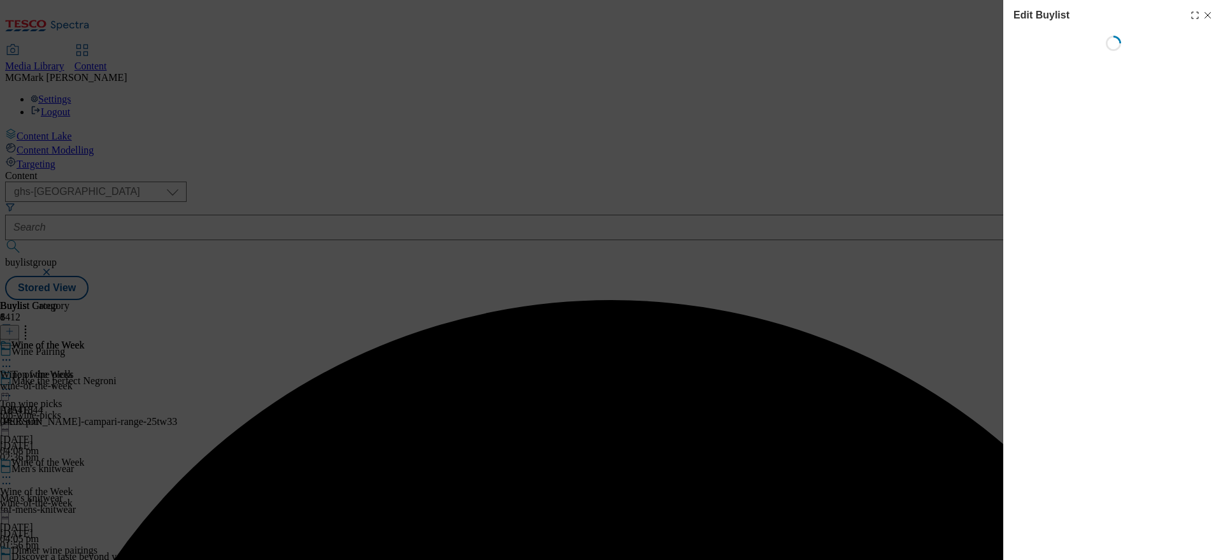
select select "evergreen"
select select "Banner"
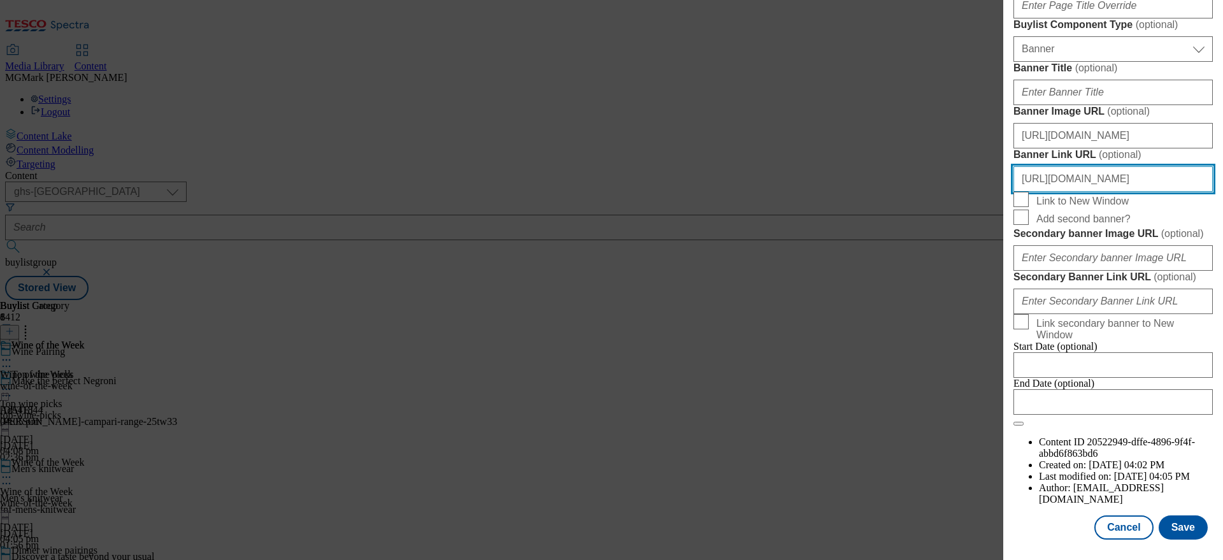
scroll to position [0, 38]
drag, startPoint x: 1133, startPoint y: 230, endPoint x: 1219, endPoint y: 229, distance: 86.0
click at [1219, 229] on div "Edit Buylist Locale Select locale English Welsh Tags 1 tags selected fnf market…" at bounding box center [1113, 271] width 220 height 542
click at [1194, 192] on input "https://www.tesco.com/groceries/en-GB/zone/wine-pairings" at bounding box center [1112, 178] width 199 height 25
click at [1202, 192] on input "https://www.tesco.com/groceries/en-GB/zone/wine-pairings" at bounding box center [1112, 178] width 199 height 25
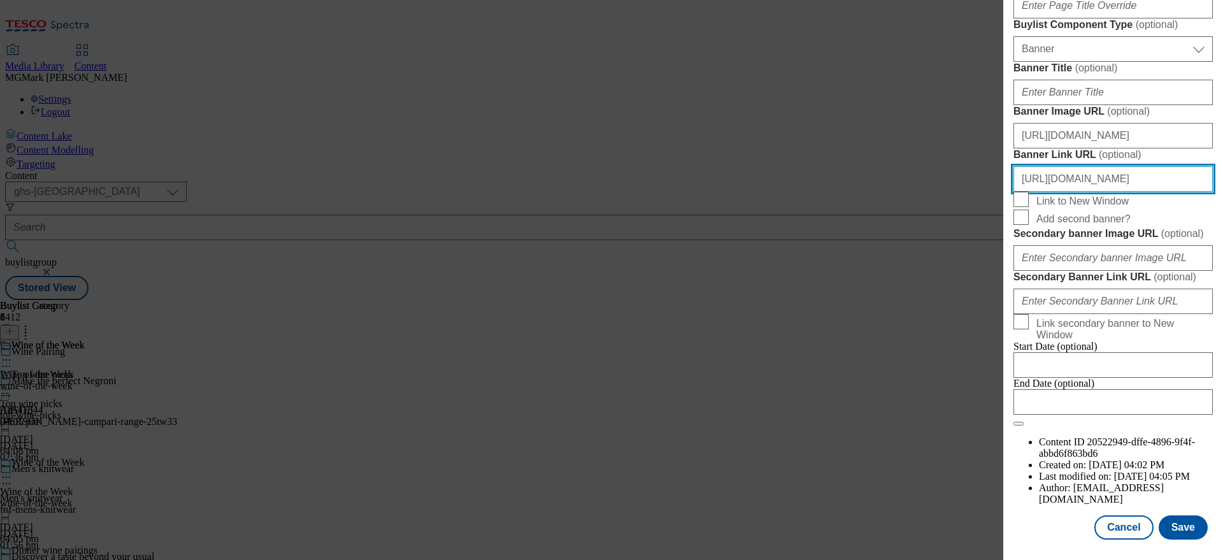
paste input "ONL_Wine_WOTW"
type input "https://www.tesco.com/groceries/en-GB/zone/wine-pairings?icid=ONL_Wine_WOTW"
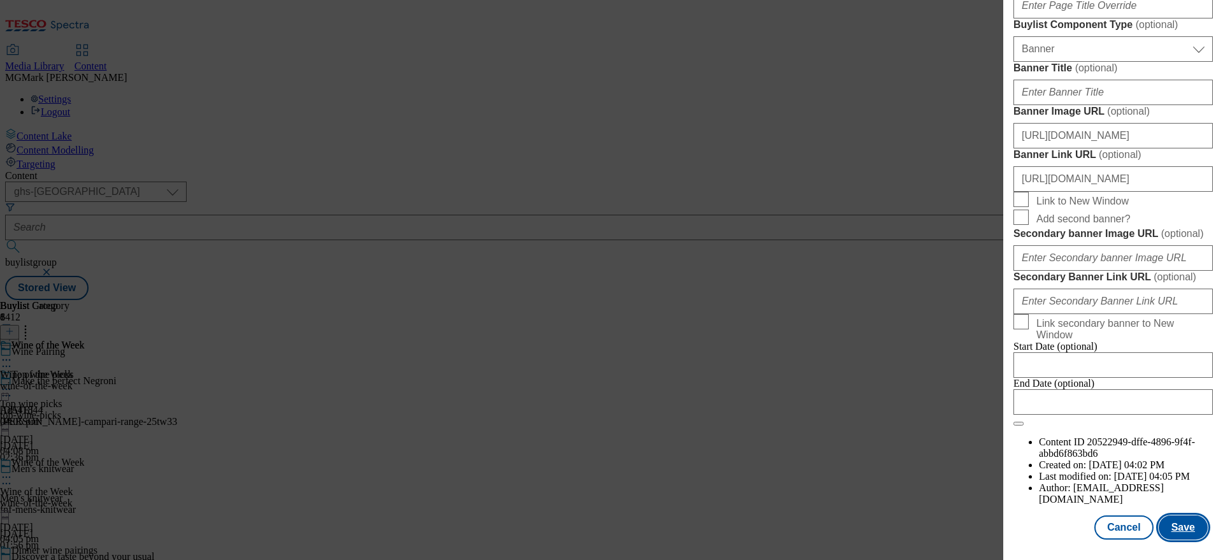
click at [1185, 527] on button "Save" at bounding box center [1183, 527] width 49 height 24
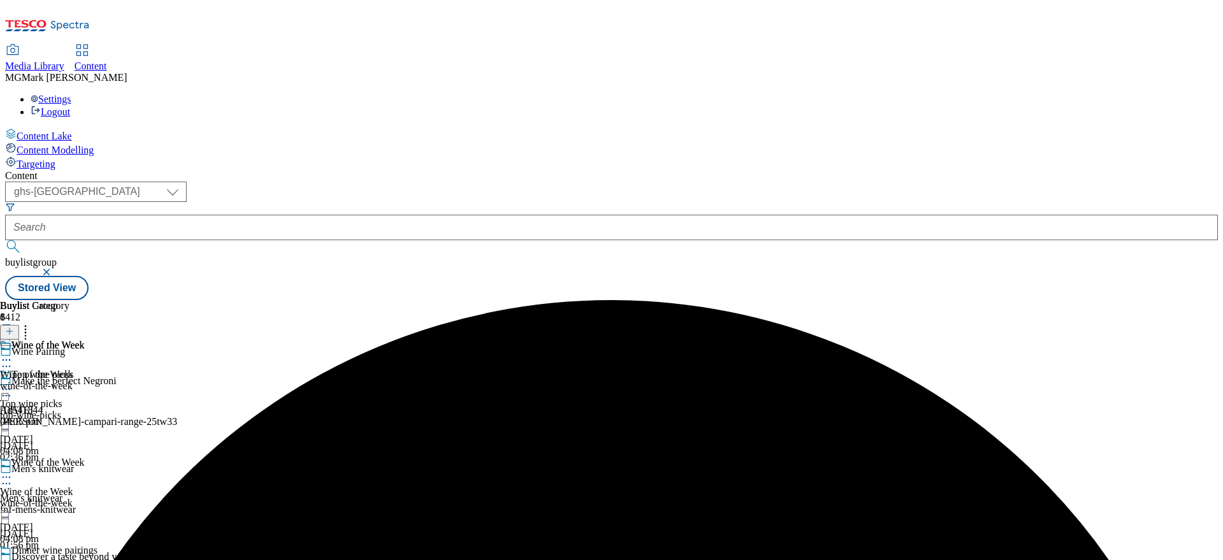
click at [13, 559] on icon at bounding box center [6, 565] width 13 height 13
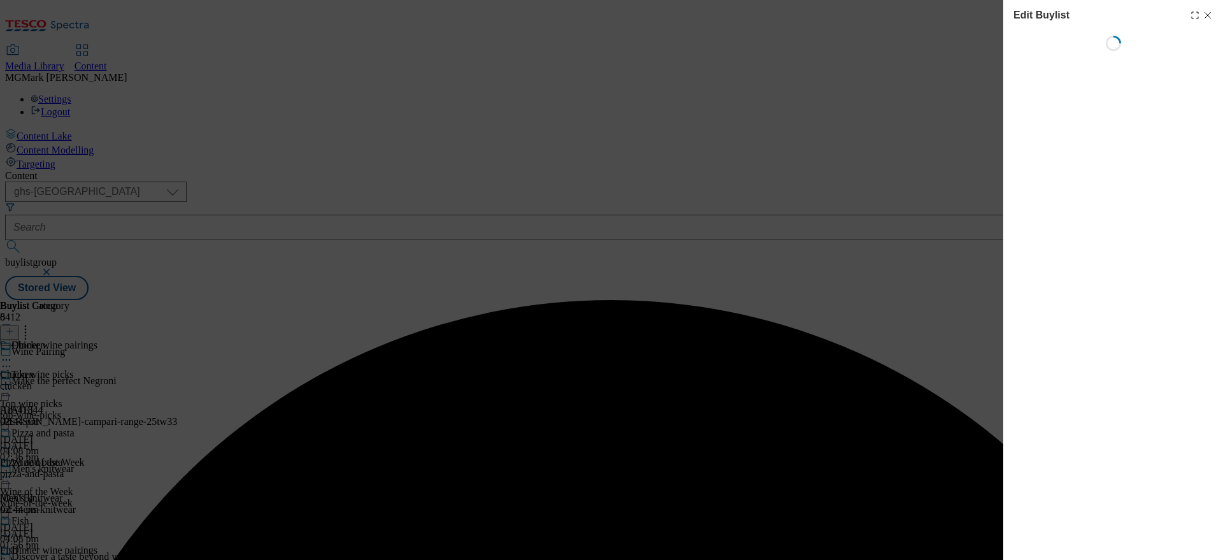
select select "evergreen"
select select "Banner"
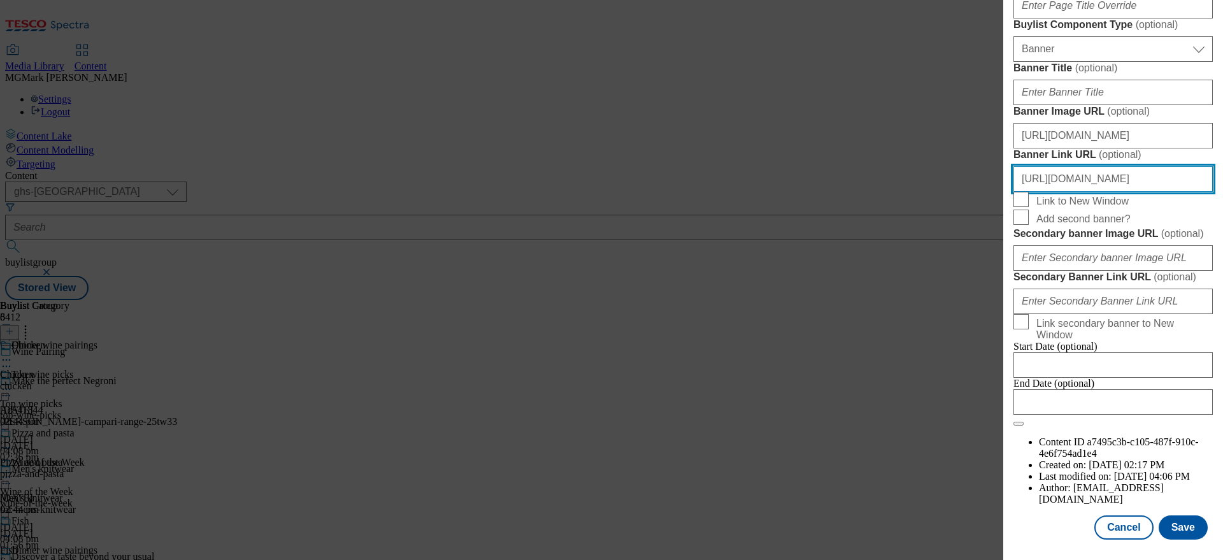
scroll to position [0, 38]
drag, startPoint x: 1087, startPoint y: 275, endPoint x: 1217, endPoint y: 278, distance: 130.0
click at [1219, 279] on div "Edit Buylist Locale Select locale English Welsh Tags 1 tags selected fnf market…" at bounding box center [1113, 271] width 220 height 542
click at [1206, 192] on input "https://www.tesco.com/groceries/en-GB/zone/wine-pairings" at bounding box center [1112, 178] width 199 height 25
paste input "ONL_Header_Wine_Dinner"
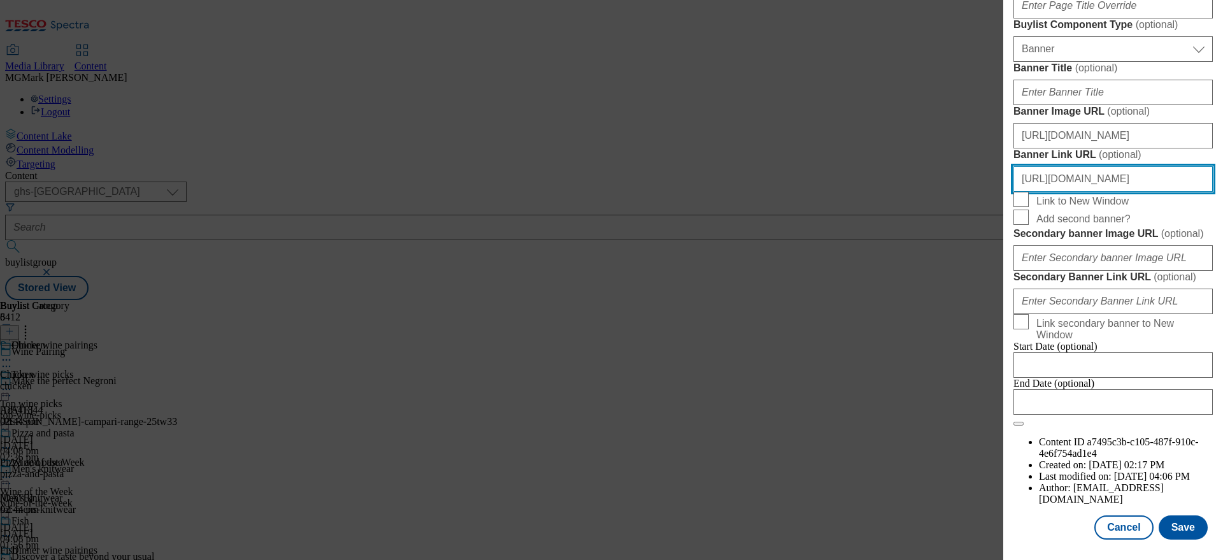
scroll to position [1350, 0]
type input "https://www.tesco.com/groceries/en-GB/zone/wine-pairings?icid=ONL_Header_Wine_D…"
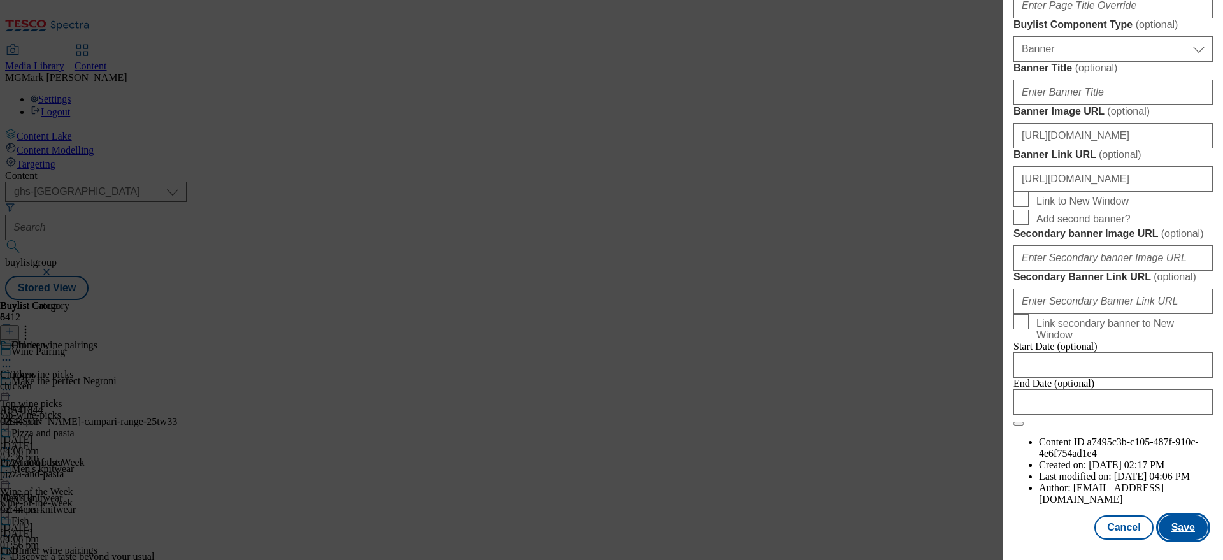
click at [1187, 538] on button "Save" at bounding box center [1183, 527] width 49 height 24
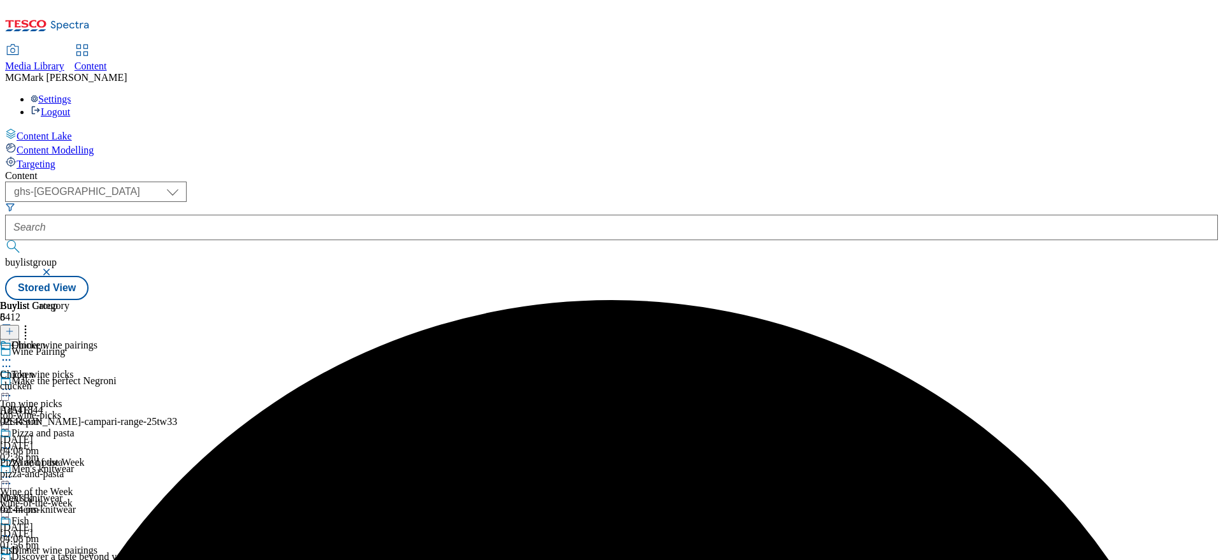
scroll to position [161, 0]
select select "seasonal"
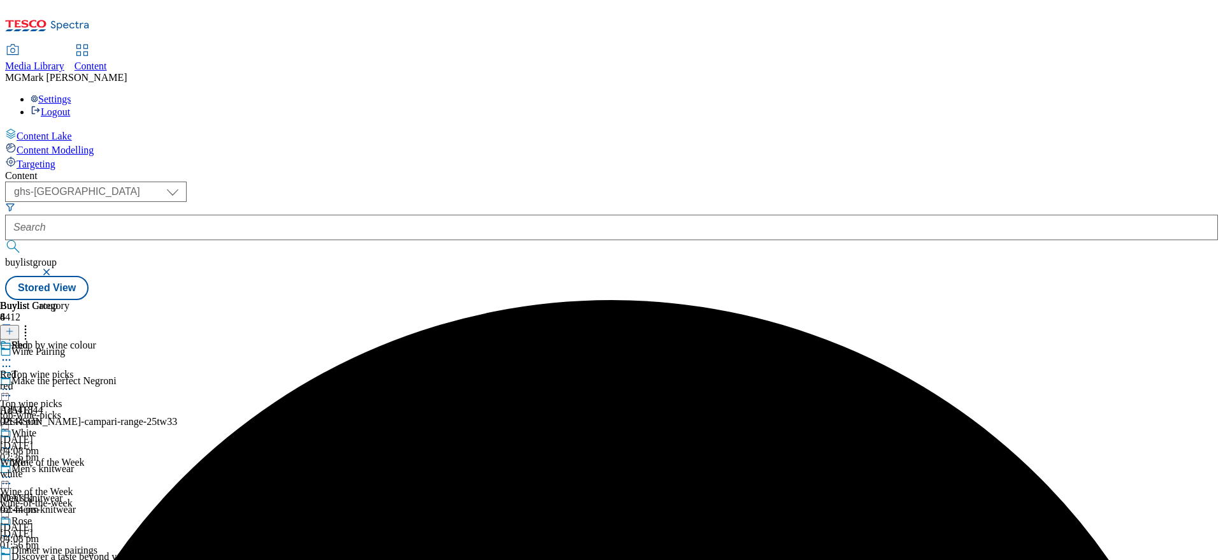
select select "Banner"
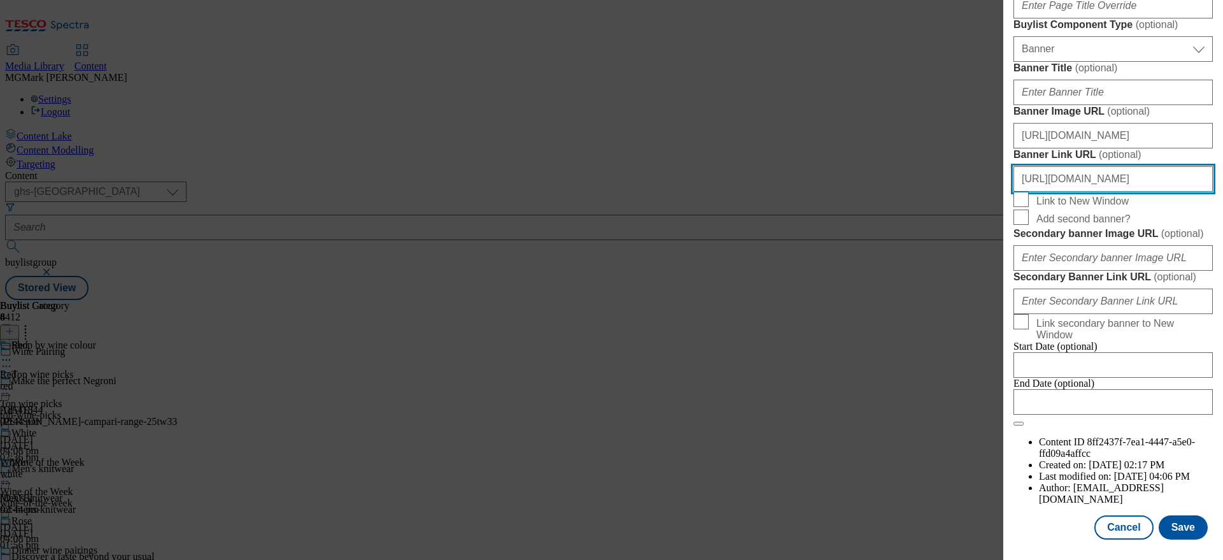
scroll to position [0, 38]
drag, startPoint x: 1108, startPoint y: 245, endPoint x: 1211, endPoint y: 254, distance: 102.9
click at [1211, 254] on div "Edit Buylist Locale Select locale English Welsh Tags 1 tags selected fnf market…" at bounding box center [1113, 271] width 220 height 542
click at [1203, 192] on input "https://www.tesco.com/groceries/en-GB/zone/wine-pairings" at bounding box center [1112, 178] width 199 height 25
paste input "ONL_Header_Wine_Colour"
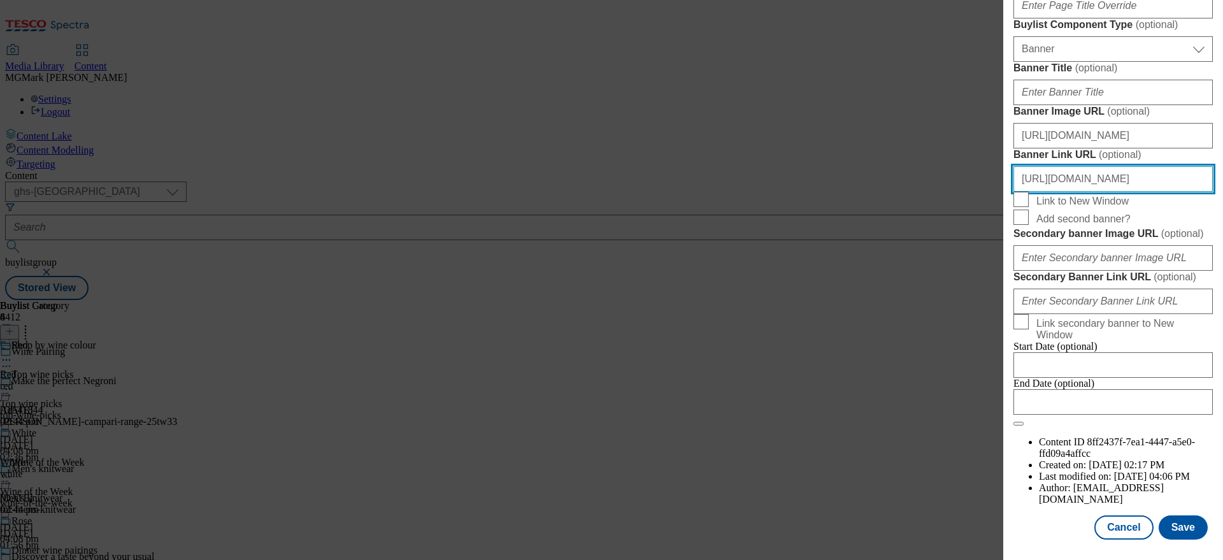
scroll to position [1350, 0]
type input "https://www.tesco.com/groceries/en-GB/zone/wine-pairings?icid=ONL_Header_Wine_C…"
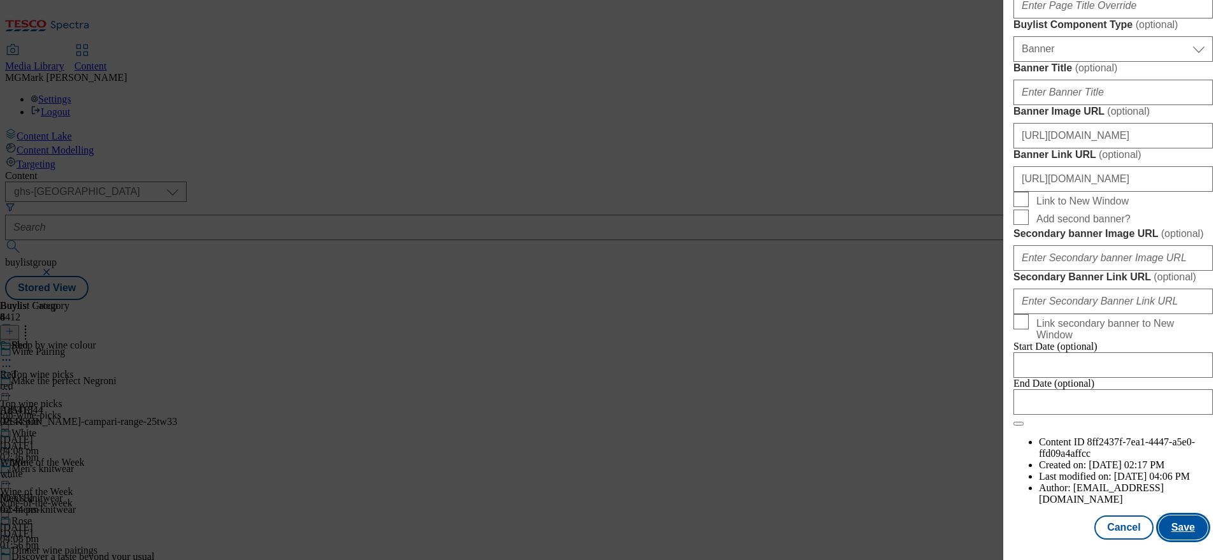
click at [1175, 525] on button "Save" at bounding box center [1183, 527] width 49 height 24
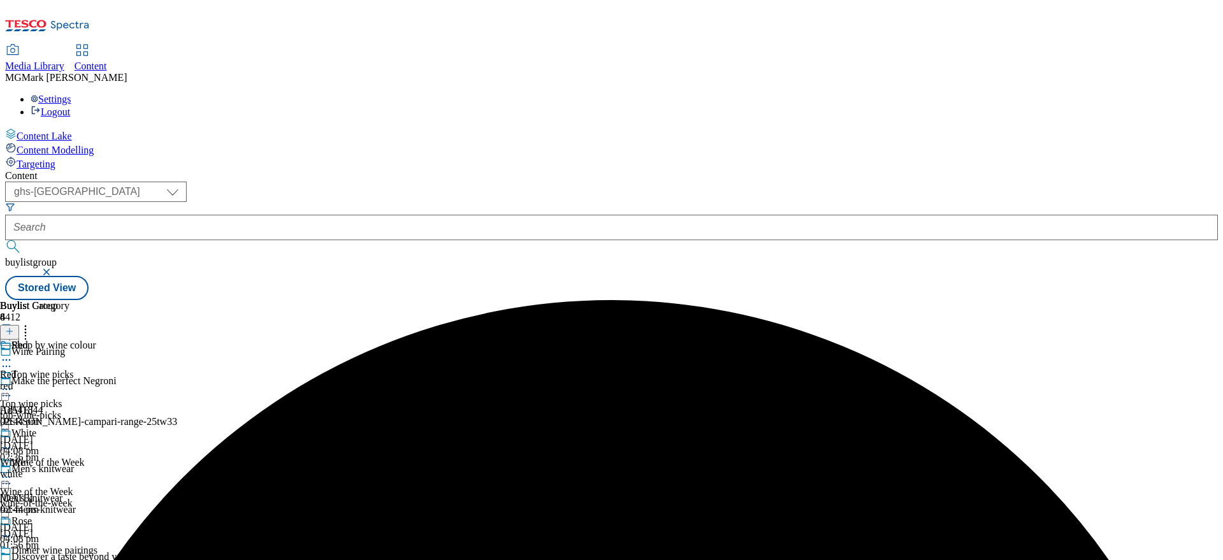
scroll to position [436, 0]
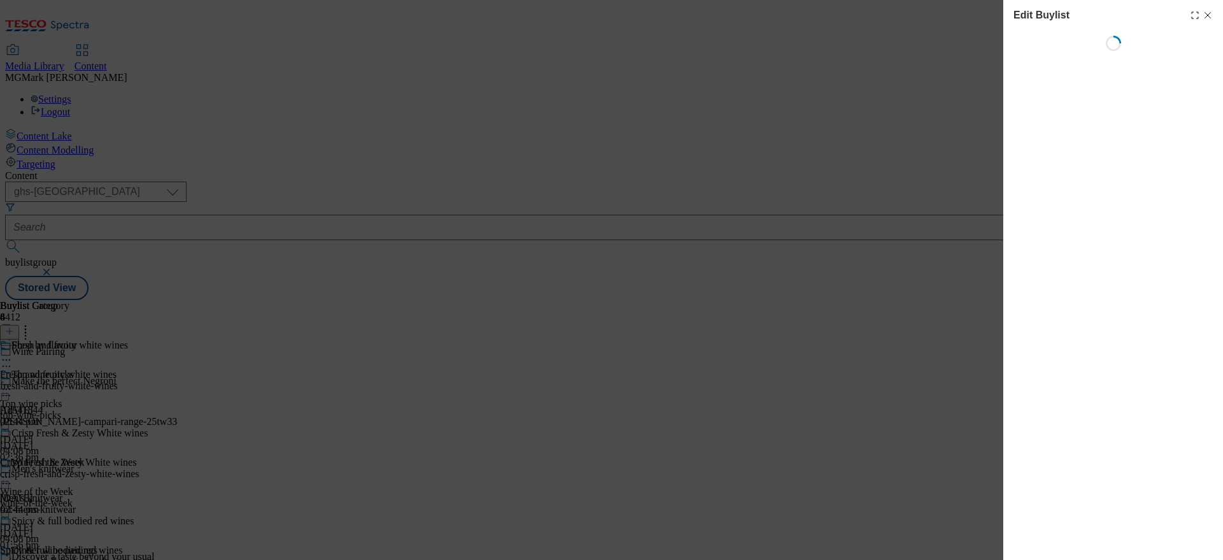
select select "evergreen"
select select "Banner"
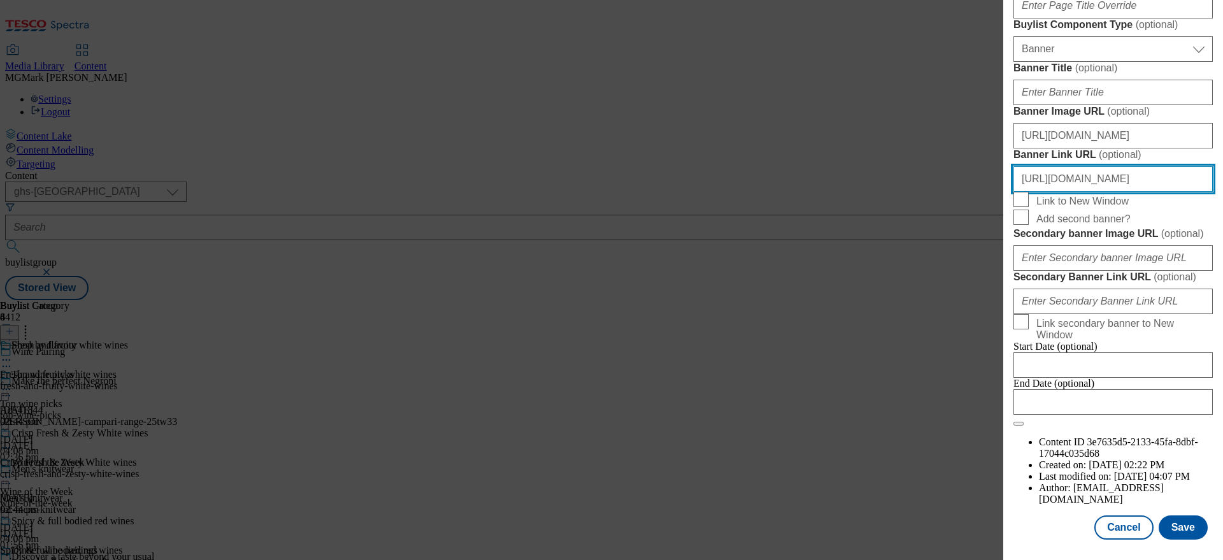
scroll to position [0, 38]
drag, startPoint x: 1112, startPoint y: 162, endPoint x: 1219, endPoint y: 162, distance: 107.0
click at [1219, 162] on div "Edit Buylist Locale Select locale English Welsh Tags 1 tags selected fnf market…" at bounding box center [1113, 271] width 220 height 542
click at [1198, 170] on input "https://www.tesco.com/groceries/en-GB/zone/wine-pairings" at bounding box center [1112, 178] width 199 height 25
paste input "ONL_Header_Wine_Flav"
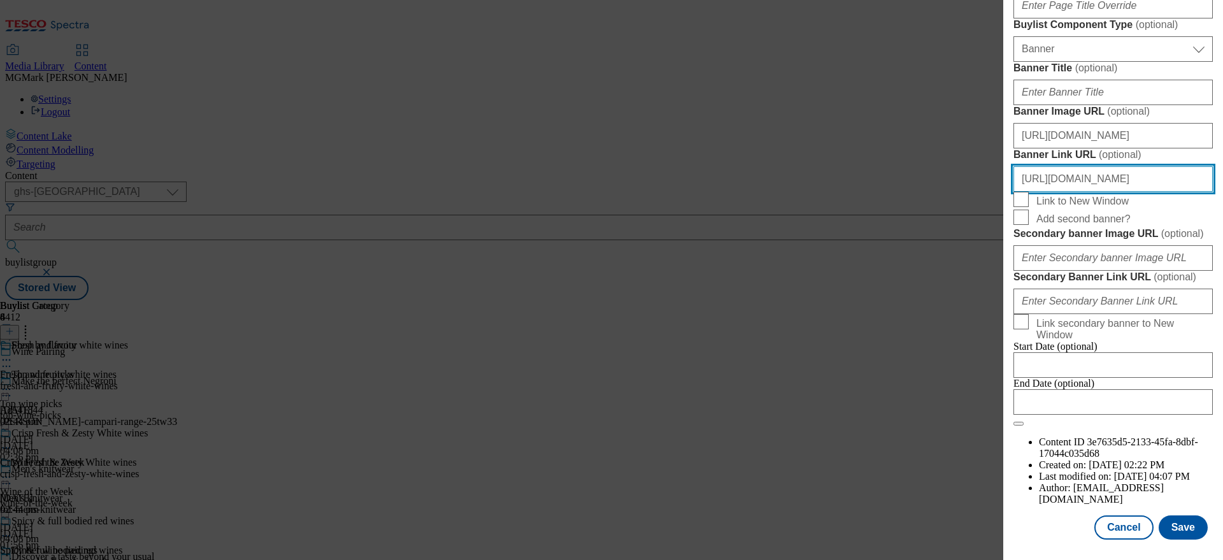
scroll to position [1350, 0]
type input "https://www.tesco.com/groceries/en-GB/zone/wine-pairings?icid=ONL_Header_Wine_F…"
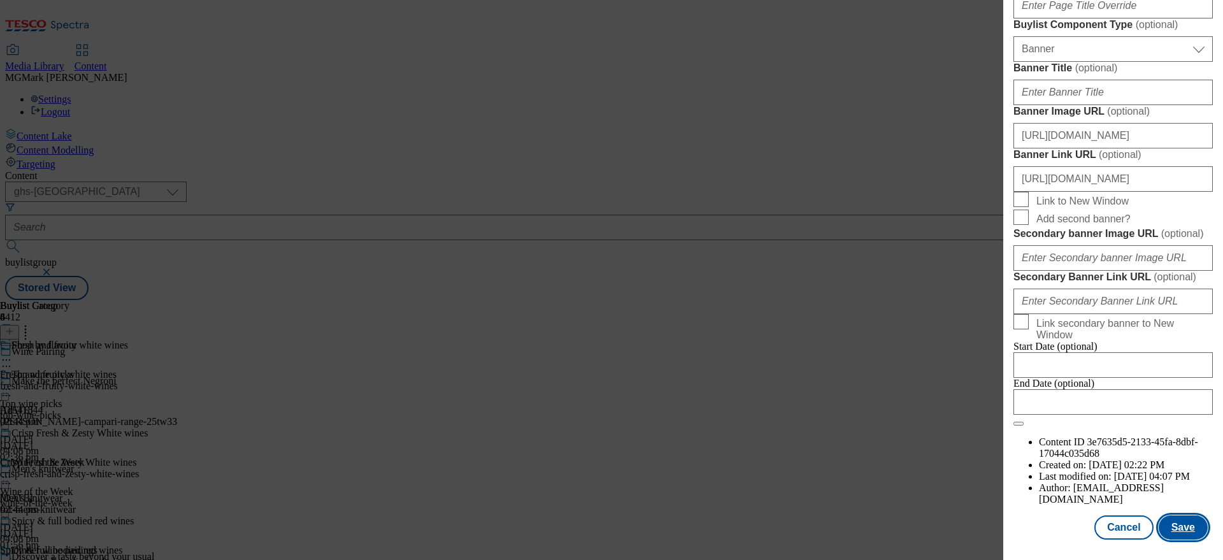
click at [1176, 531] on button "Save" at bounding box center [1183, 527] width 49 height 24
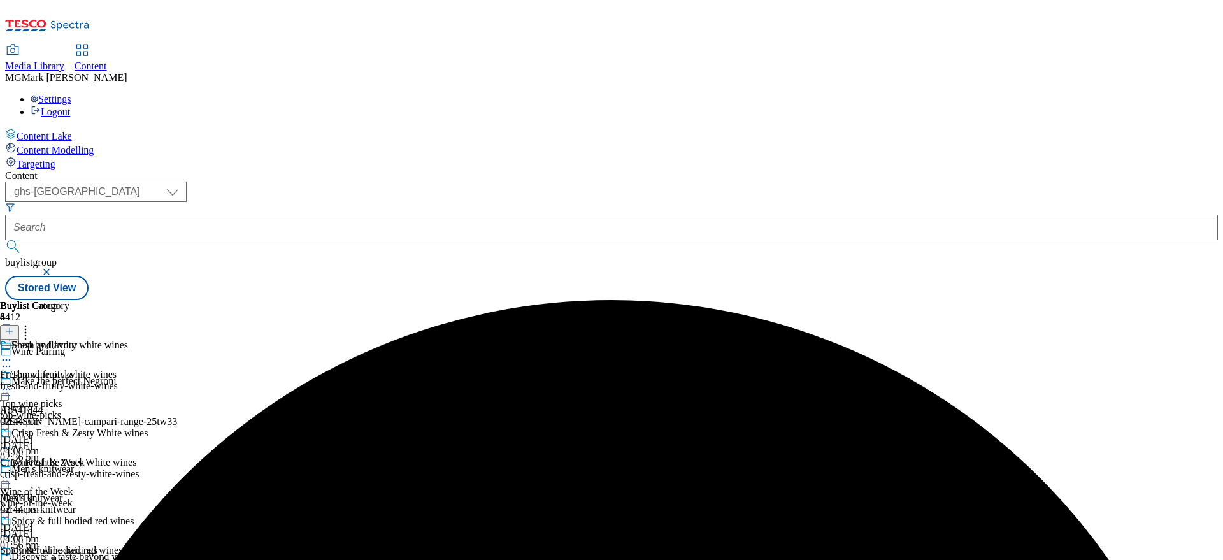
scroll to position [534, 0]
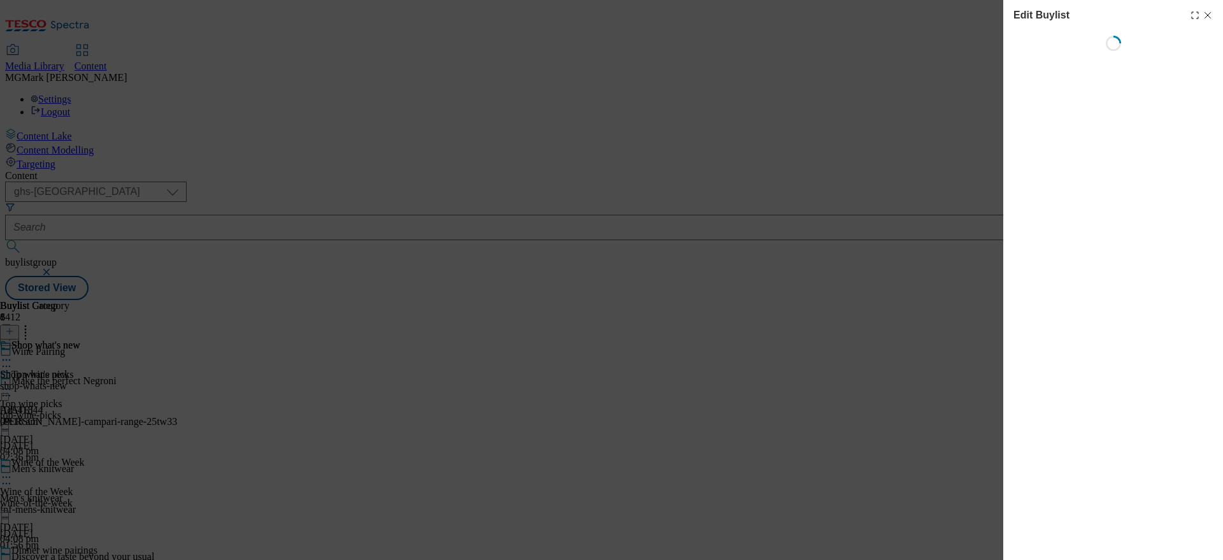
select select "evergreen"
select select "Banner"
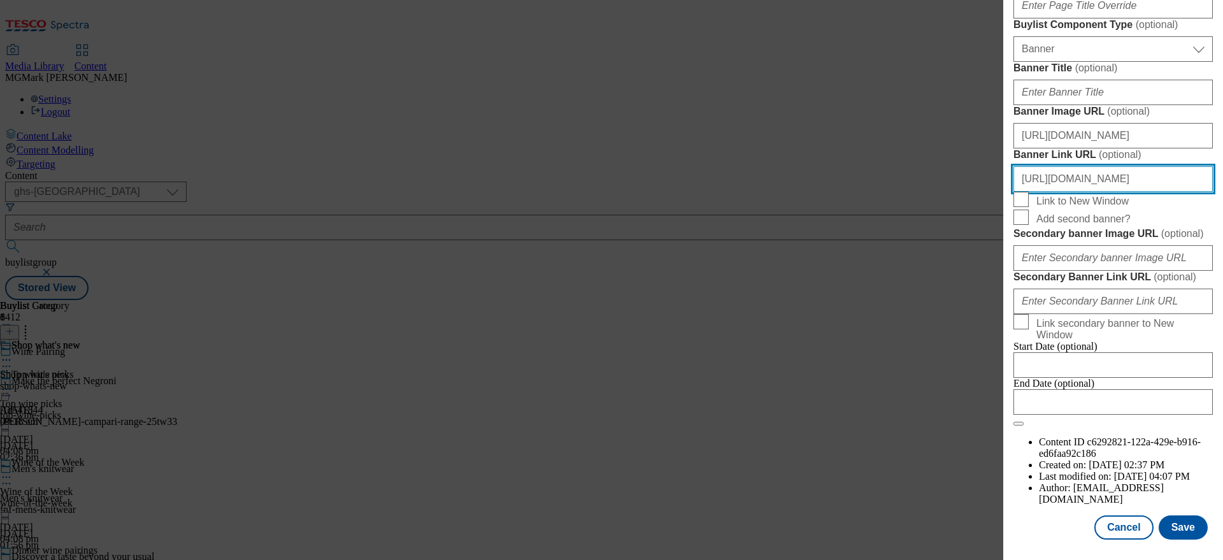
scroll to position [0, 38]
drag, startPoint x: 1119, startPoint y: 315, endPoint x: 1217, endPoint y: 316, distance: 97.5
click at [1218, 317] on div "Edit Buylist Locale Select locale English Welsh Tags 1 tags selected fnf market…" at bounding box center [1113, 271] width 220 height 542
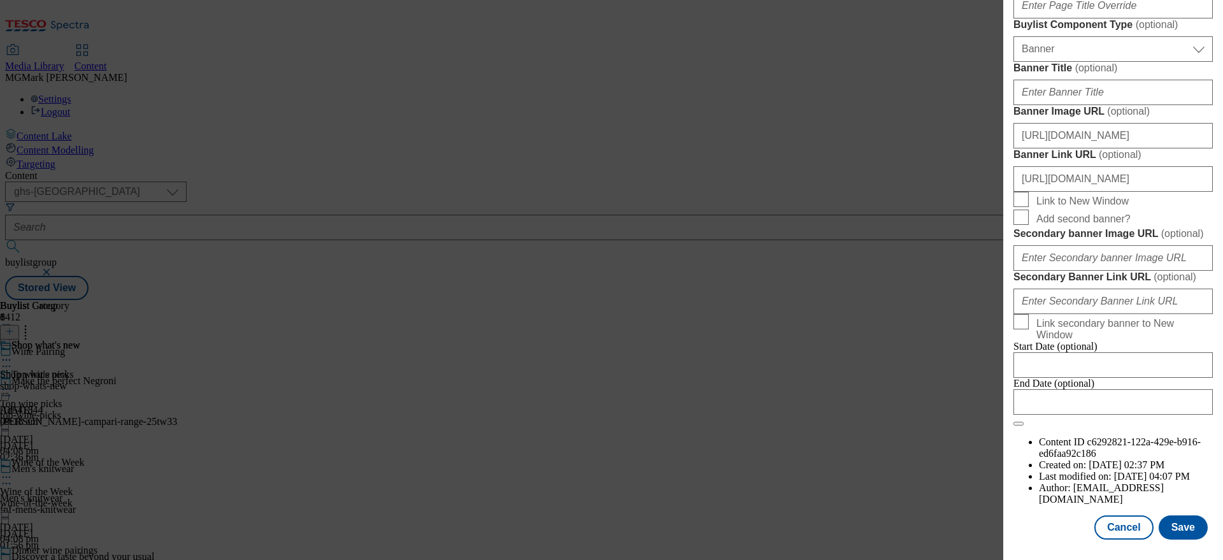
scroll to position [0, 0]
click at [1207, 318] on div "Edit Buylist Locale Select locale English Welsh Tags 1 tags selected fnf market…" at bounding box center [1113, 271] width 220 height 542
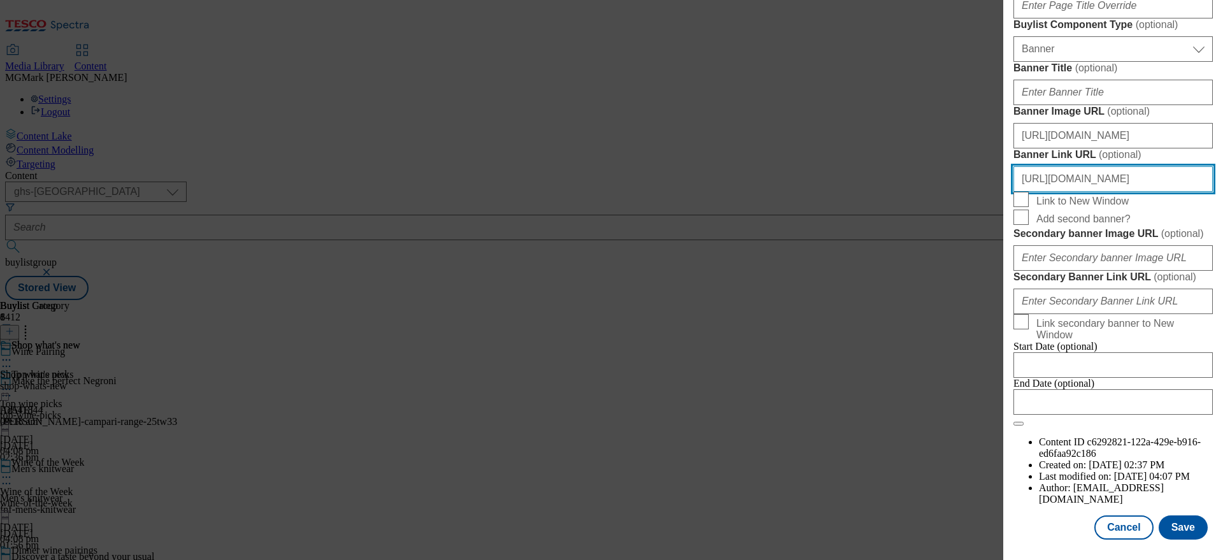
drag, startPoint x: 1156, startPoint y: 322, endPoint x: 1219, endPoint y: 321, distance: 63.1
click at [1219, 322] on div "Edit Buylist Locale Select locale English Welsh Tags 1 tags selected fnf market…" at bounding box center [1113, 271] width 220 height 542
drag, startPoint x: 1147, startPoint y: 313, endPoint x: 1219, endPoint y: 317, distance: 72.0
click at [1219, 317] on div "Edit Buylist Locale Select locale English Welsh Tags 1 tags selected fnf market…" at bounding box center [1113, 271] width 220 height 542
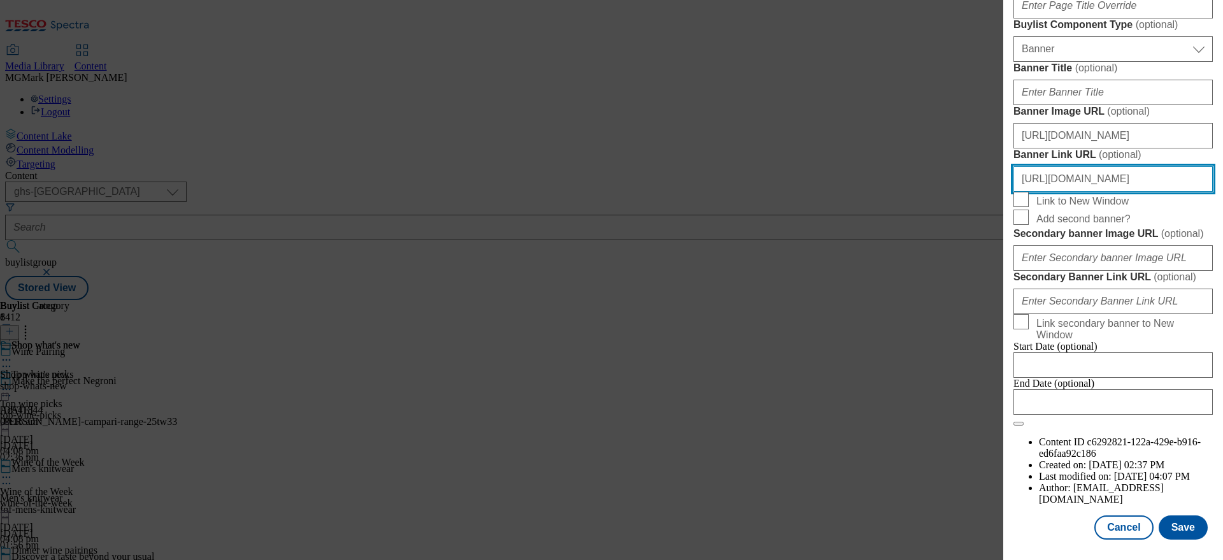
click at [1199, 192] on input "https://www.tesco.com/groceries/en-GB/zone/wine-pairings" at bounding box center [1112, 178] width 199 height 25
paste input "ONL_Header_Wine_new"
type input "https://www.tesco.com/groceries/en-GB/zone/wine-pairings?icid=ONL_Header_Wine_n…"
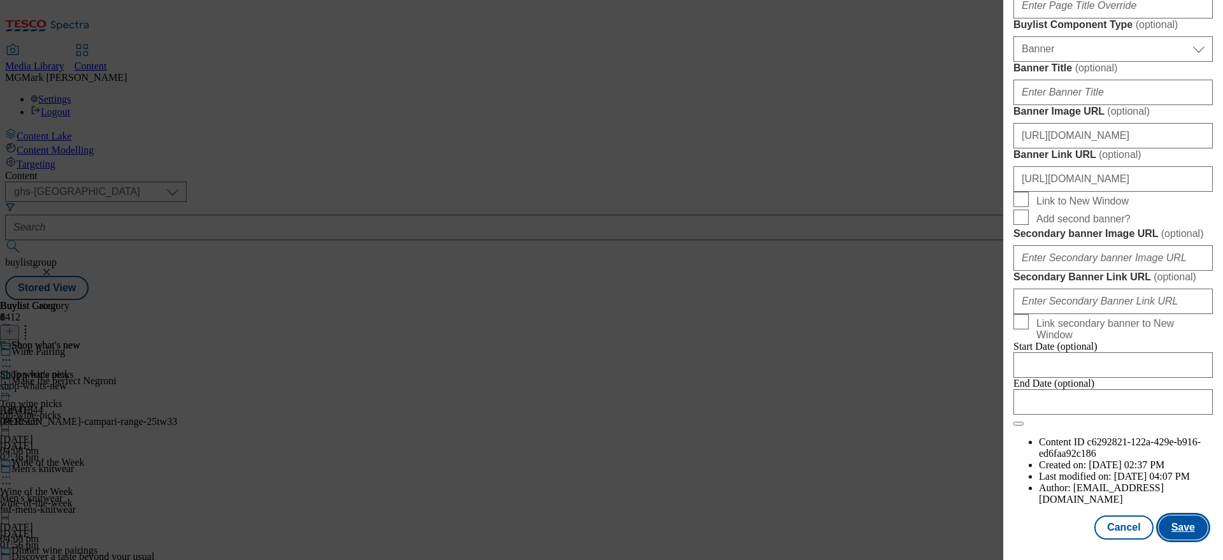
click at [1180, 532] on button "Save" at bounding box center [1183, 527] width 49 height 24
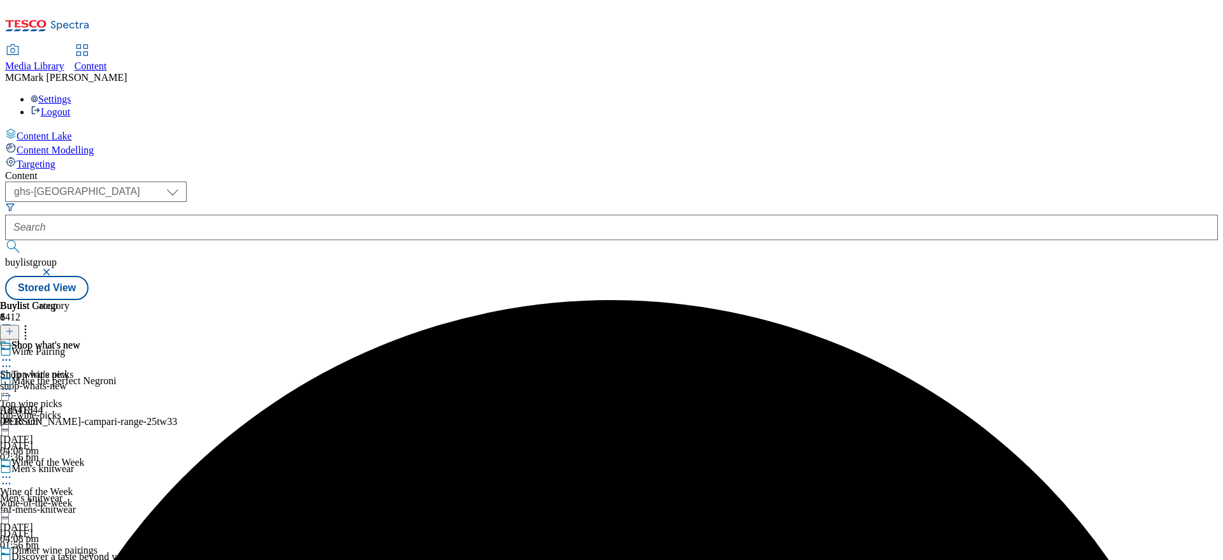
scroll to position [650, 0]
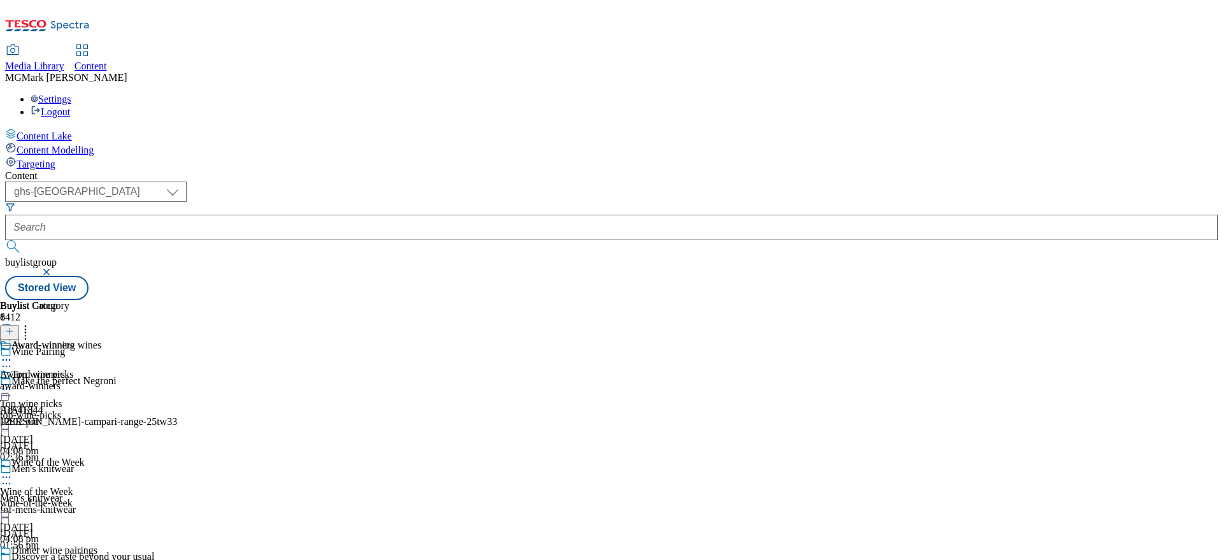
select select "seasonal"
select select "Banner"
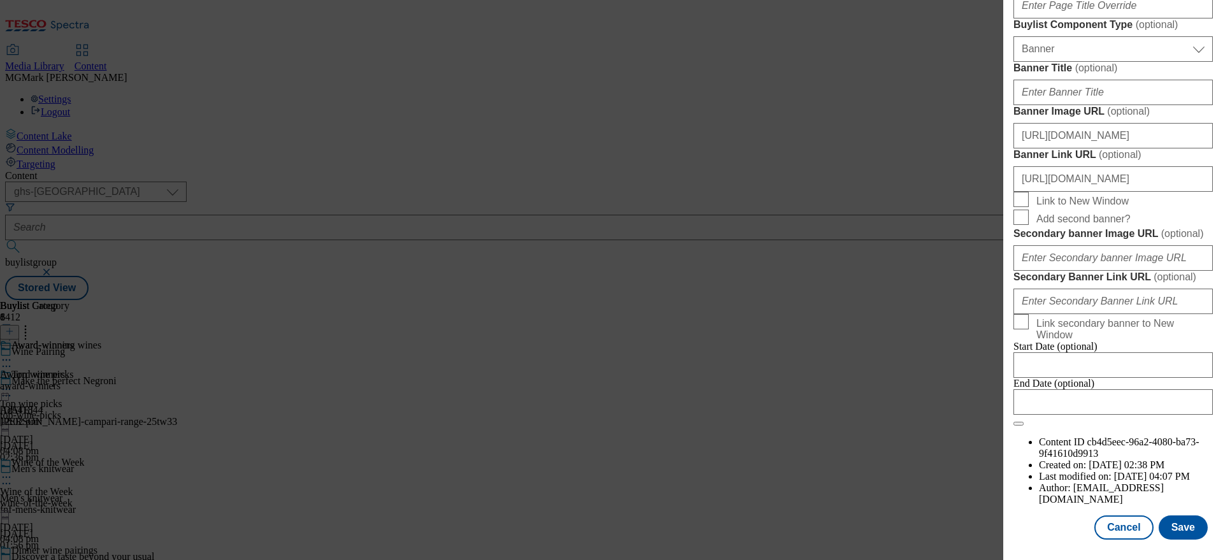
scroll to position [1293, 0]
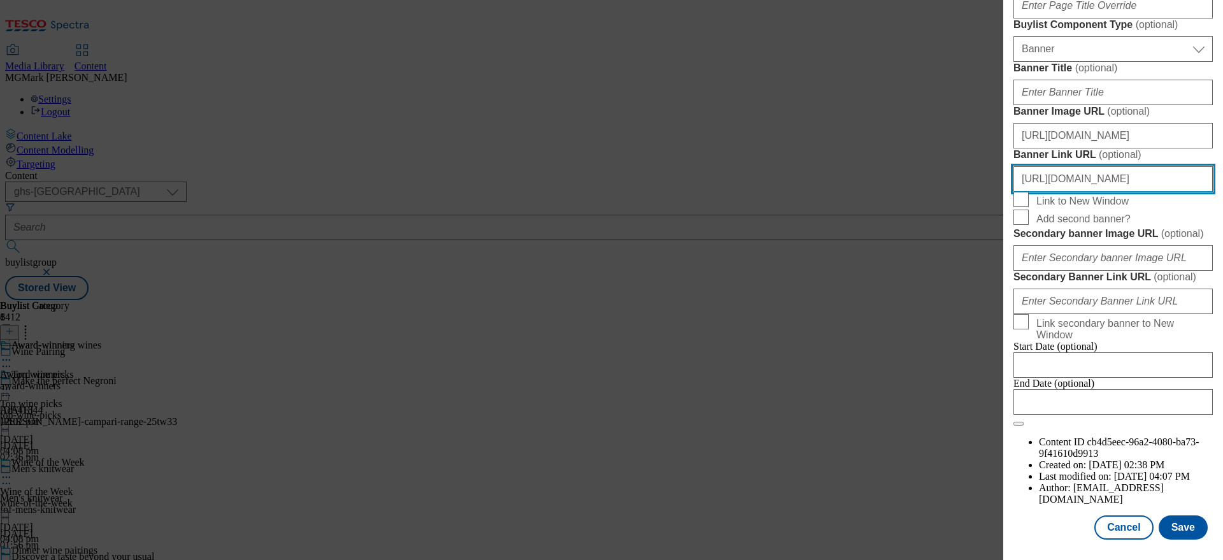
drag, startPoint x: 1125, startPoint y: 187, endPoint x: 1219, endPoint y: 185, distance: 93.7
click at [1219, 185] on div "Edit Buylist Locale Select locale English Welsh Tags 1 tags selected fnf market…" at bounding box center [1113, 271] width 220 height 542
drag, startPoint x: 1160, startPoint y: 183, endPoint x: 1219, endPoint y: 180, distance: 58.7
click at [1219, 180] on div "Edit Buylist Locale Select locale English Welsh Tags 1 tags selected fnf market…" at bounding box center [1113, 271] width 220 height 542
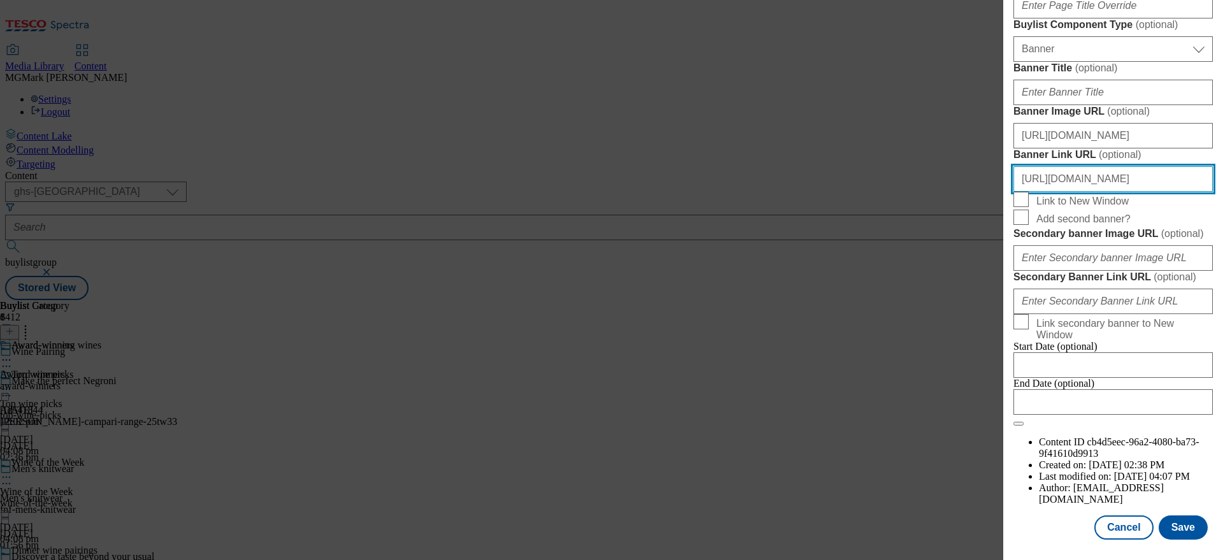
click at [1197, 182] on input "https://www.tesco.com/groceries/en-GB/zone/wine-pairings" at bounding box center [1112, 178] width 199 height 25
paste input "ONL_Header_Wine_Award"
type input "https://www.tesco.com/groceries/en-GB/zone/wine-pairings?icid=ONL_Header_Wine_A…"
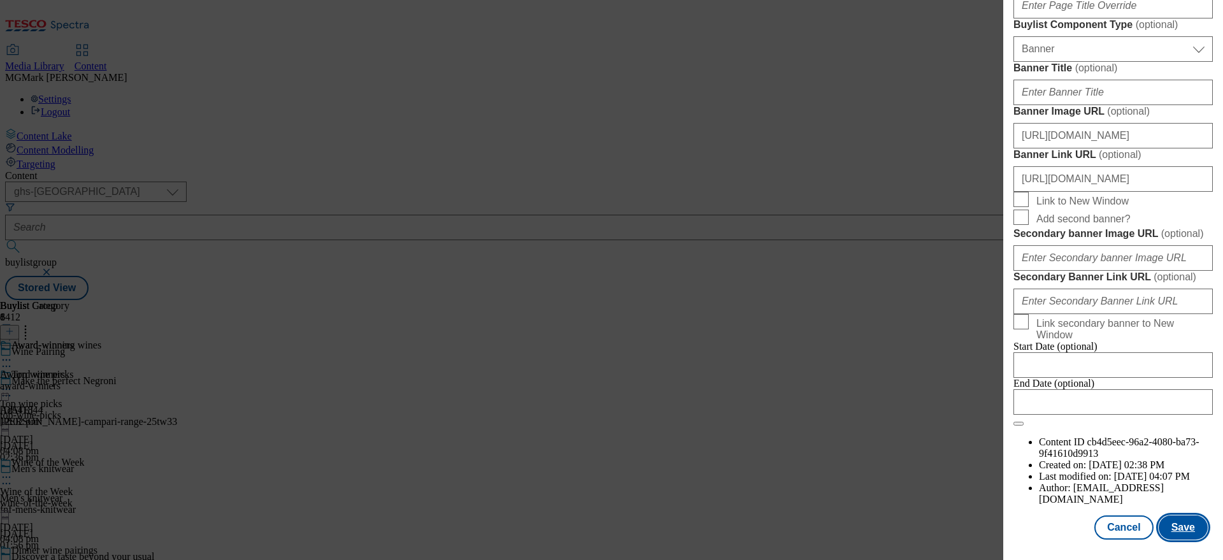
click at [1173, 538] on button "Save" at bounding box center [1183, 527] width 49 height 24
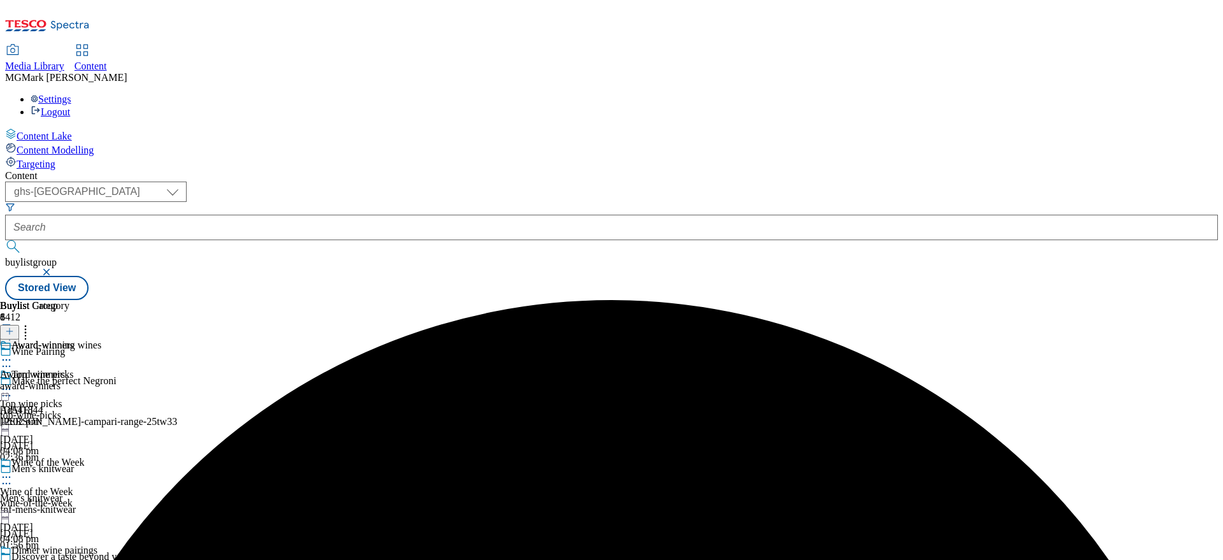
scroll to position [650, 0]
select select "evergreen"
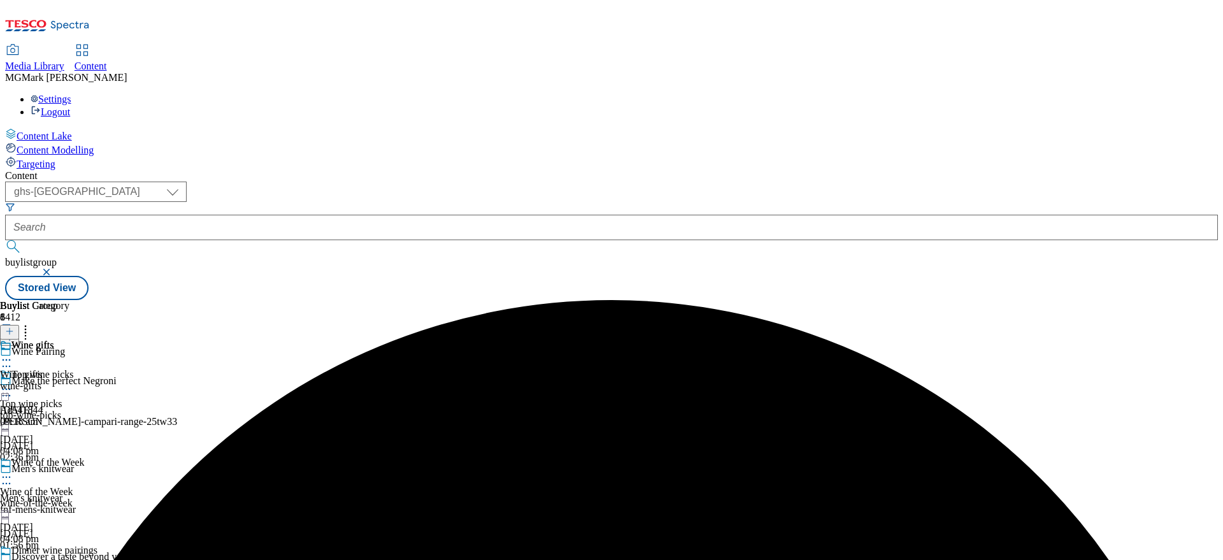
select select "Banner"
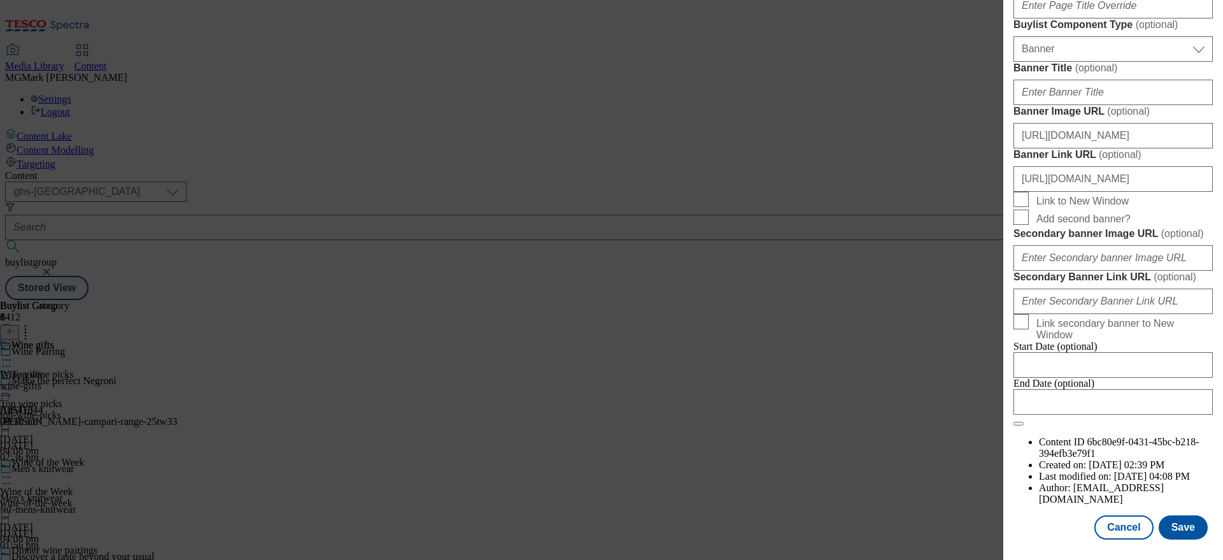
scroll to position [1350, 0]
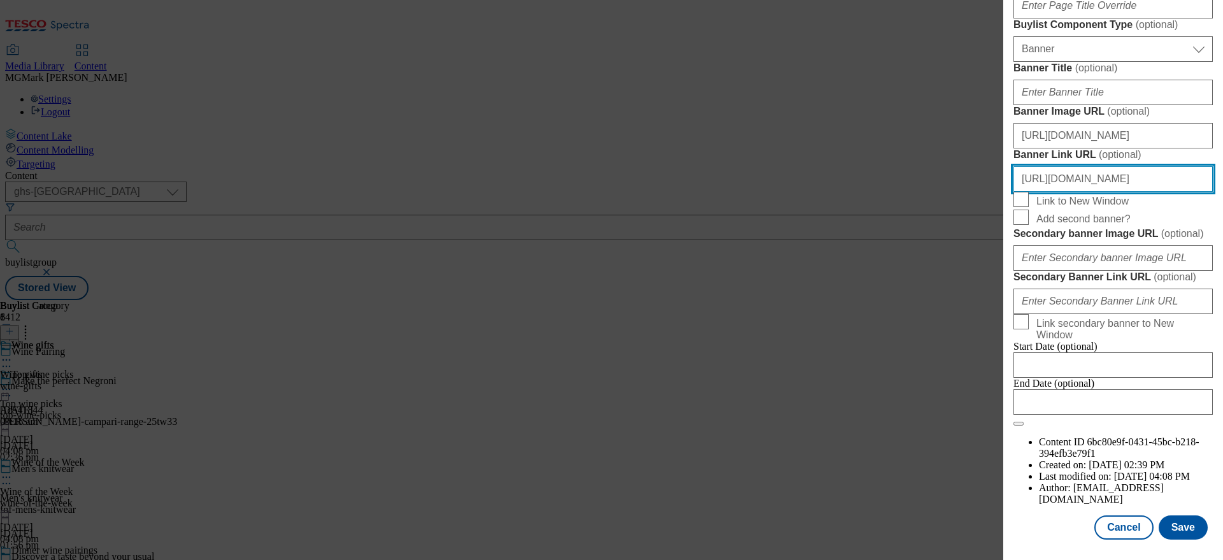
drag, startPoint x: 1106, startPoint y: 124, endPoint x: 1219, endPoint y: 125, distance: 112.7
click at [1219, 125] on div "Edit Buylist Locale Select locale English Welsh Tags 1 tags selected fnf market…" at bounding box center [1113, 271] width 220 height 542
drag, startPoint x: 1168, startPoint y: 124, endPoint x: 1218, endPoint y: 122, distance: 49.7
click at [1219, 122] on div "Edit Buylist Locale Select locale English Welsh Tags 1 tags selected fnf market…" at bounding box center [1113, 271] width 220 height 542
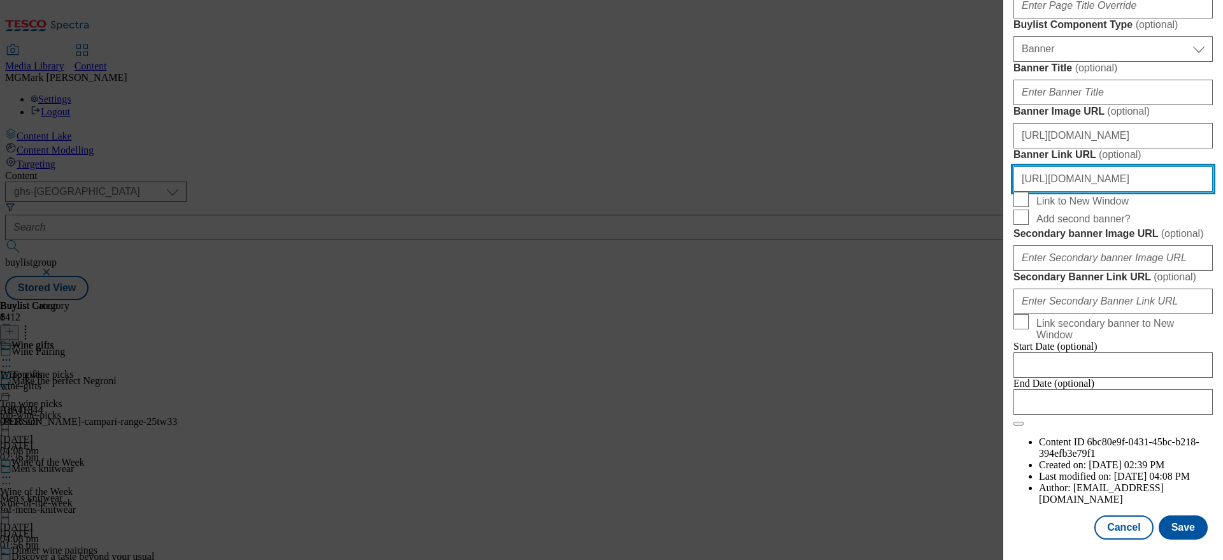
click at [1202, 166] on input "https://www.tesco.com/groceries/en-GB/zone/wine-pairings" at bounding box center [1112, 178] width 199 height 25
paste input "ONL_Header_Wine_Gifts"
type input "https://www.tesco.com/groceries/en-GB/zone/wine-pairings?icid=ONL_Header_Wine_G…"
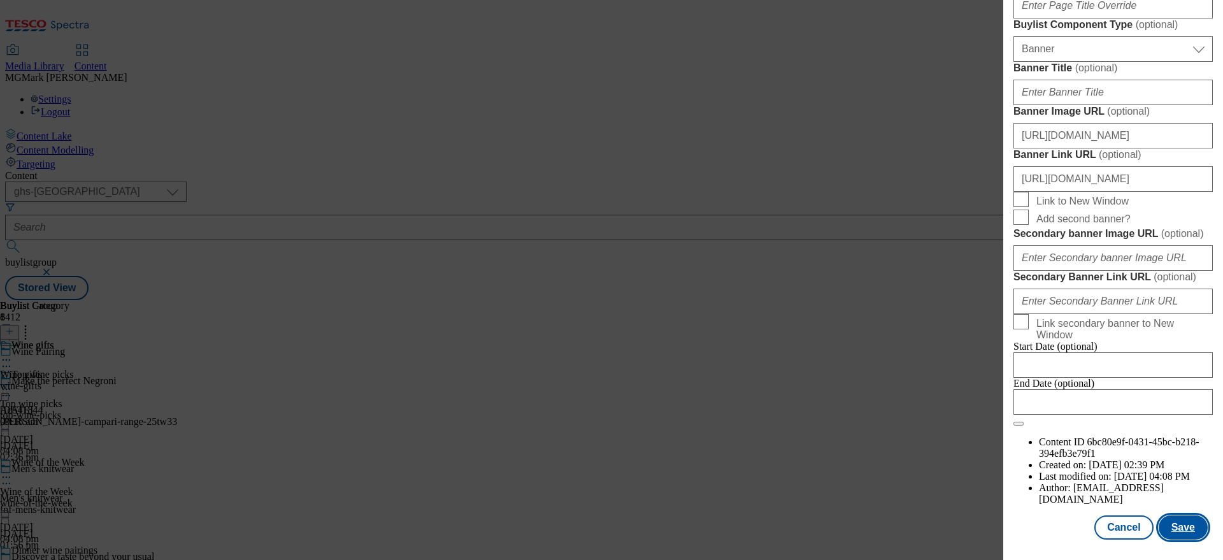
click at [1175, 533] on button "Save" at bounding box center [1183, 527] width 49 height 24
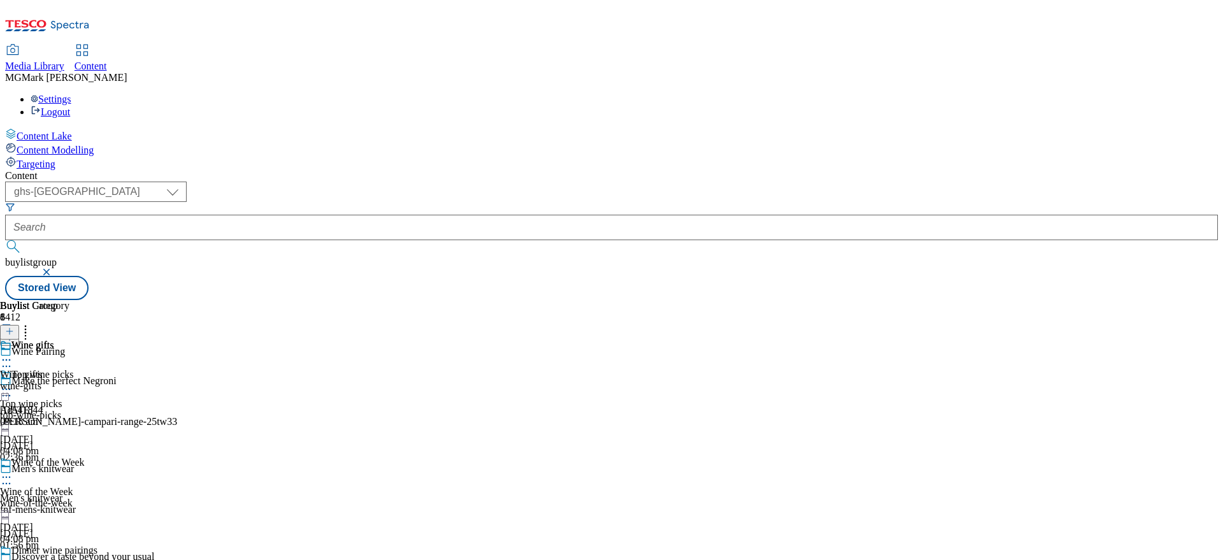
click at [101, 497] on div "wine-of-the-week" at bounding box center [50, 502] width 101 height 11
click at [13, 471] on icon at bounding box center [6, 477] width 13 height 13
click at [69, 558] on span "Preview" at bounding box center [54, 563] width 30 height 10
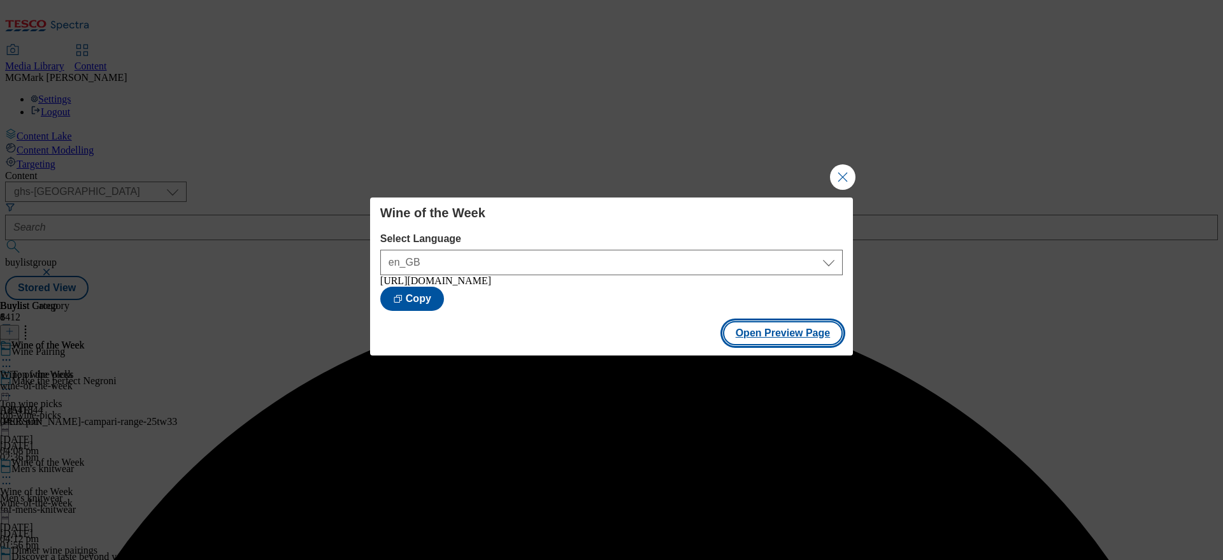
click at [794, 324] on button "Open Preview Page" at bounding box center [783, 333] width 120 height 24
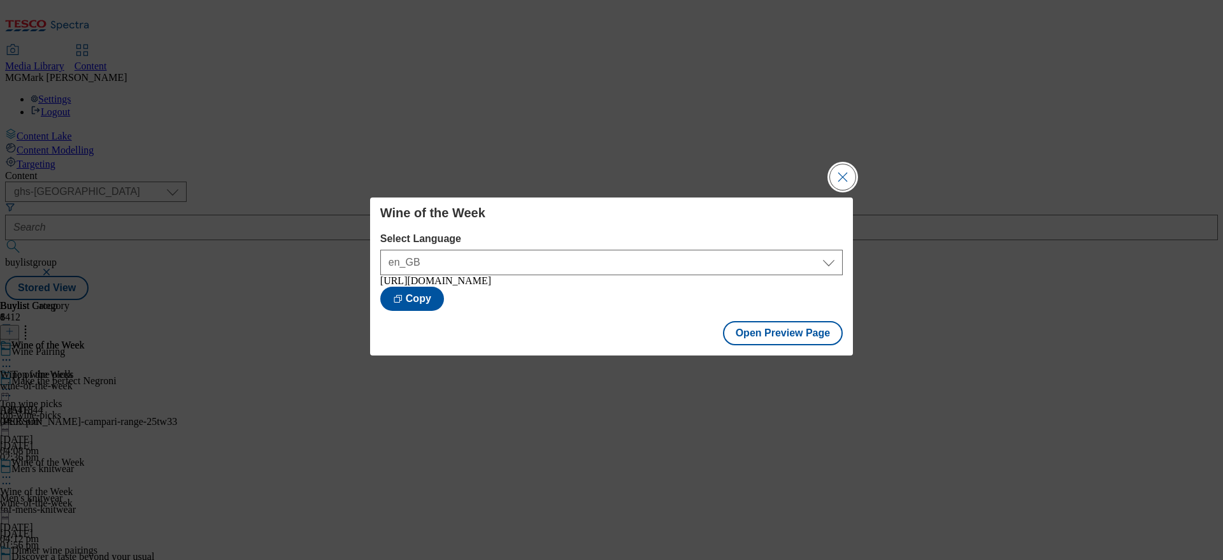
click at [837, 177] on button "Close Modal" at bounding box center [842, 176] width 25 height 25
